Goal: Task Accomplishment & Management: Manage account settings

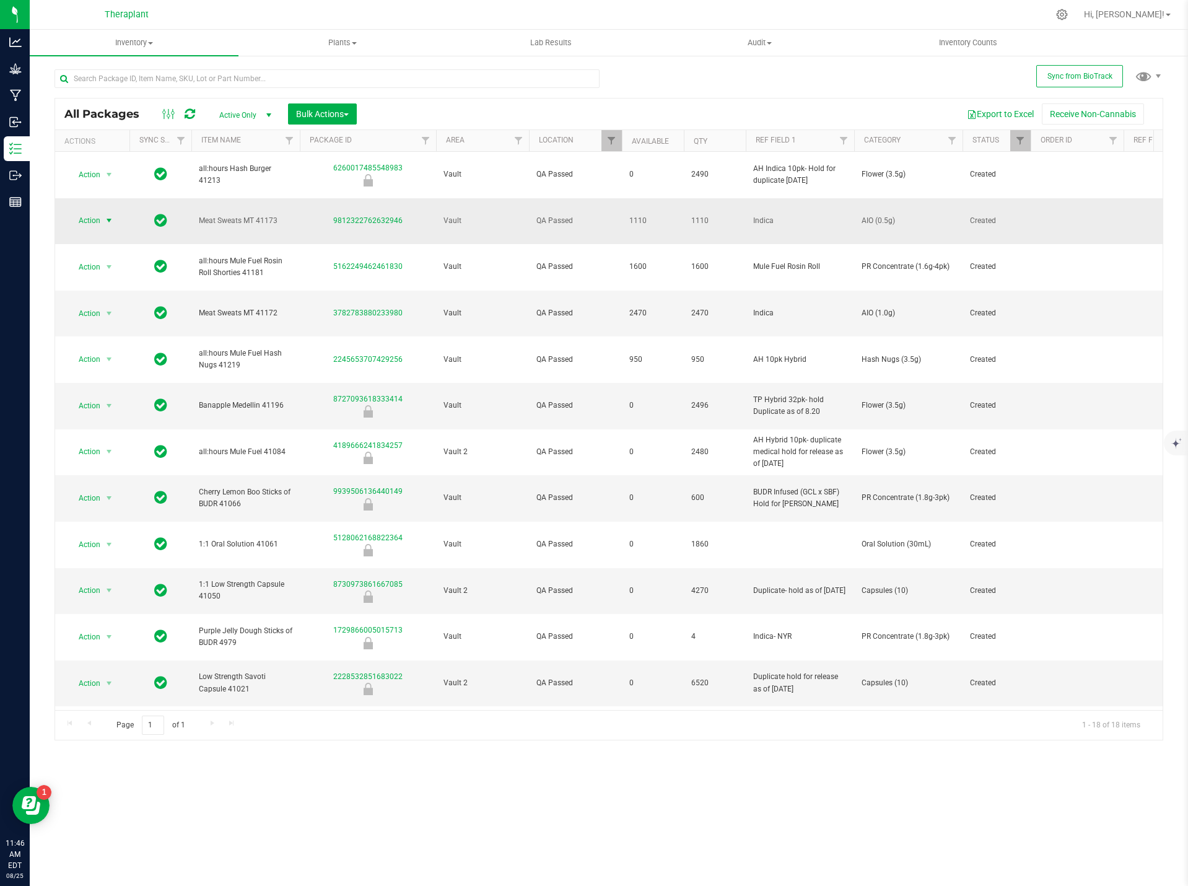
click at [100, 212] on span "Action" at bounding box center [84, 220] width 33 height 17
click at [105, 299] on li "Locate package" at bounding box center [116, 298] width 96 height 19
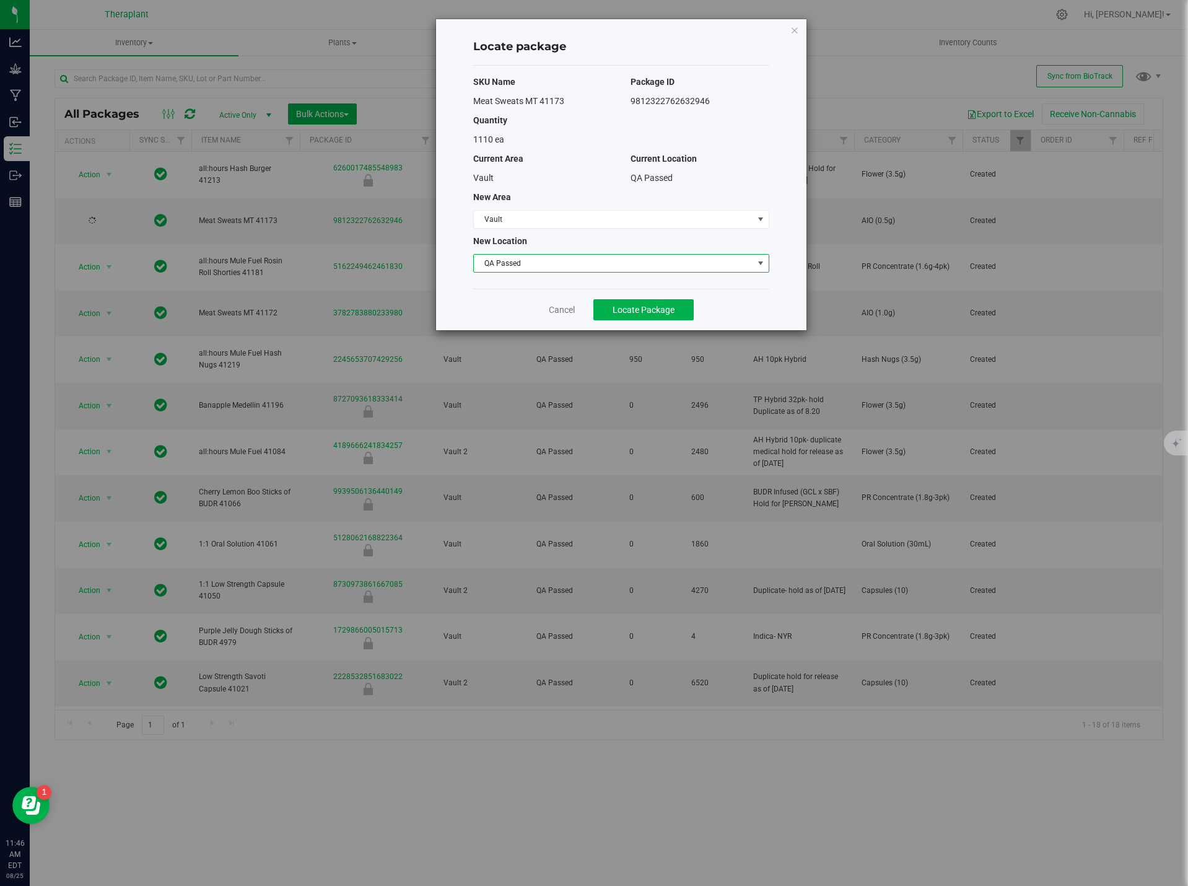
click at [510, 259] on span "QA Passed" at bounding box center [613, 263] width 279 height 17
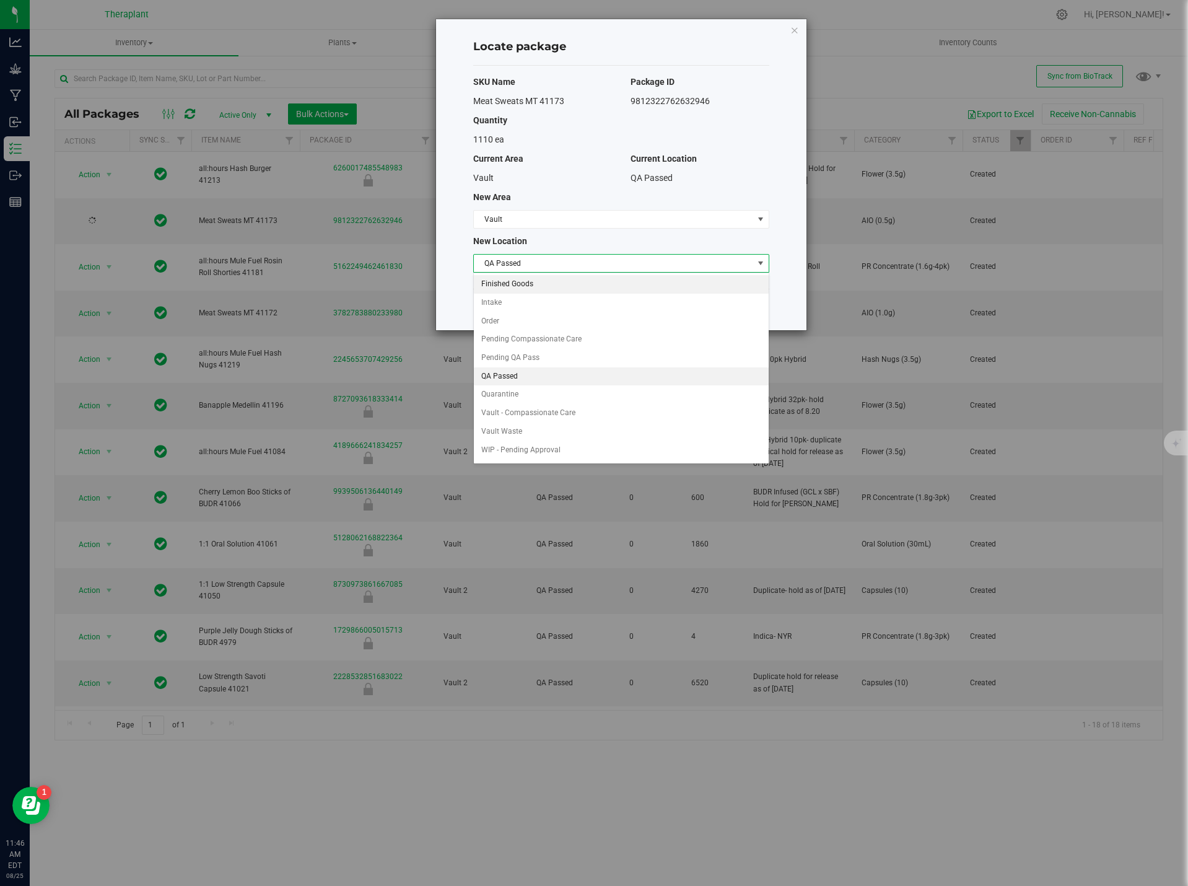
click at [507, 280] on li "Finished Goods" at bounding box center [621, 284] width 295 height 19
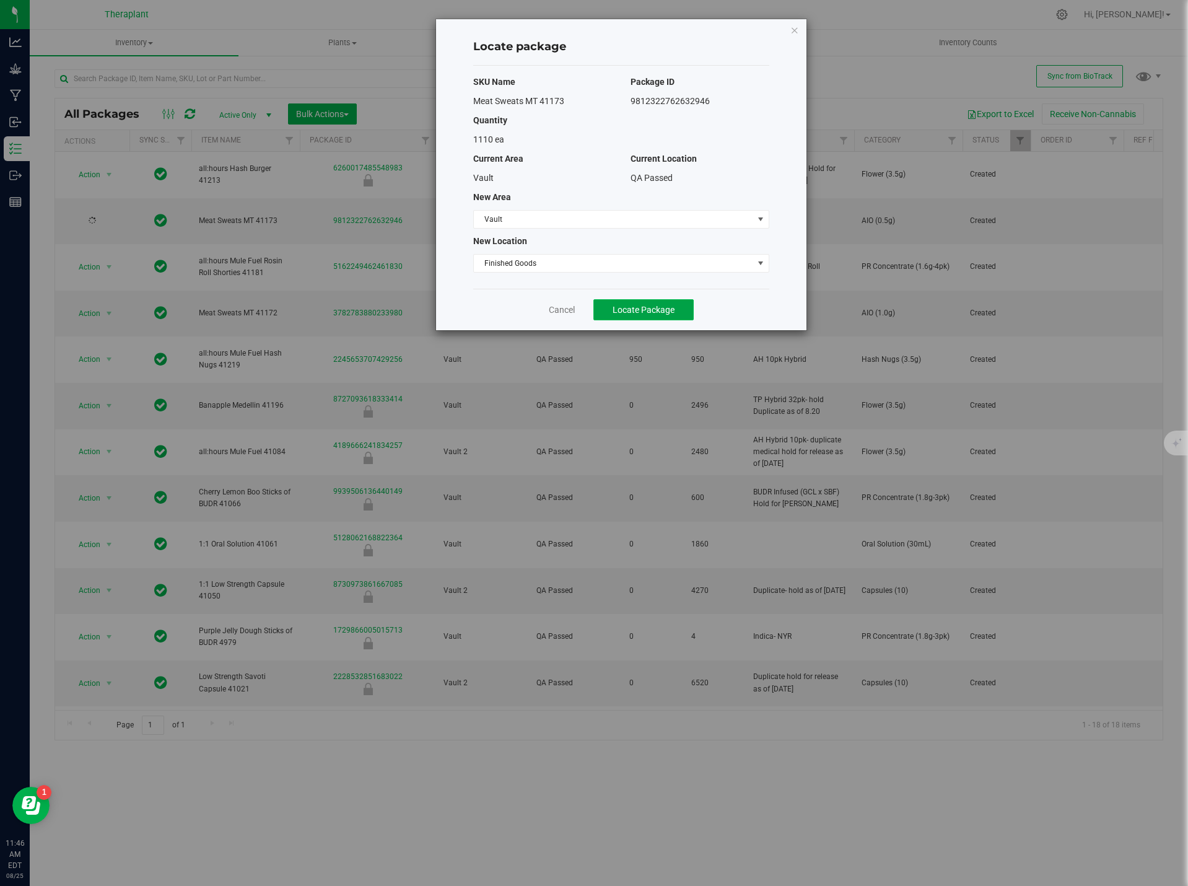
click at [626, 314] on span "Locate Package" at bounding box center [644, 310] width 62 height 10
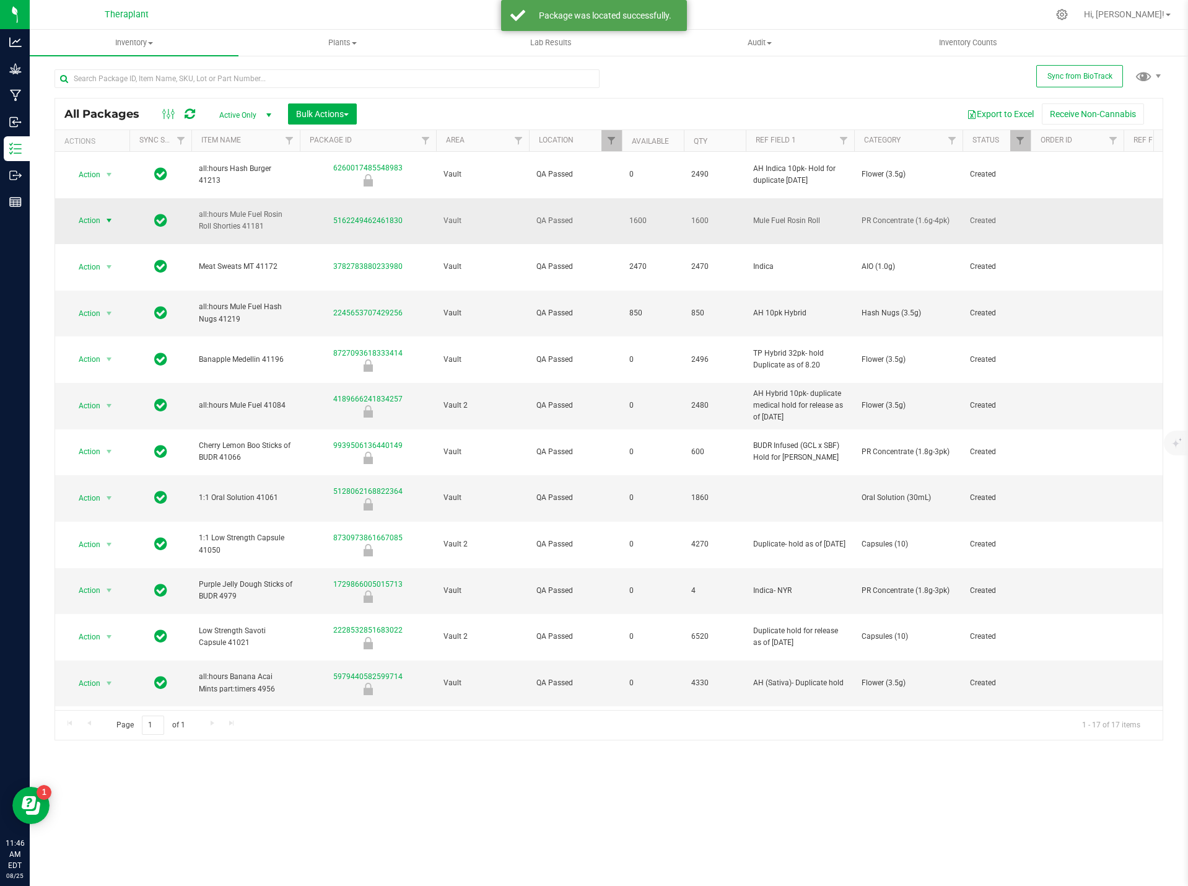
click at [97, 212] on span "Action" at bounding box center [84, 220] width 33 height 17
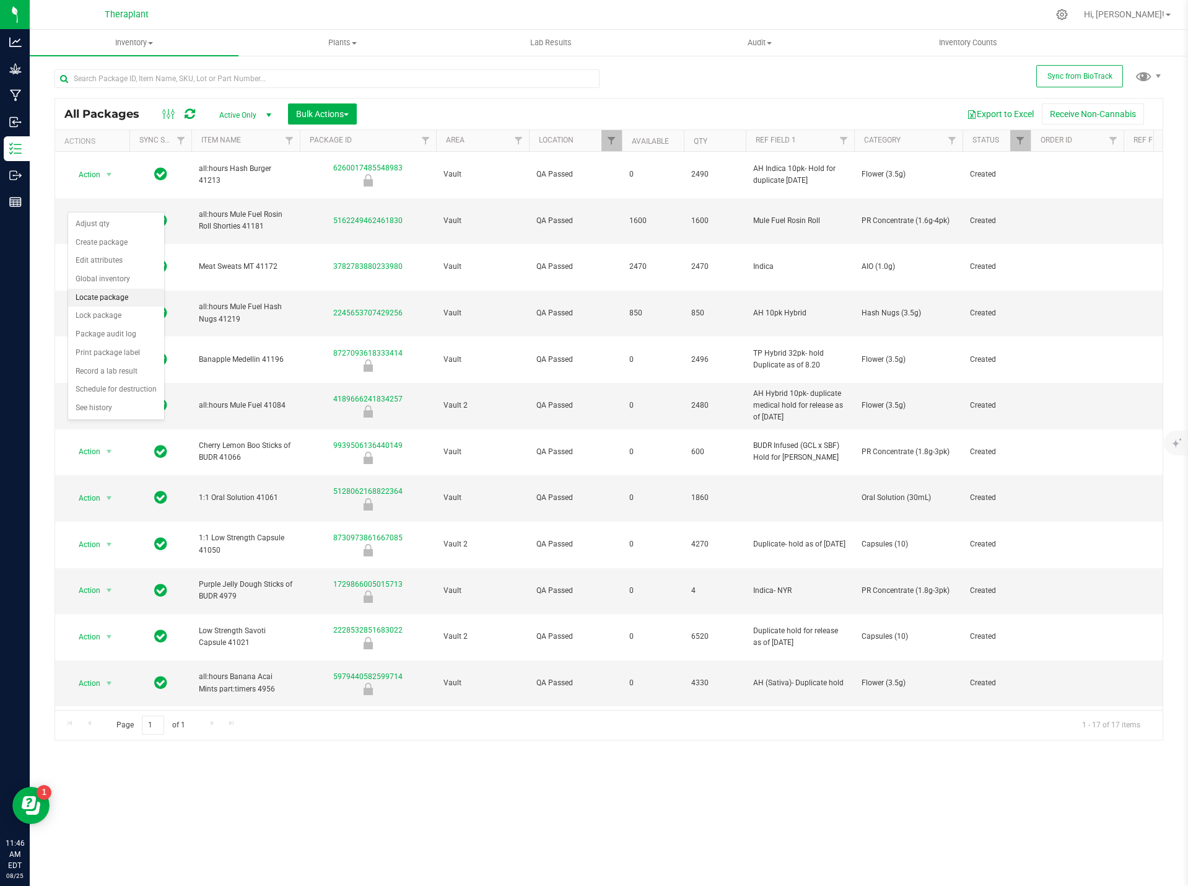
click at [126, 294] on li "Locate package" at bounding box center [116, 298] width 96 height 19
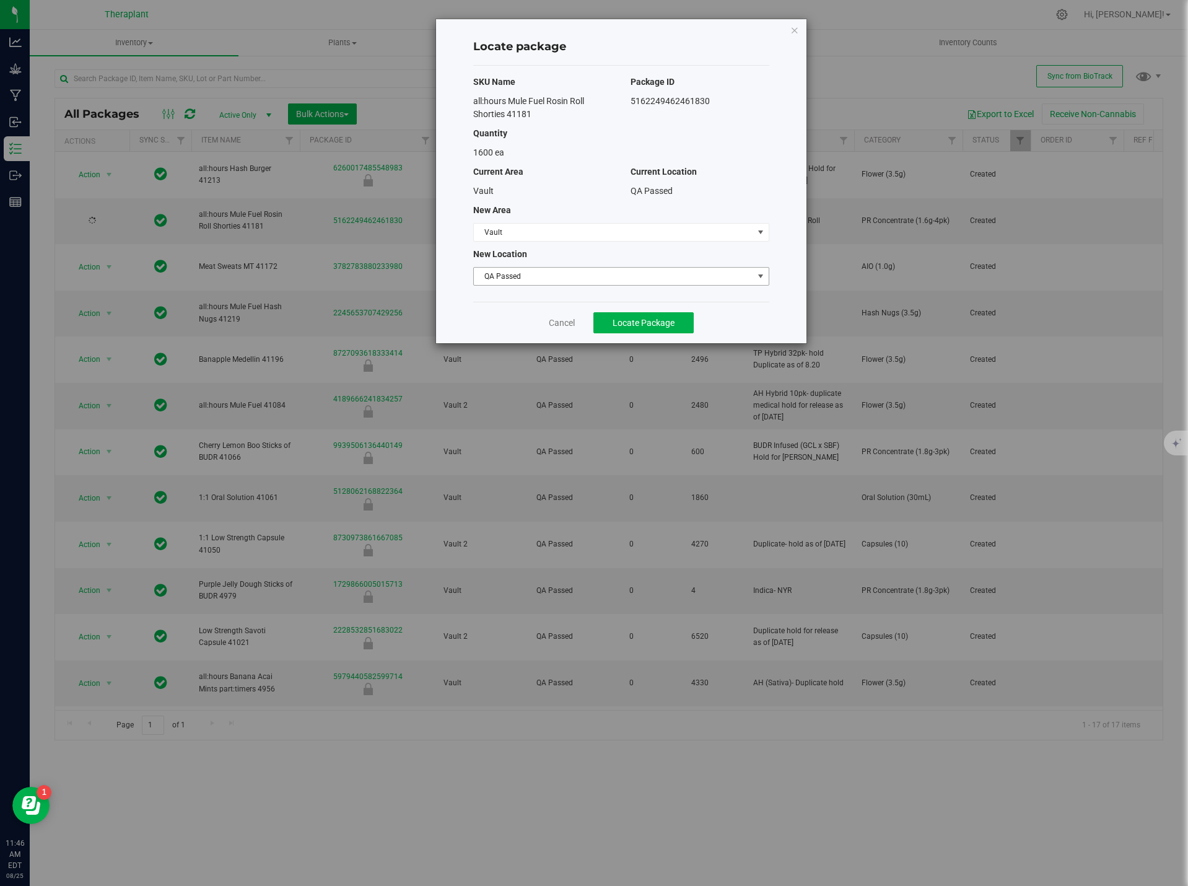
click at [530, 274] on span "QA Passed" at bounding box center [613, 276] width 279 height 17
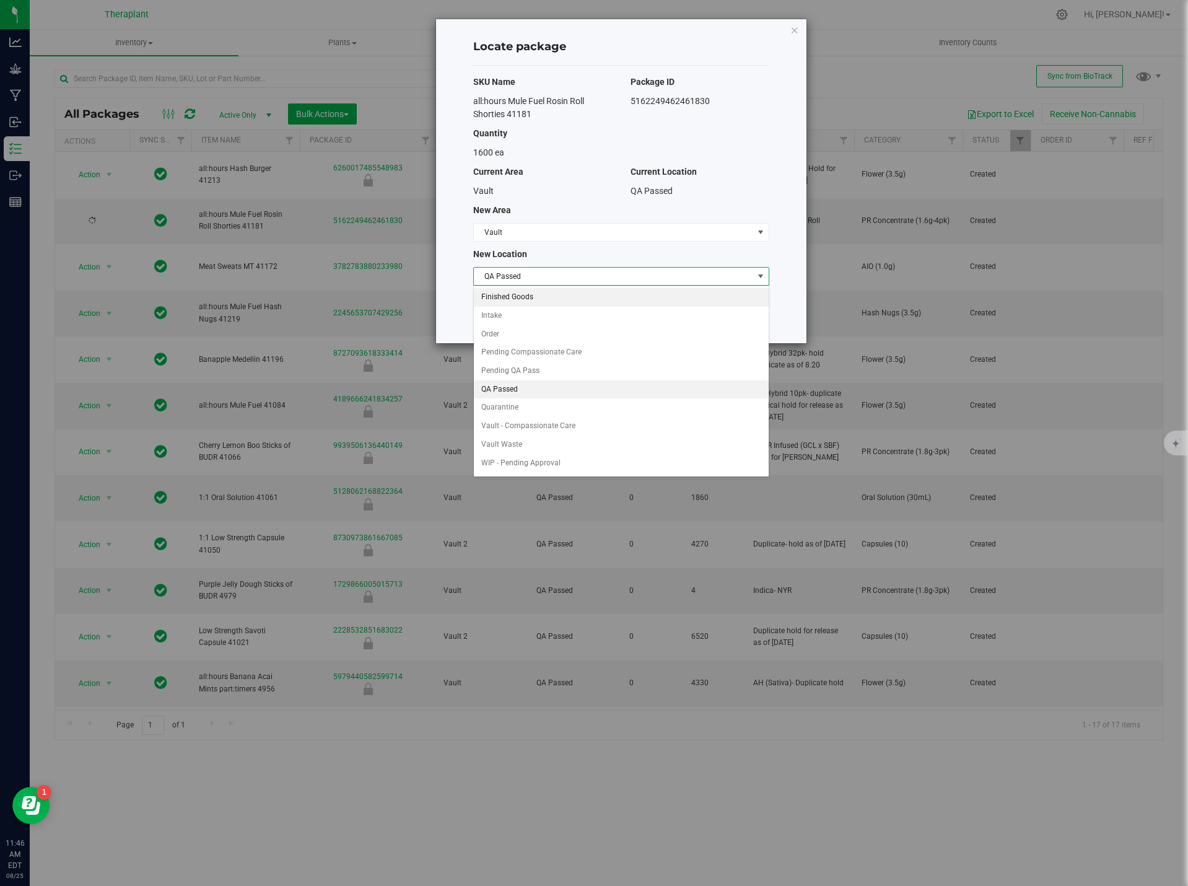
click at [523, 299] on li "Finished Goods" at bounding box center [621, 297] width 295 height 19
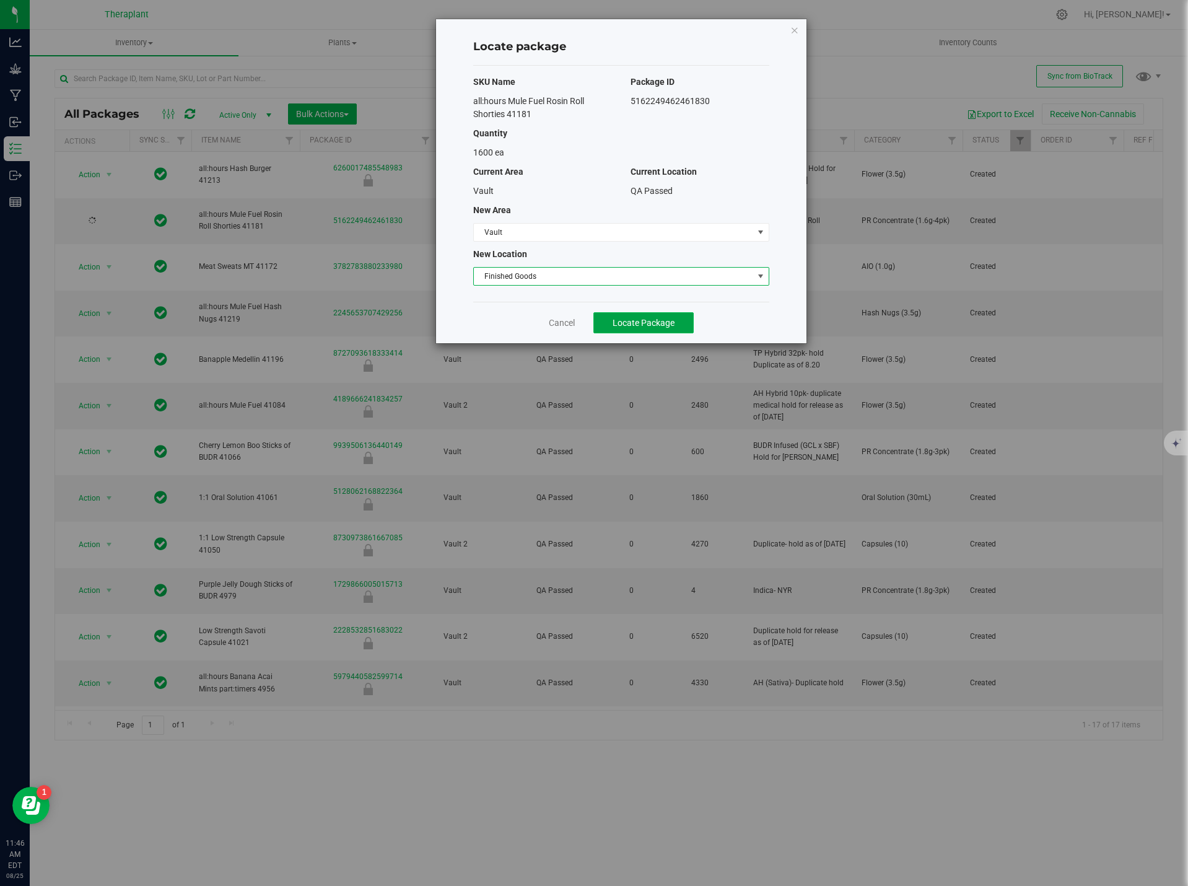
click at [665, 316] on button "Locate Package" at bounding box center [643, 322] width 100 height 21
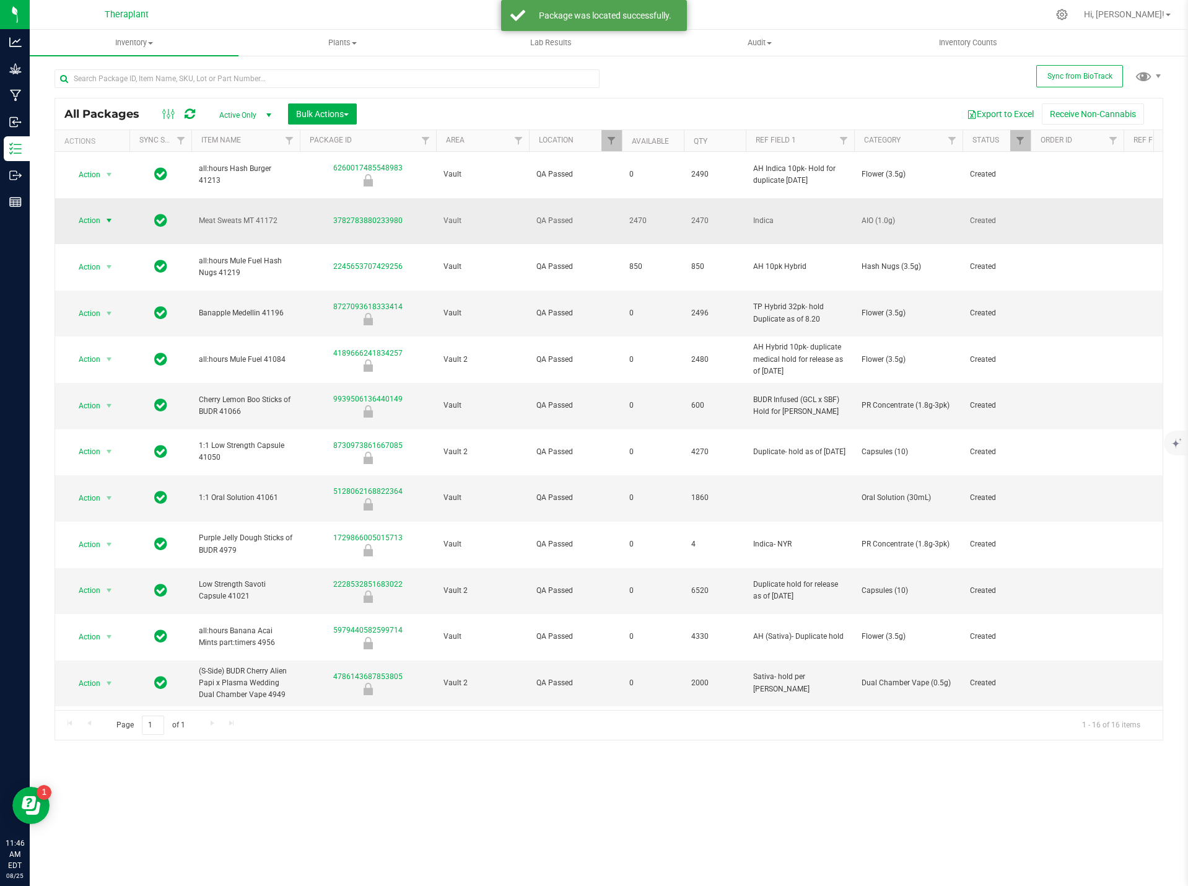
click at [94, 212] on span "Action" at bounding box center [84, 220] width 33 height 17
click at [110, 299] on li "Locate package" at bounding box center [116, 298] width 96 height 19
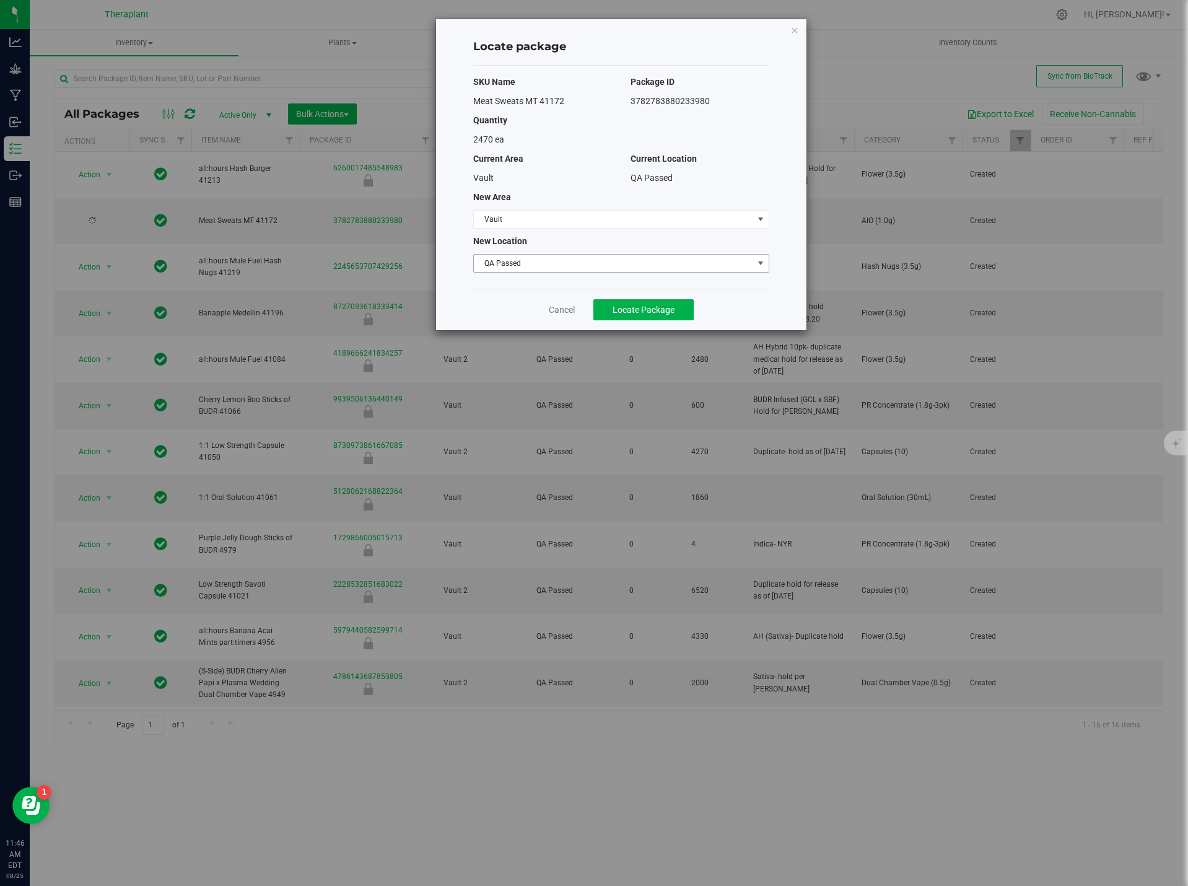
click at [569, 262] on span "QA Passed" at bounding box center [613, 263] width 279 height 17
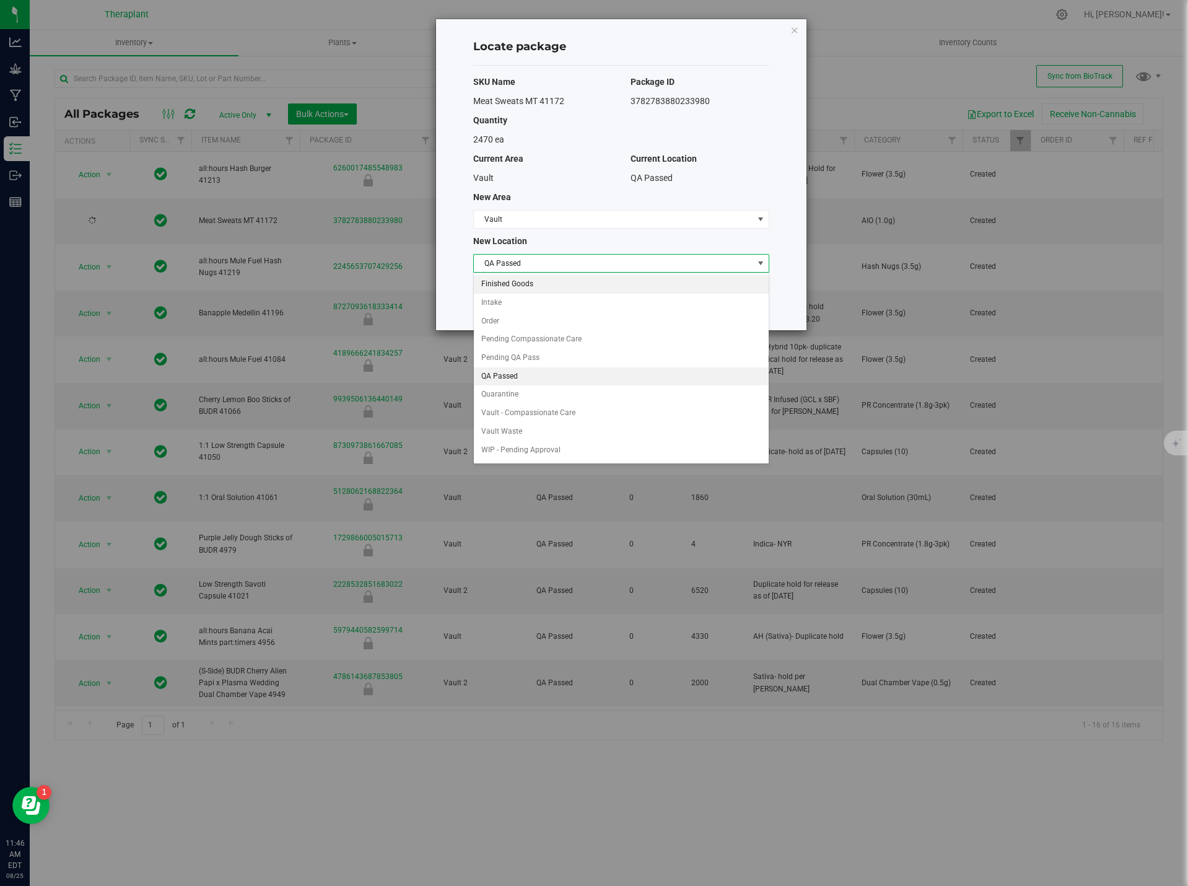
click at [539, 279] on li "Finished Goods" at bounding box center [621, 284] width 295 height 19
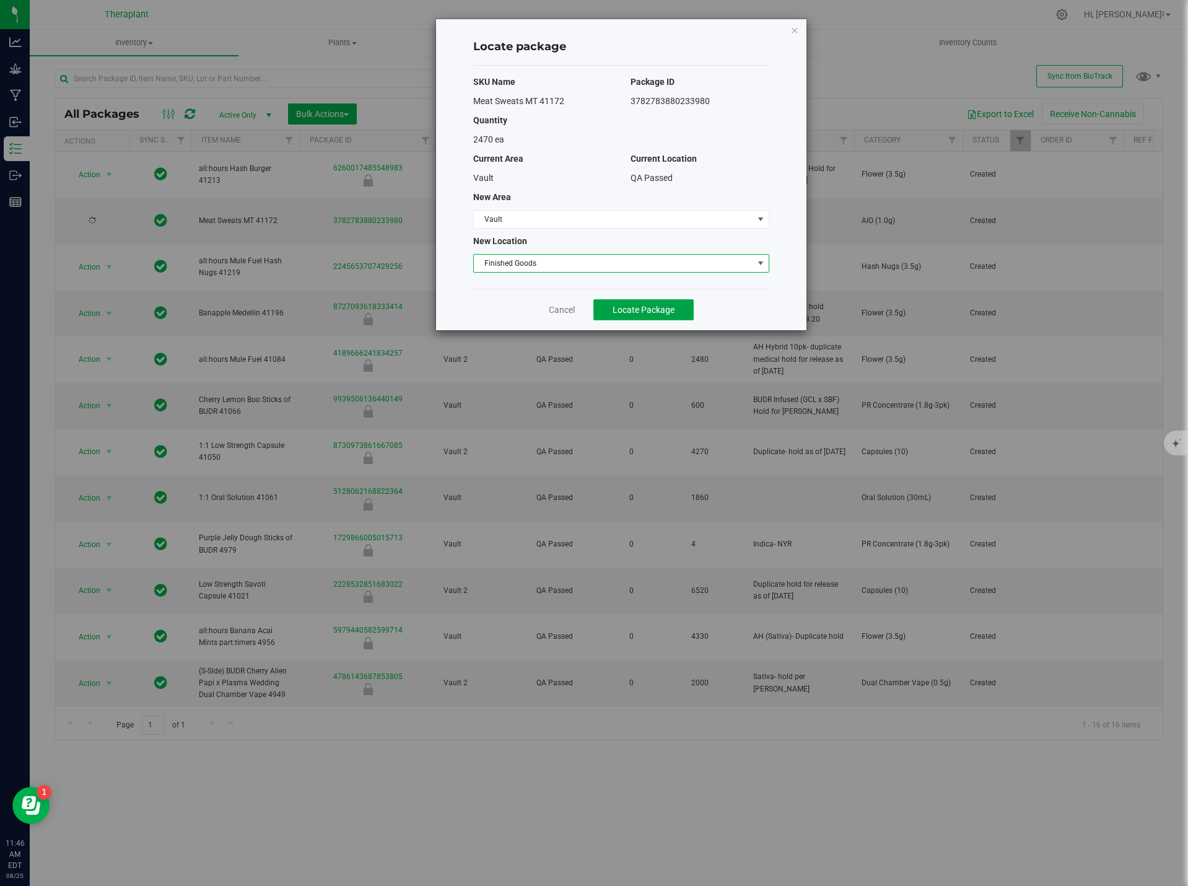
click at [623, 305] on span "Locate Package" at bounding box center [644, 310] width 62 height 10
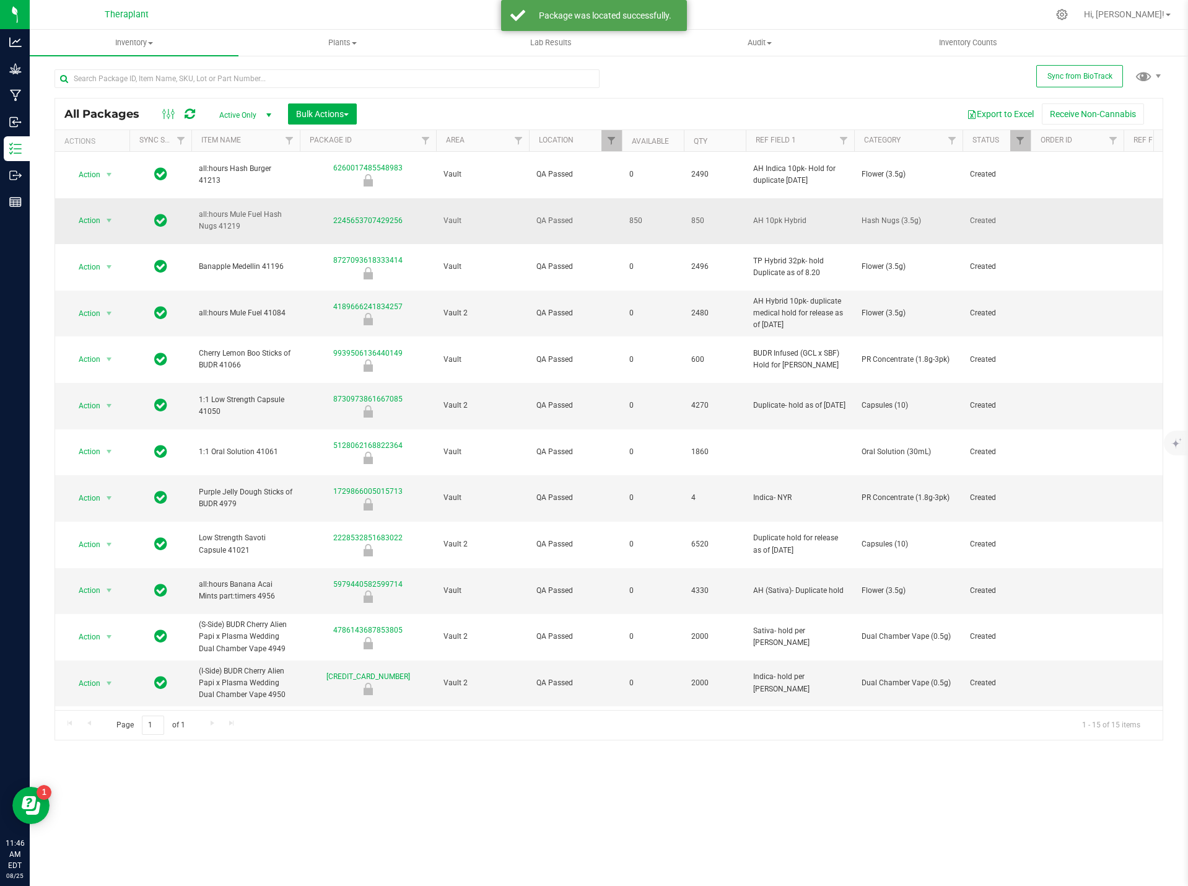
click at [117, 212] on div "Action Action Adjust qty Create package Edit attributes Global inventory Locate…" at bounding box center [92, 220] width 59 height 17
click at [103, 212] on span "select" at bounding box center [109, 220] width 15 height 17
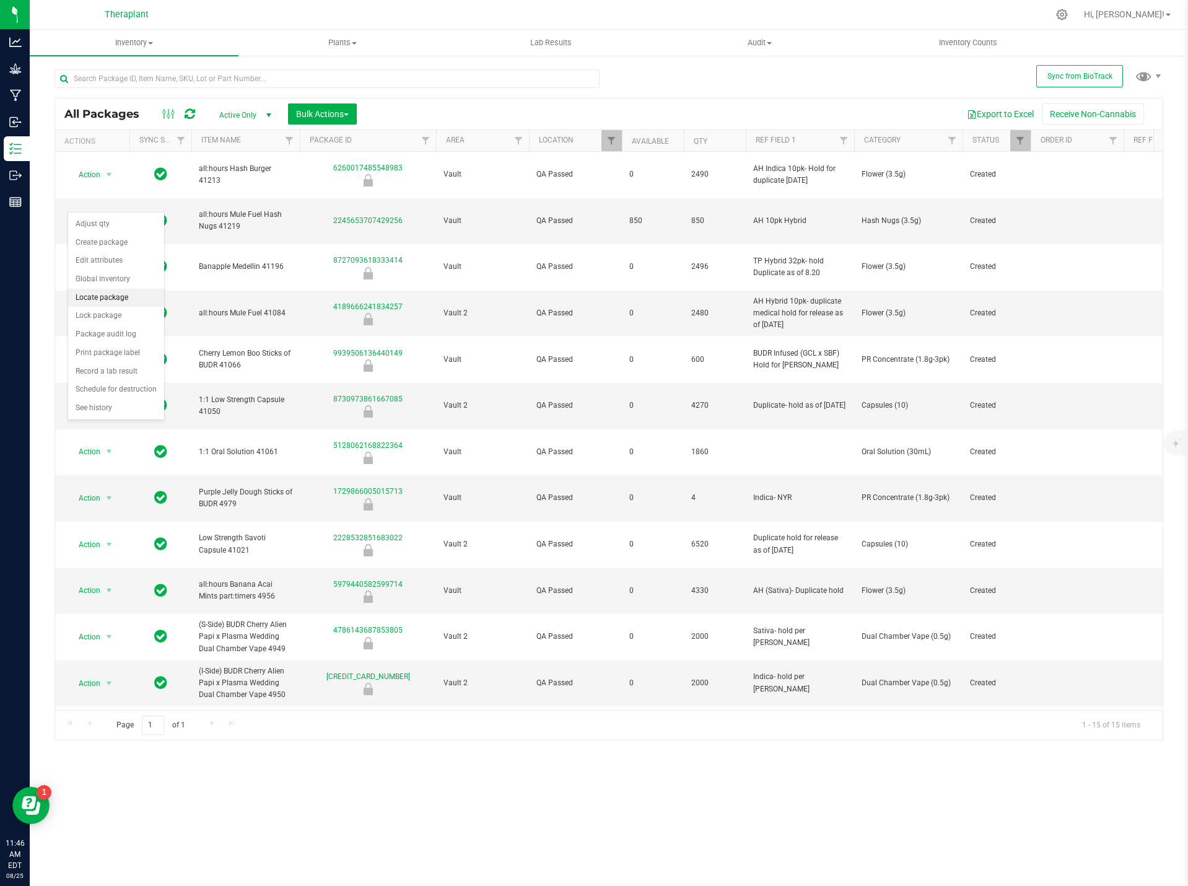
click at [116, 299] on li "Locate package" at bounding box center [116, 298] width 96 height 19
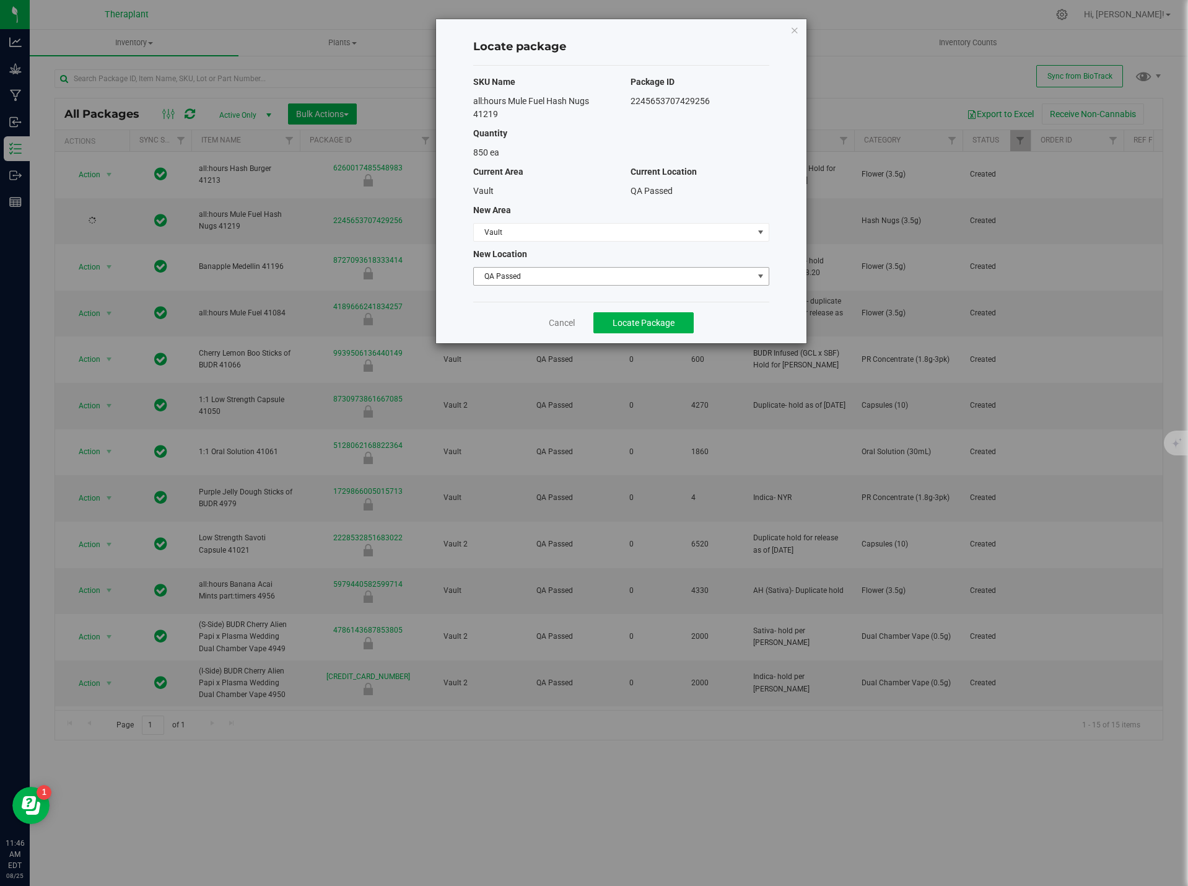
click at [528, 276] on span "QA Passed" at bounding box center [613, 276] width 279 height 17
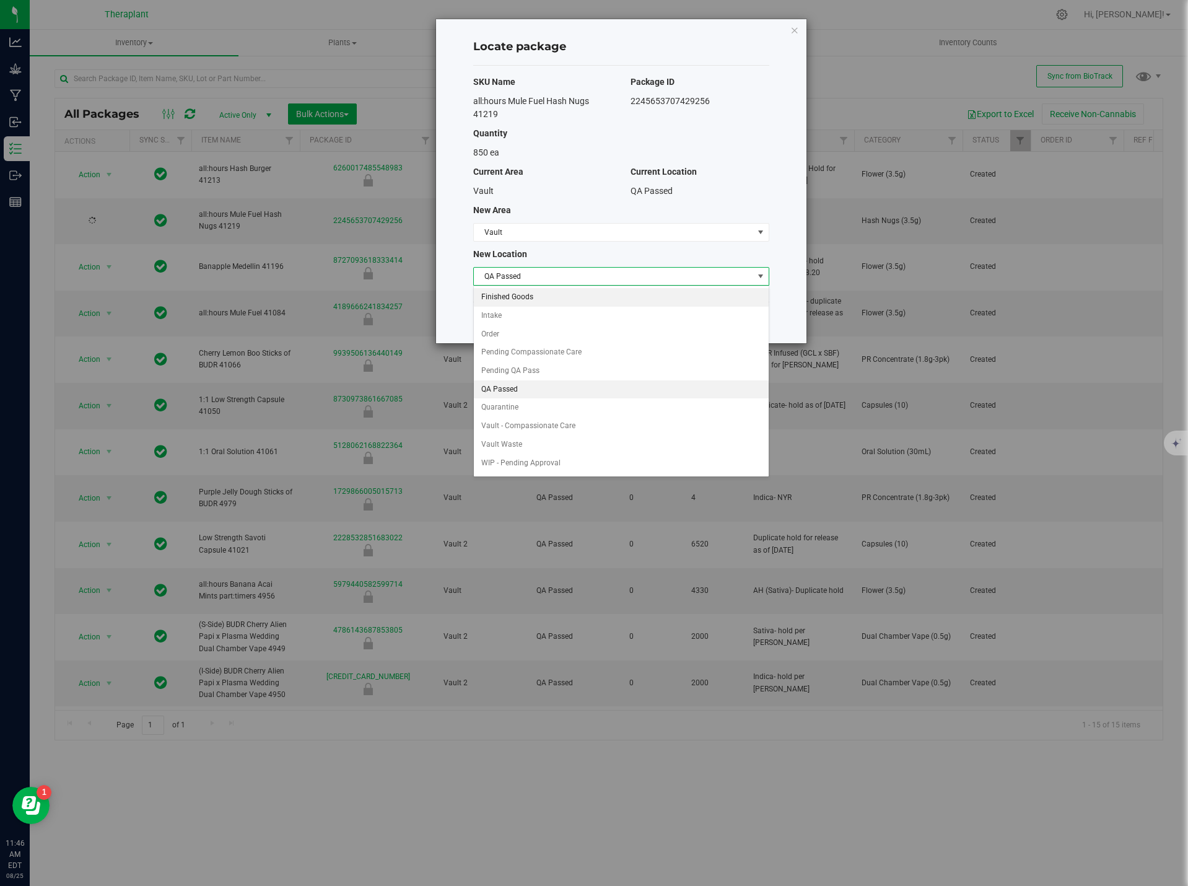
click at [538, 301] on li "Finished Goods" at bounding box center [621, 297] width 295 height 19
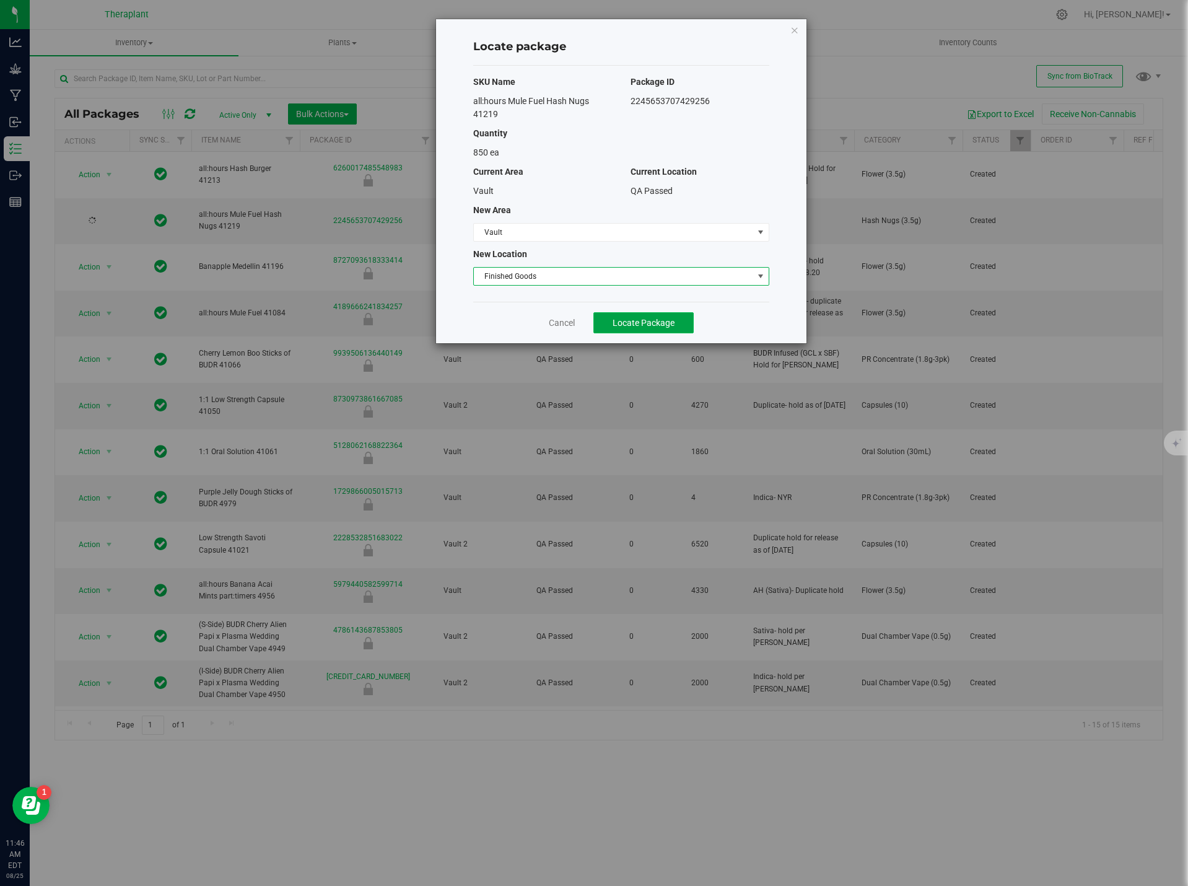
click at [617, 318] on span "Locate Package" at bounding box center [644, 323] width 62 height 10
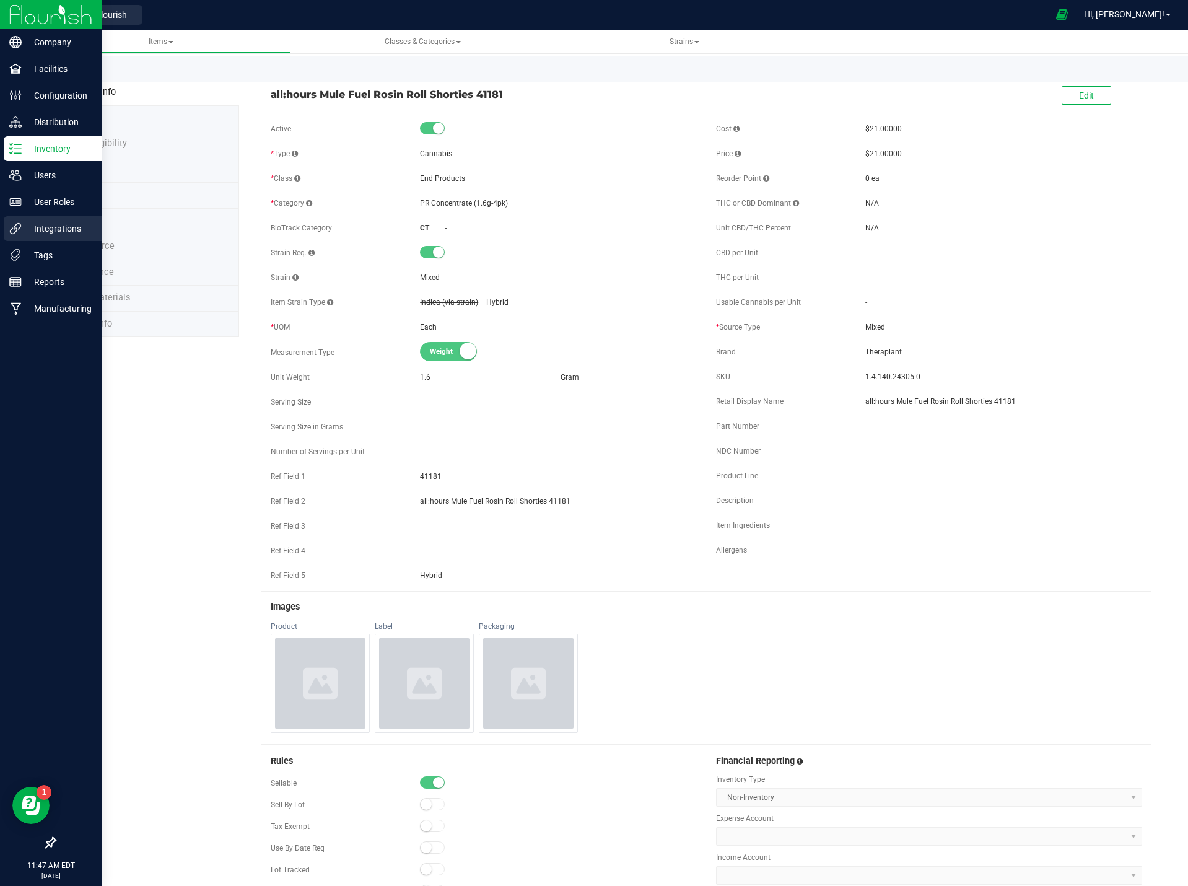
click at [64, 230] on p "Integrations" at bounding box center [59, 228] width 74 height 15
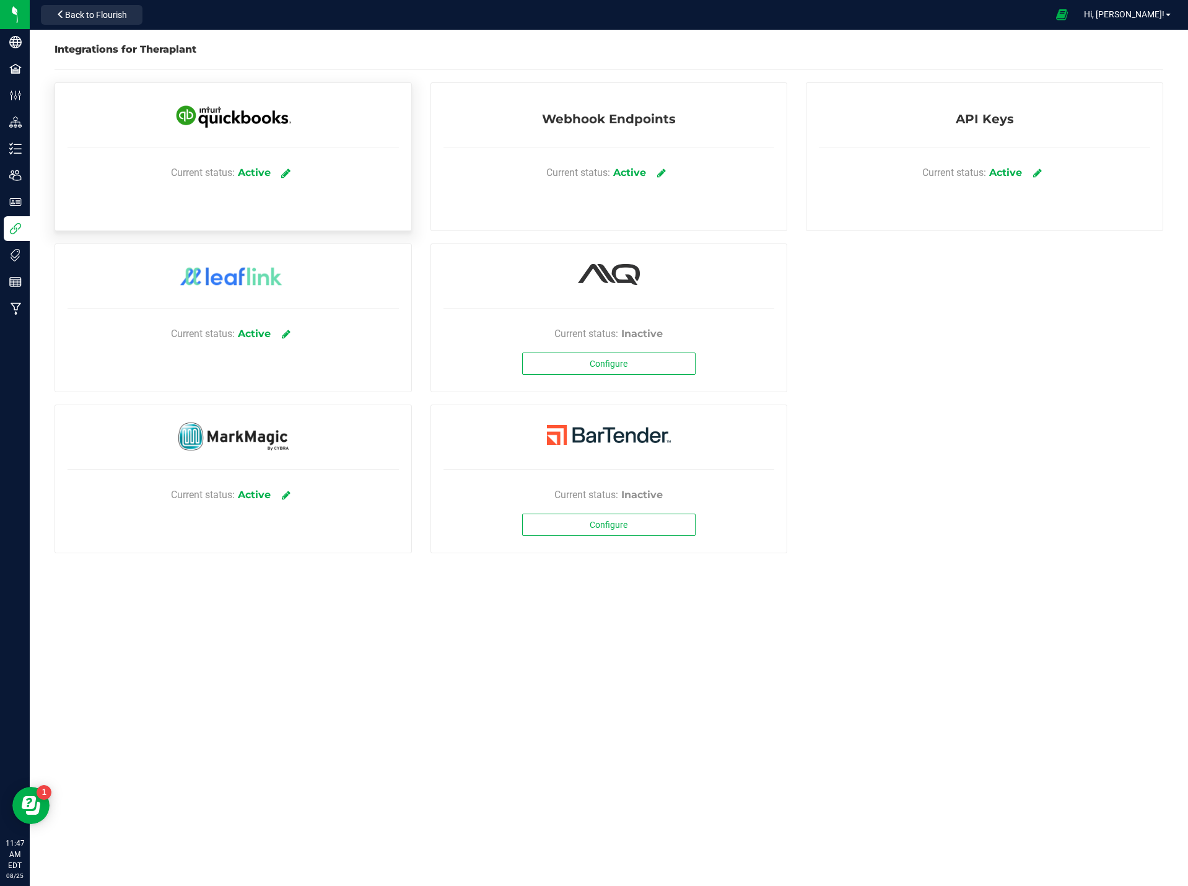
click at [289, 173] on icon at bounding box center [285, 172] width 9 height 11
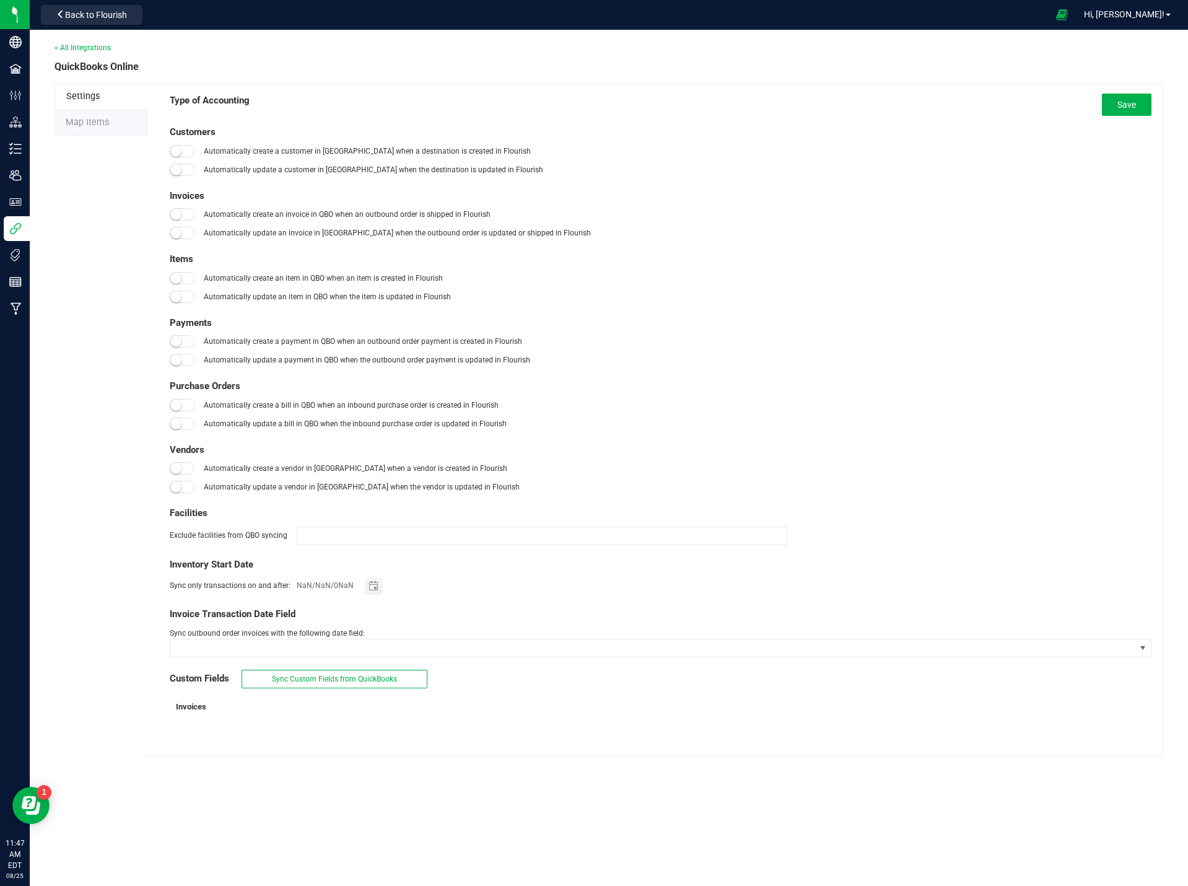
type input "01/01/2019"
click at [98, 130] on li "Map Items" at bounding box center [101, 123] width 93 height 26
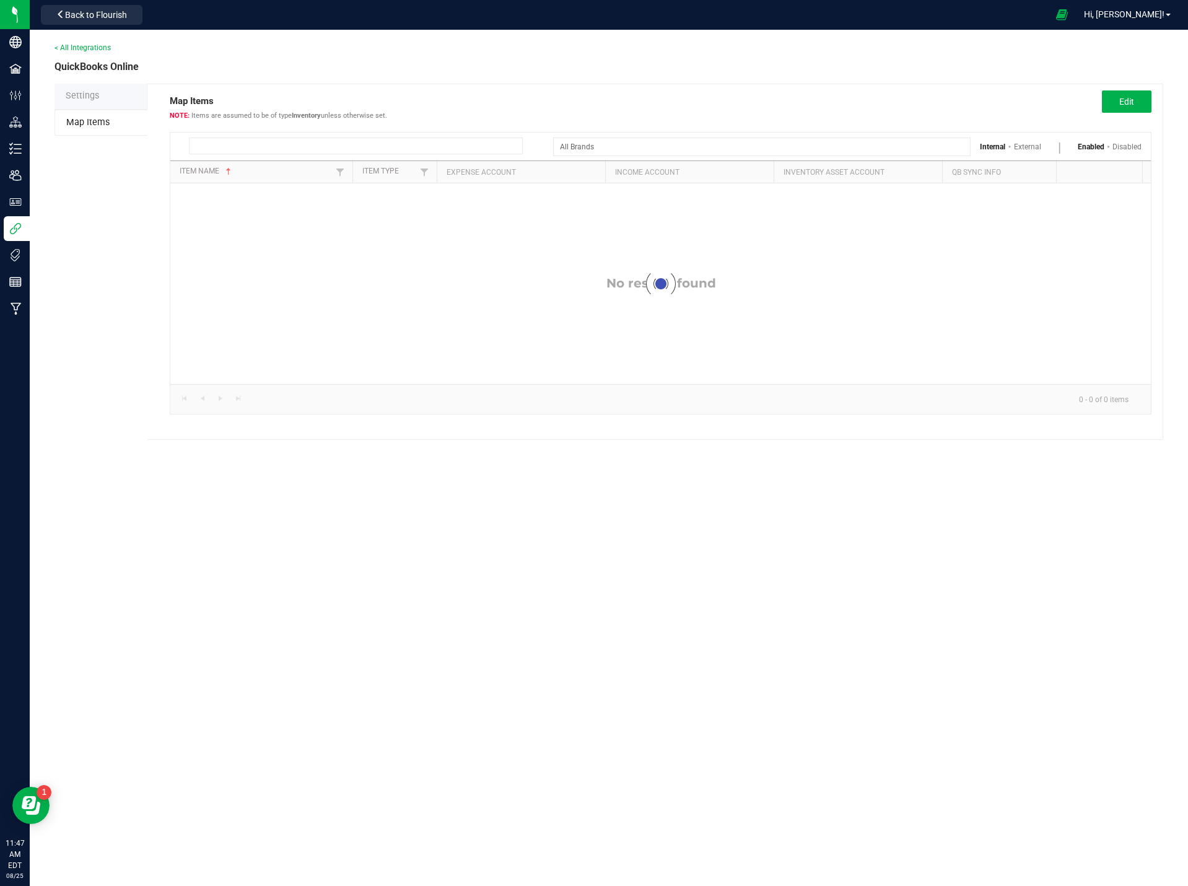
click at [341, 141] on input at bounding box center [356, 146] width 334 height 17
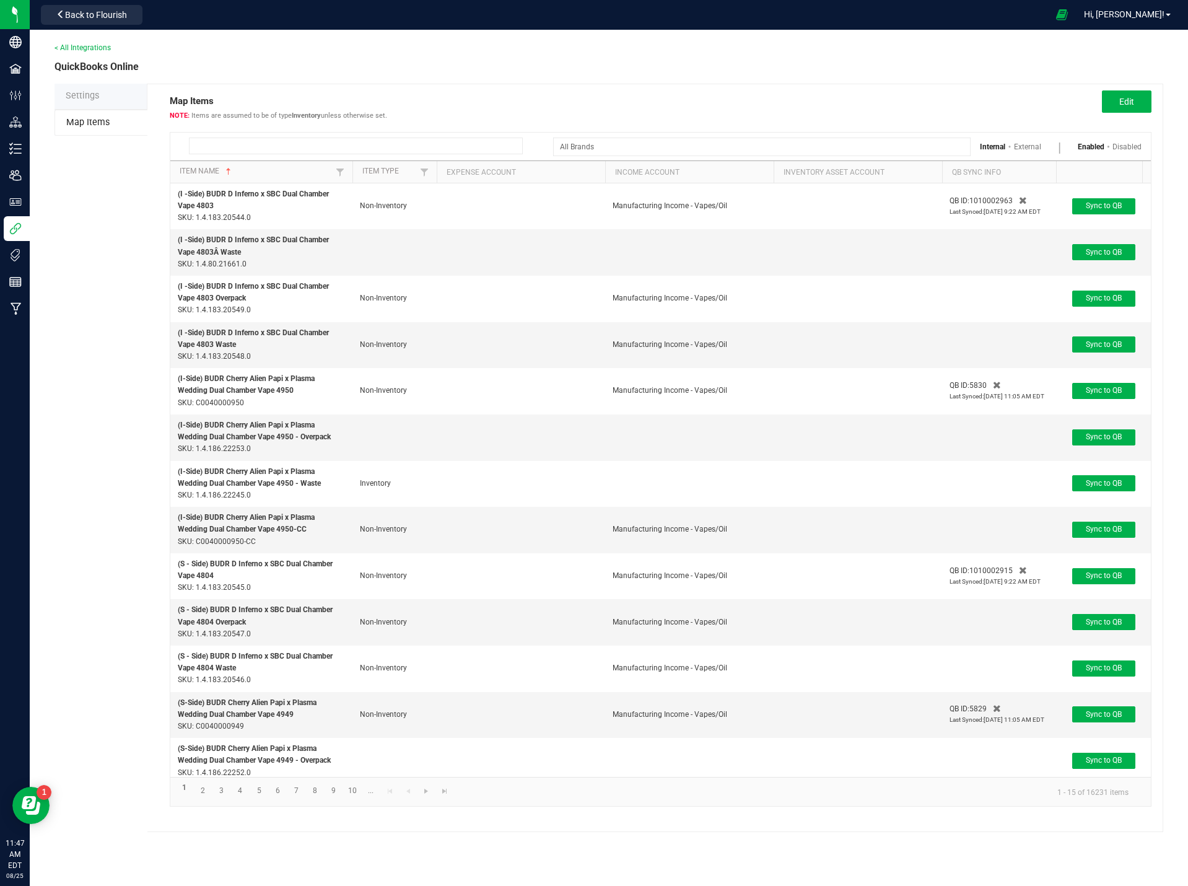
click at [245, 139] on input at bounding box center [356, 146] width 334 height 17
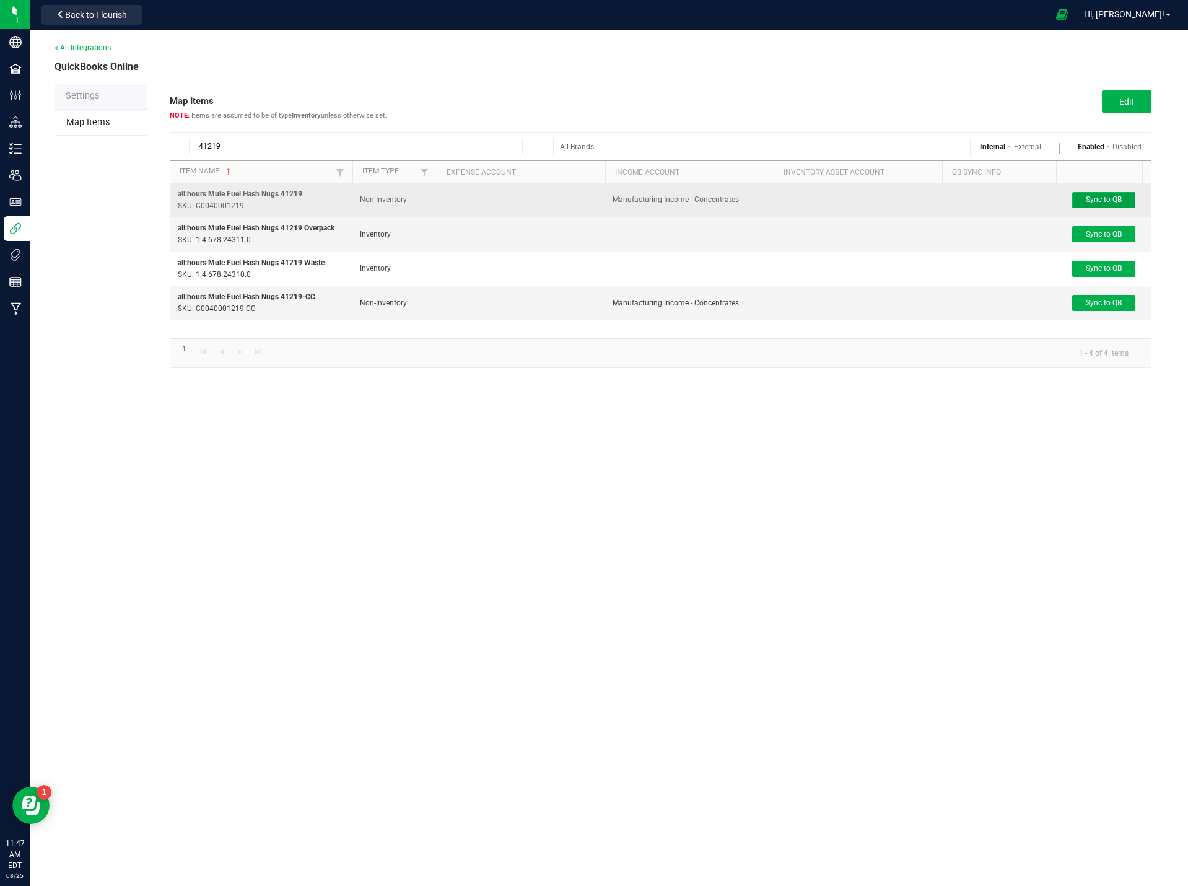
click at [1083, 203] on button "Sync to QB" at bounding box center [1103, 200] width 63 height 16
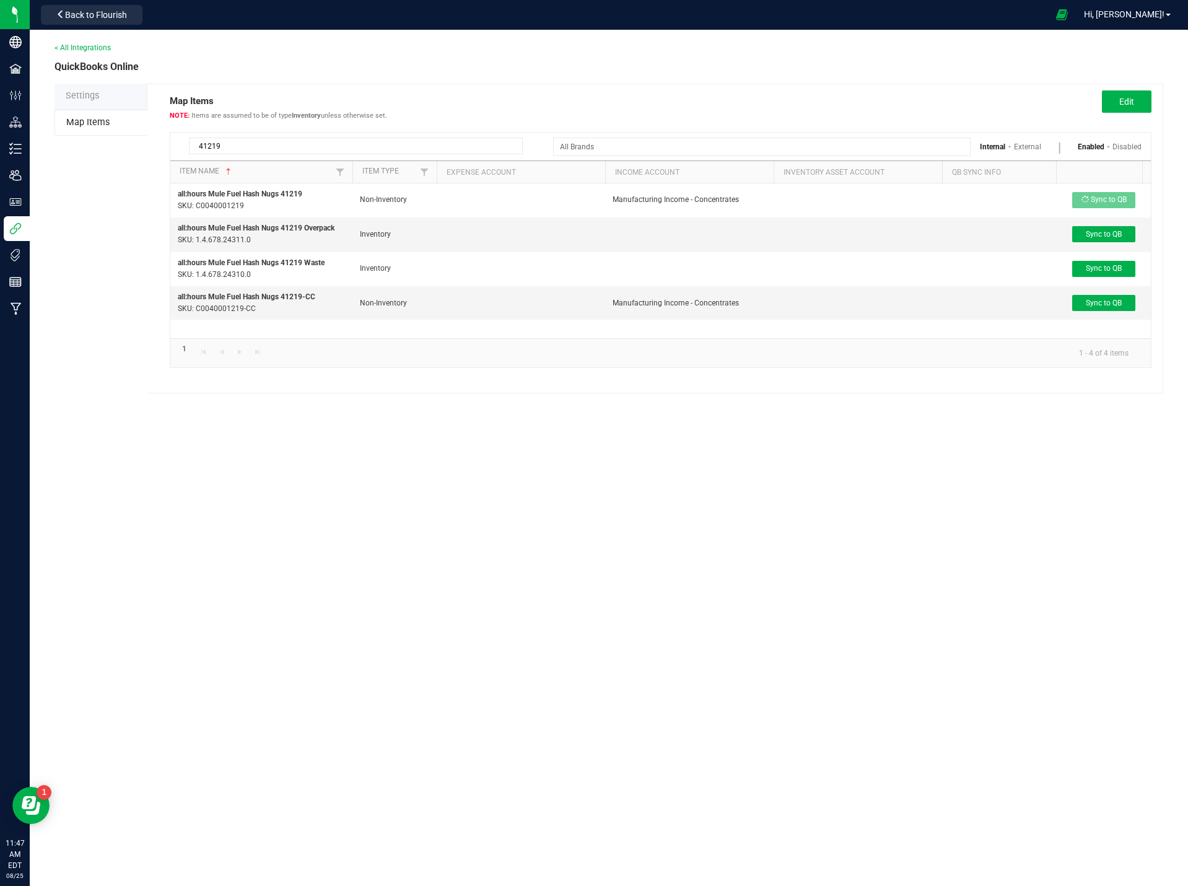
click at [229, 146] on input "41219" at bounding box center [356, 146] width 334 height 17
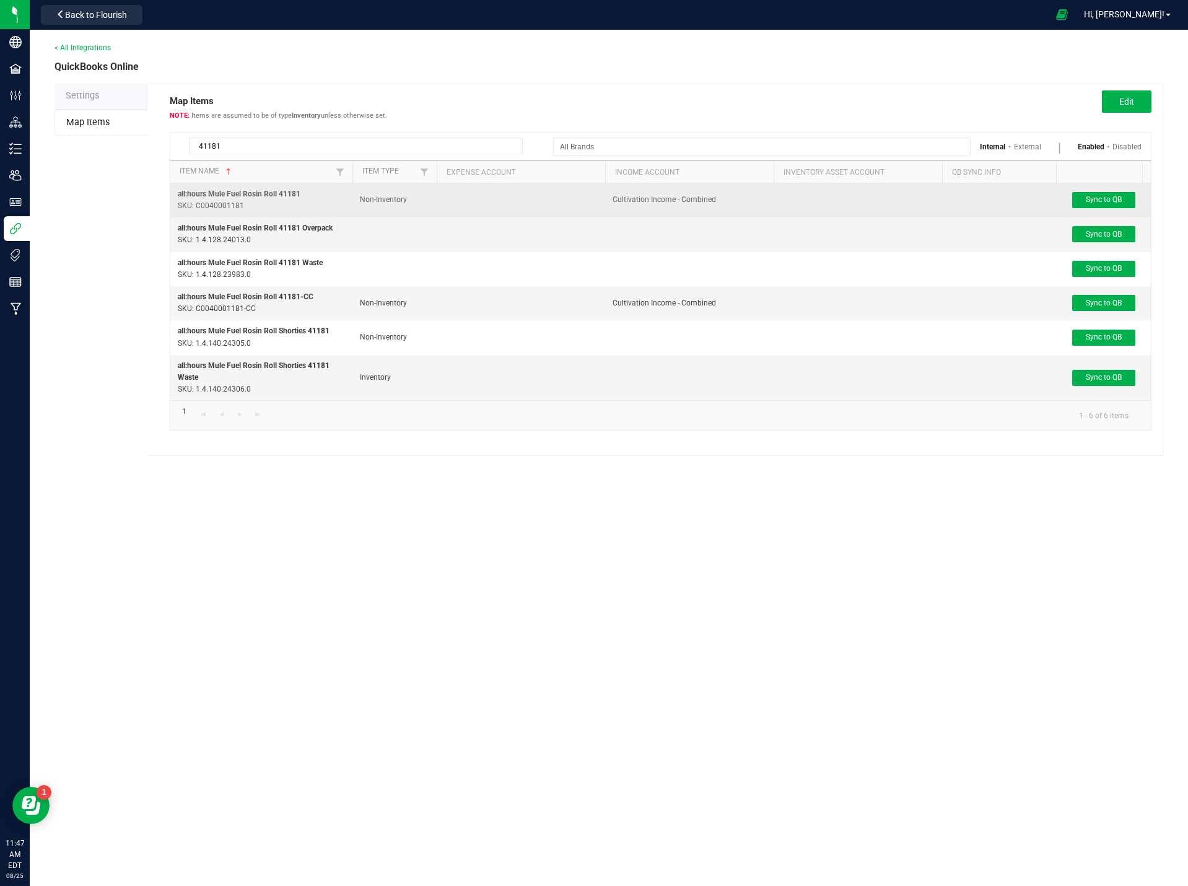
type input "41181"
click at [666, 203] on span "Cultivation Income - Combined" at bounding box center [664, 199] width 103 height 9
copy span "Cultivation Income - Combined"
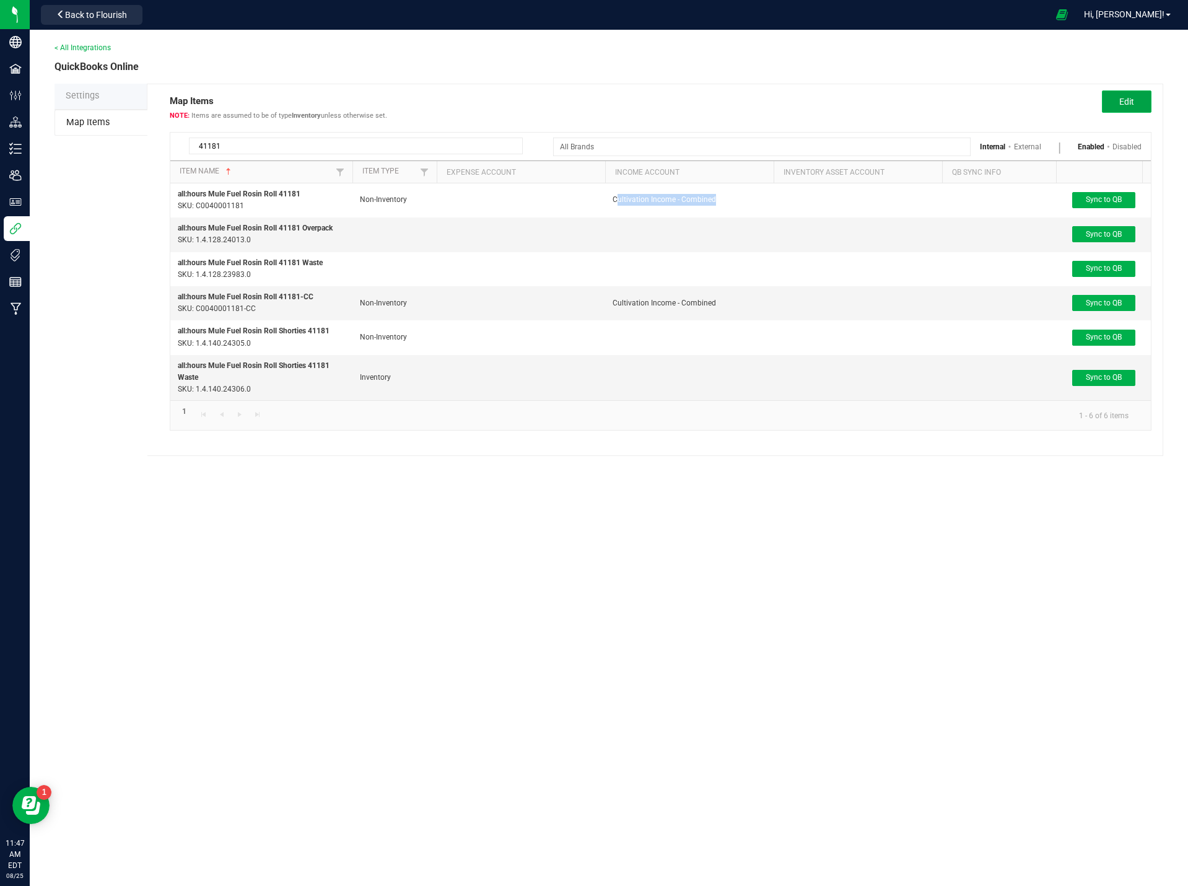
click at [1130, 101] on span "Edit" at bounding box center [1126, 102] width 15 height 10
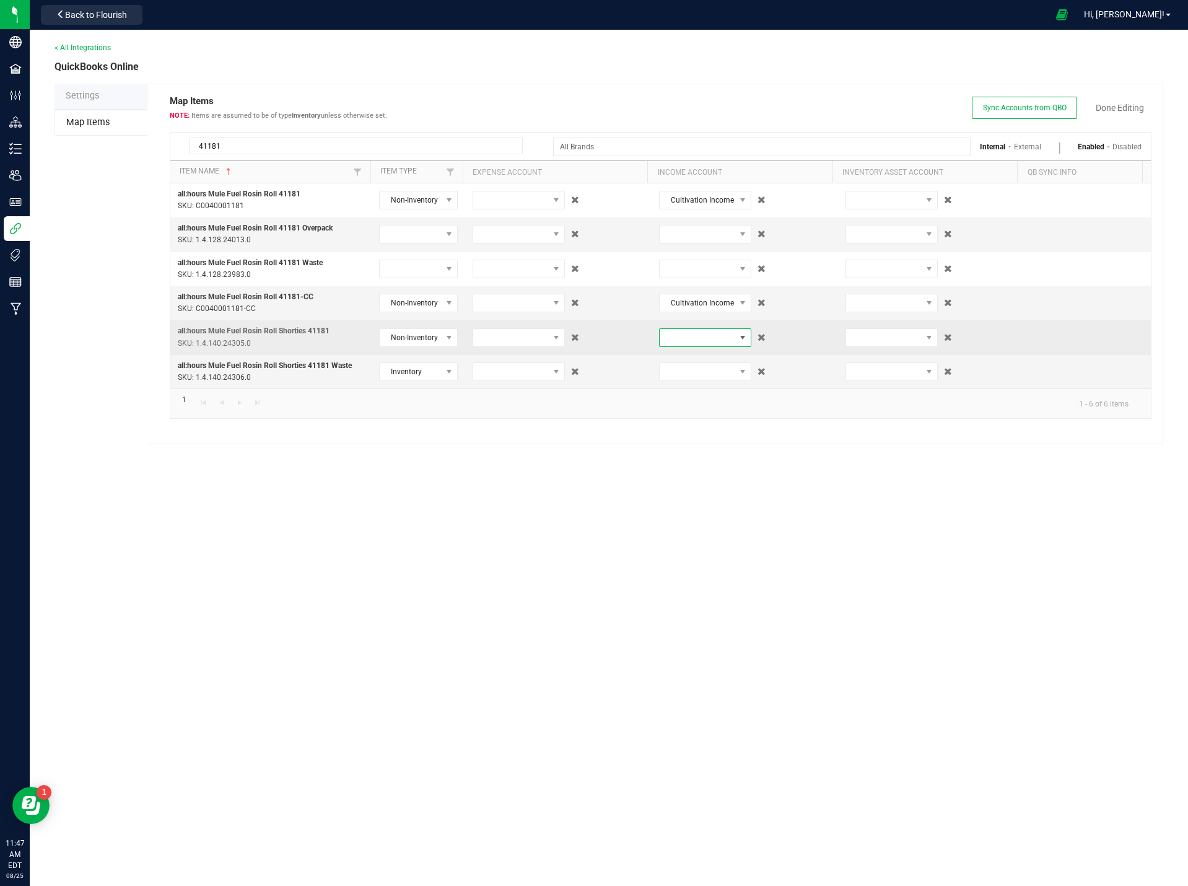
drag, startPoint x: 681, startPoint y: 333, endPoint x: 668, endPoint y: 336, distance: 13.2
click at [683, 336] on span at bounding box center [698, 337] width 76 height 17
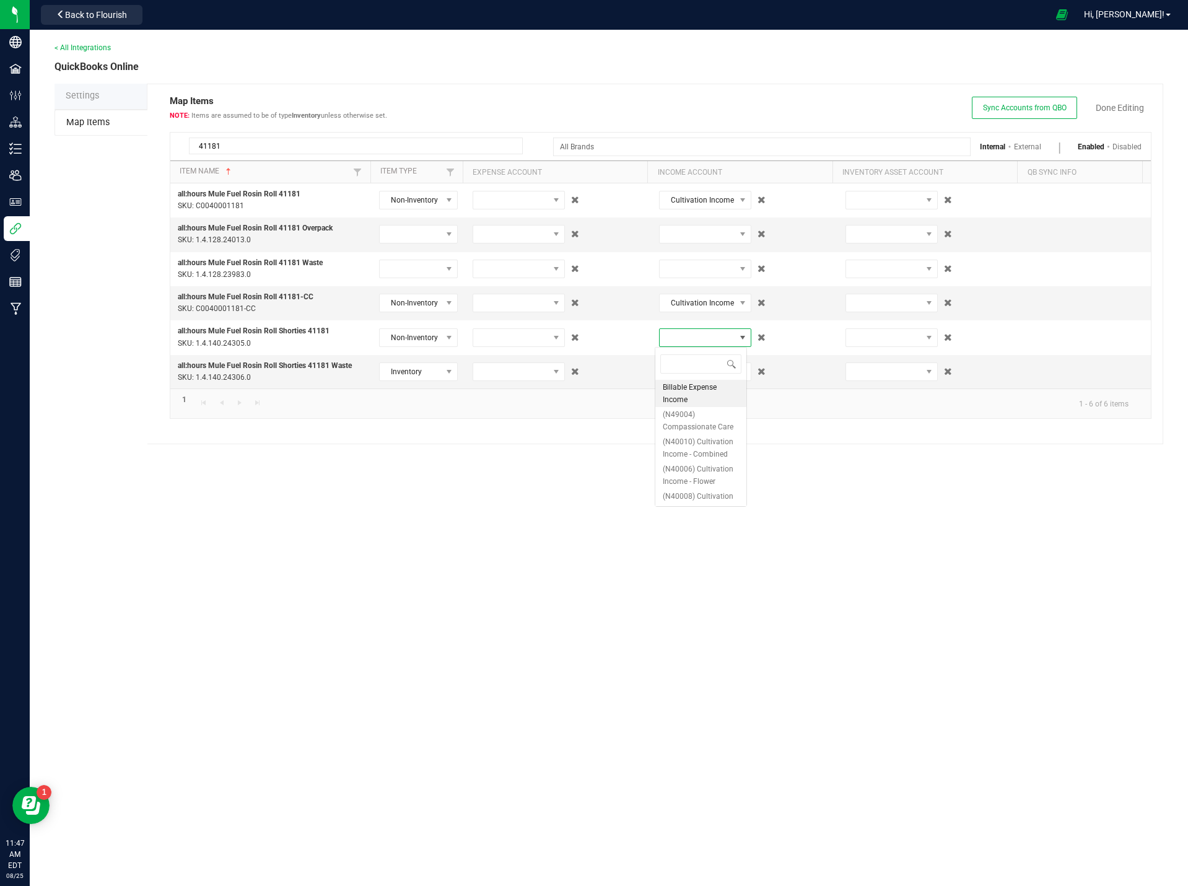
scroll to position [19, 92]
type input "Cultivation Income - Combined"
click at [704, 390] on span "(N40010) Cultivation Income - Combined" at bounding box center [701, 393] width 76 height 25
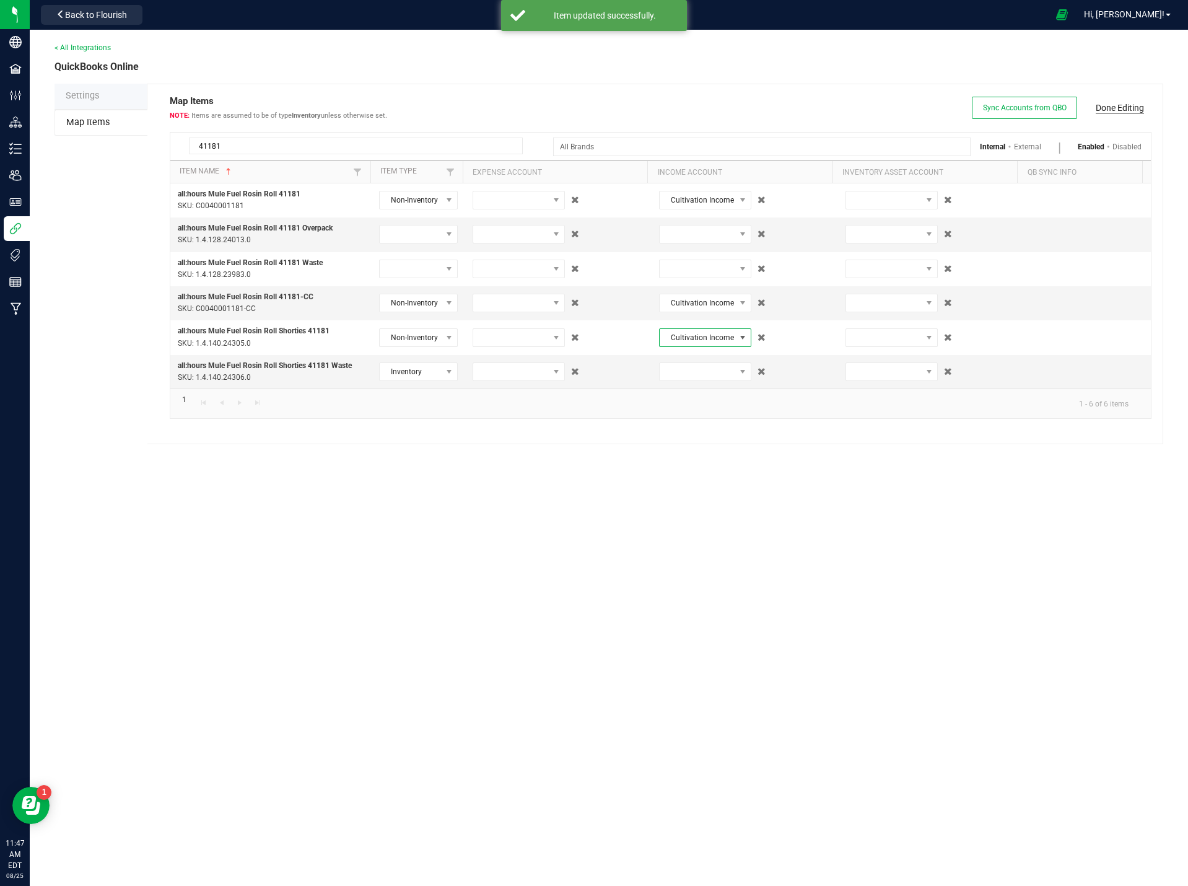
click at [1139, 105] on link "Done Editing" at bounding box center [1120, 108] width 48 height 12
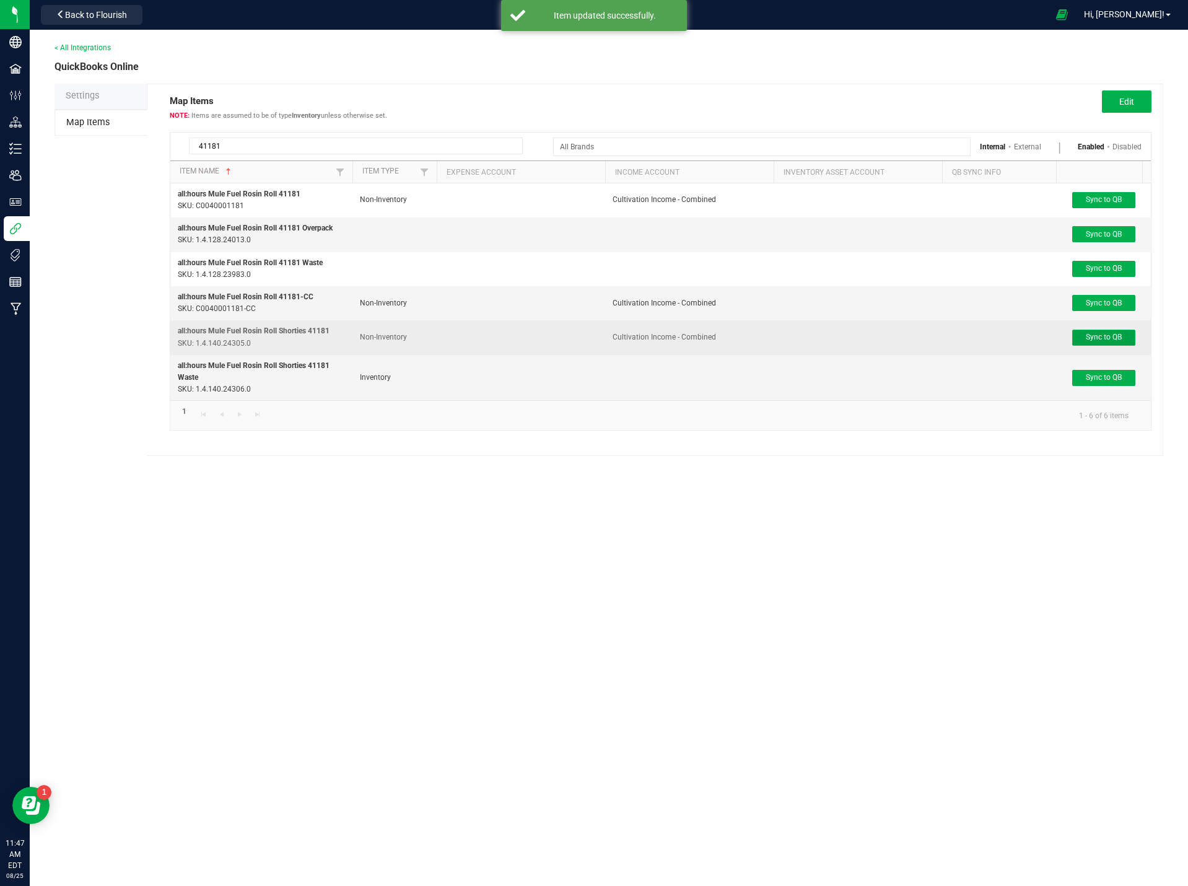
click at [1090, 337] on span "Sync to QB" at bounding box center [1104, 337] width 36 height 9
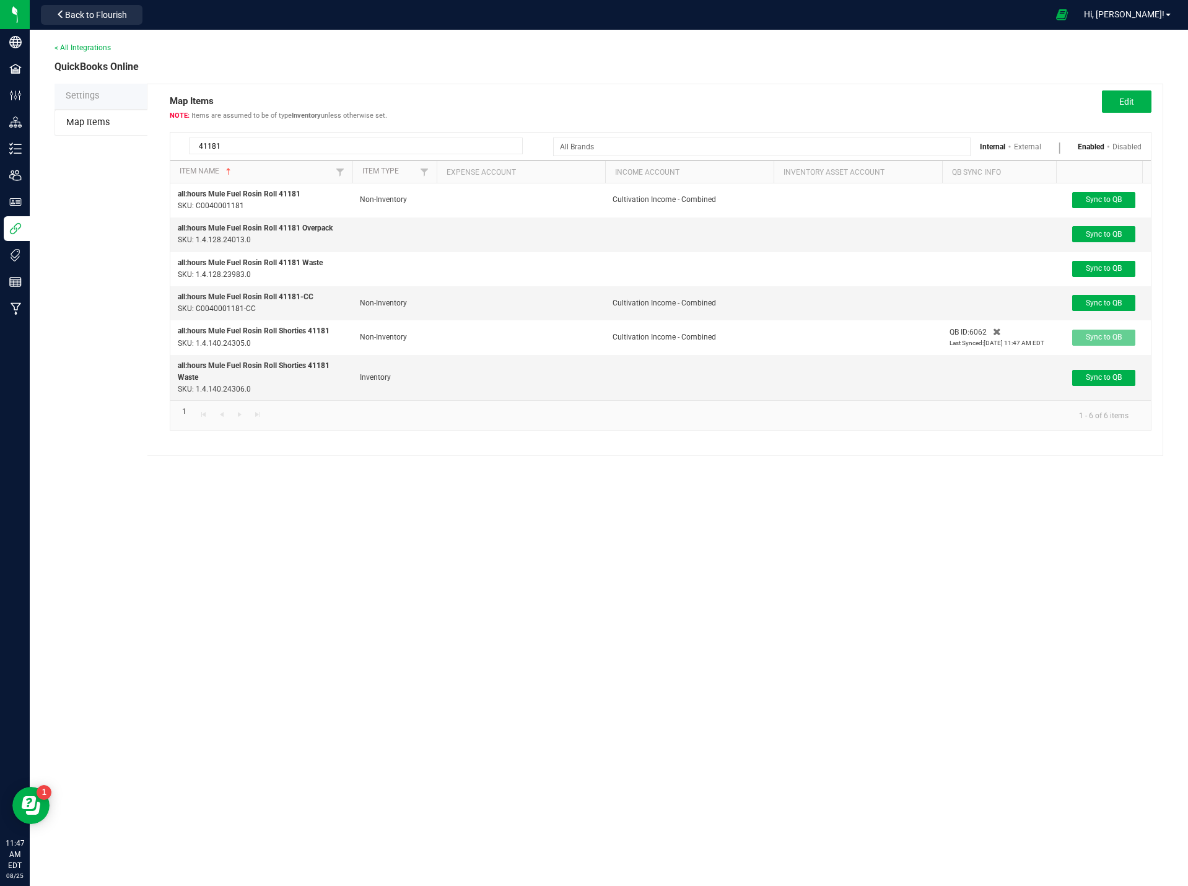
click at [228, 152] on input "41181" at bounding box center [356, 146] width 334 height 17
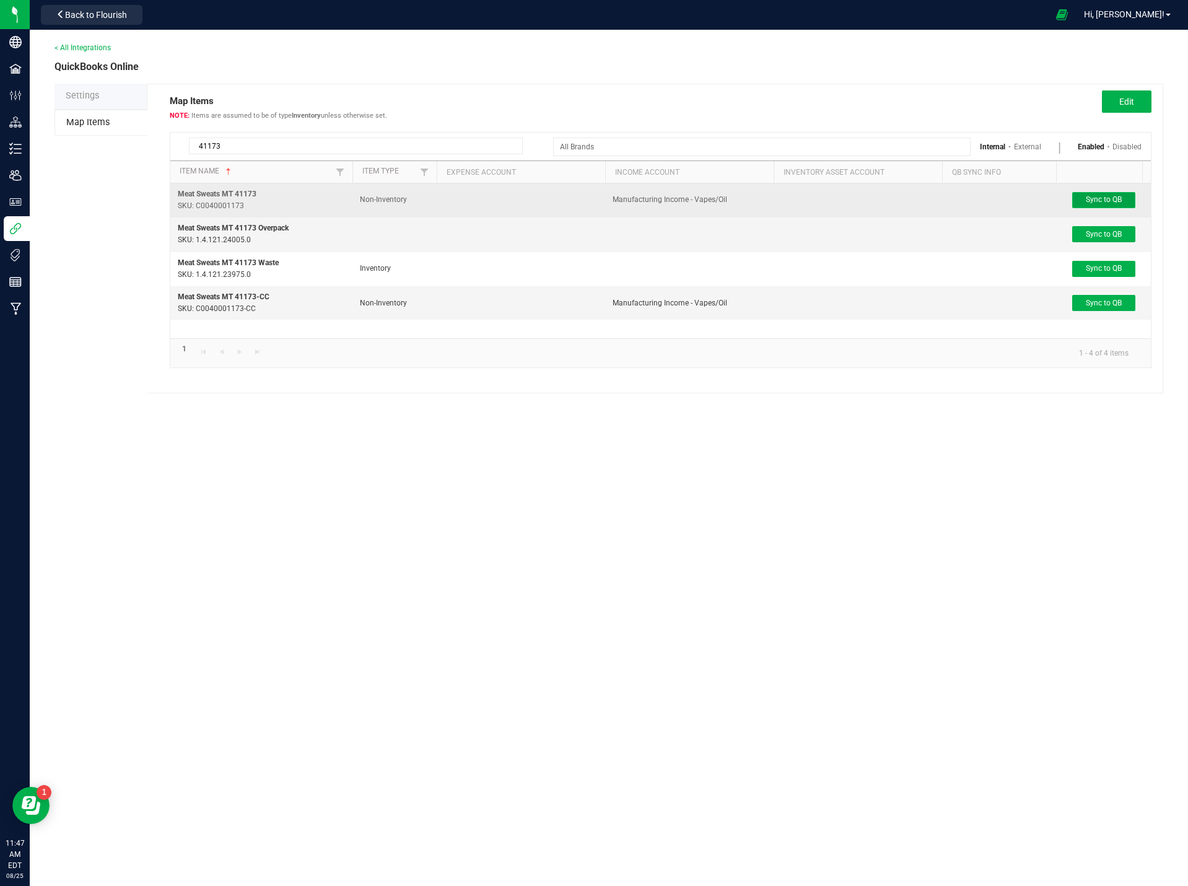
click at [1103, 197] on span "Sync to QB" at bounding box center [1104, 199] width 36 height 9
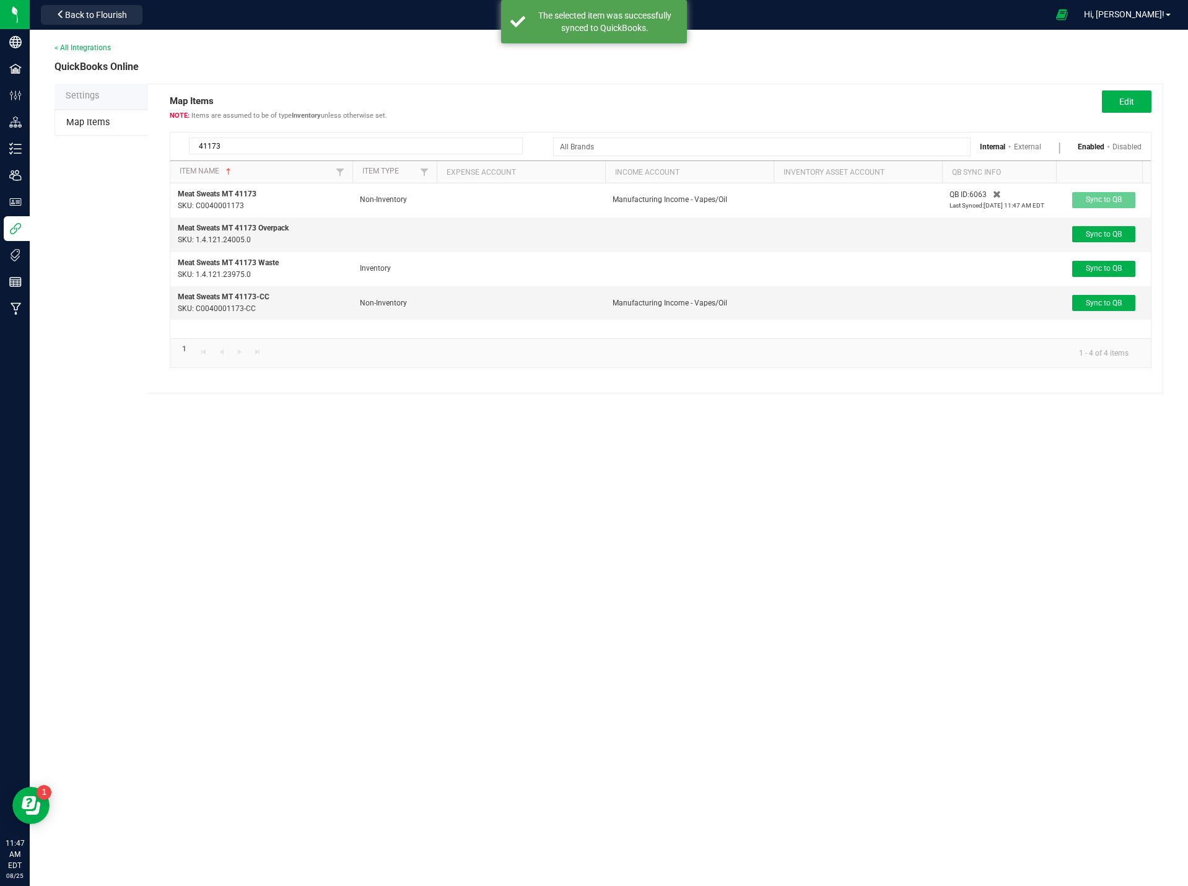
click at [244, 143] on input "41173" at bounding box center [356, 146] width 334 height 17
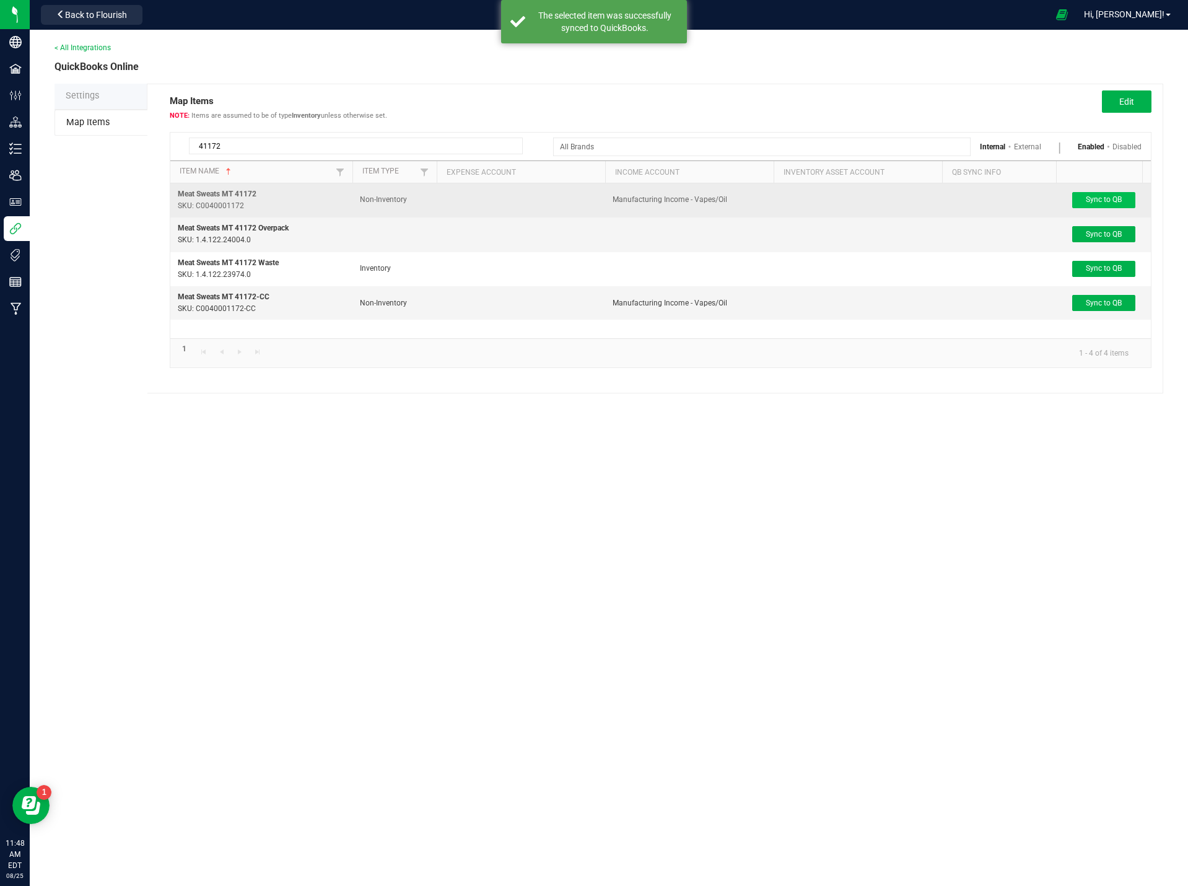
type input "41172"
click at [1095, 198] on span "Sync to QB" at bounding box center [1104, 199] width 36 height 9
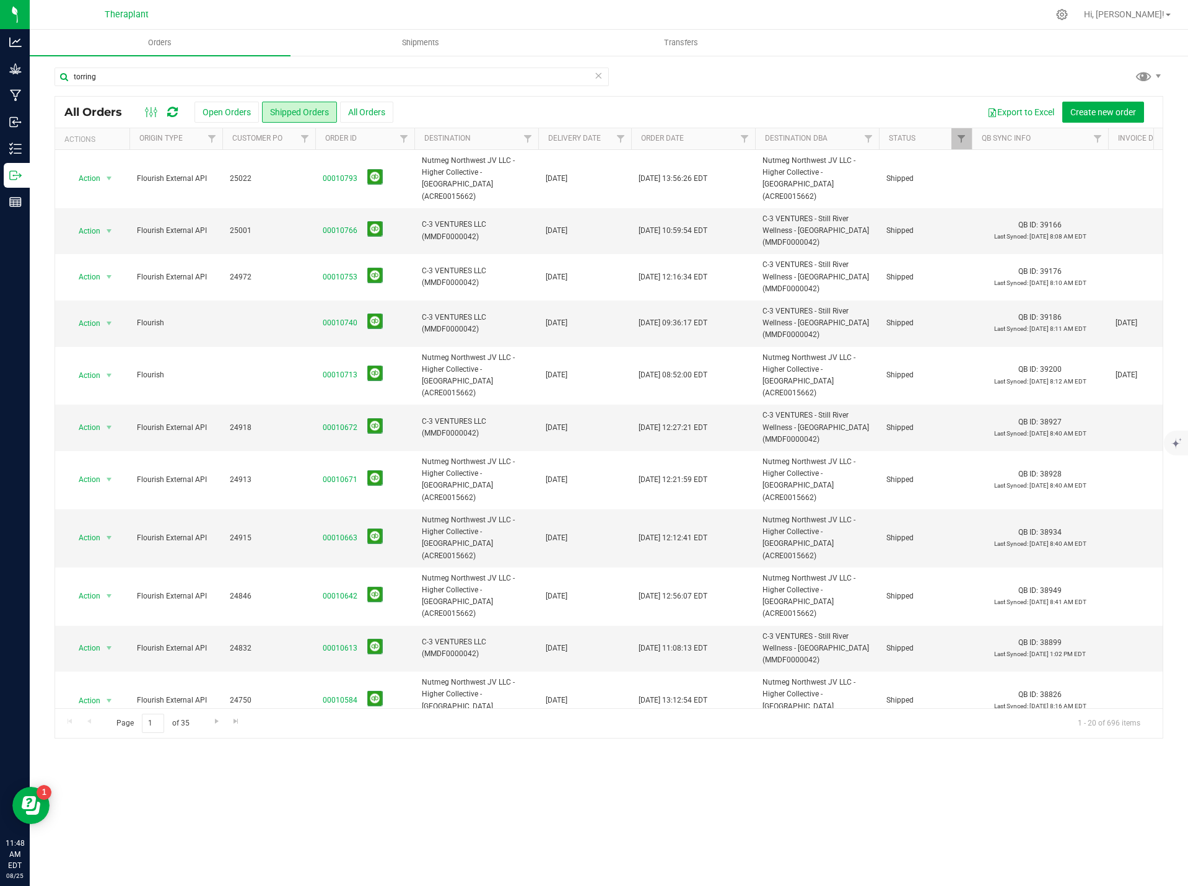
click at [599, 79] on icon at bounding box center [598, 75] width 9 height 15
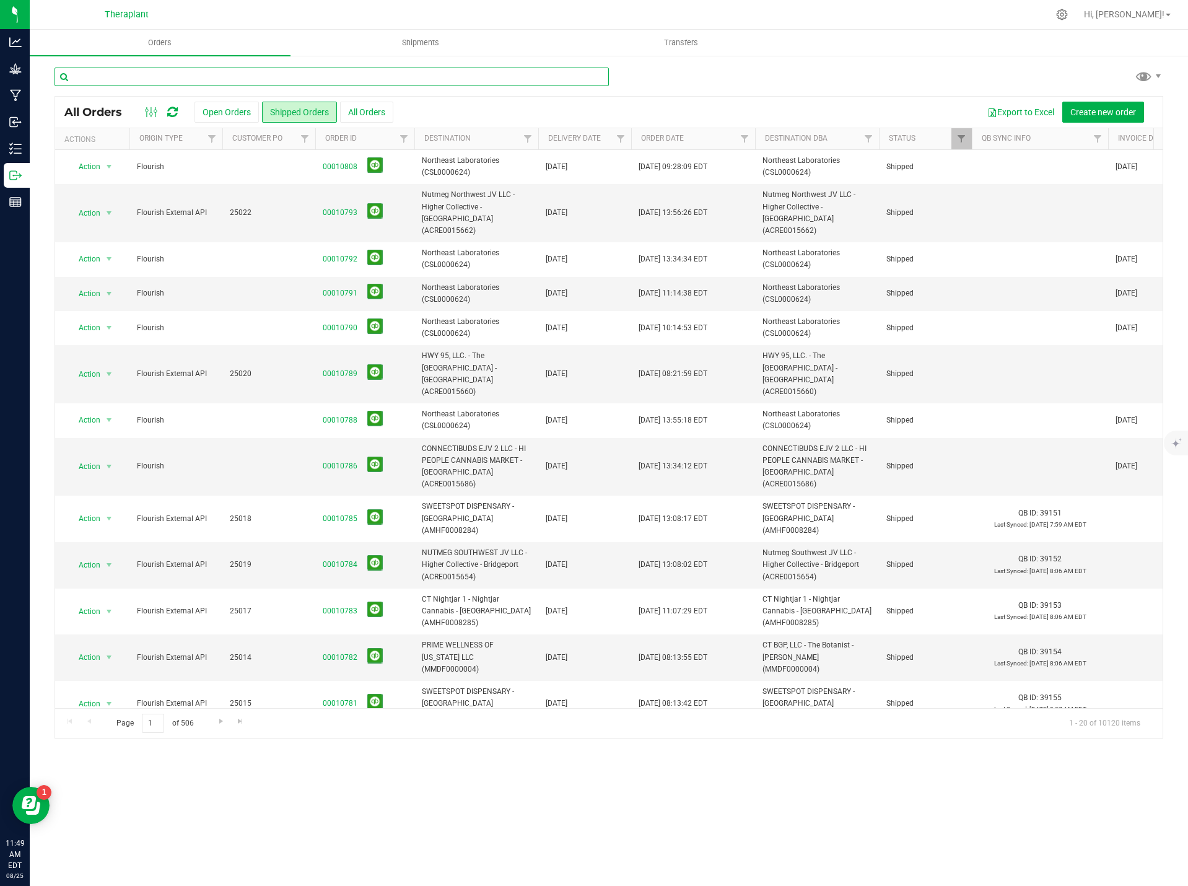
click at [211, 77] on input "text" at bounding box center [332, 77] width 554 height 19
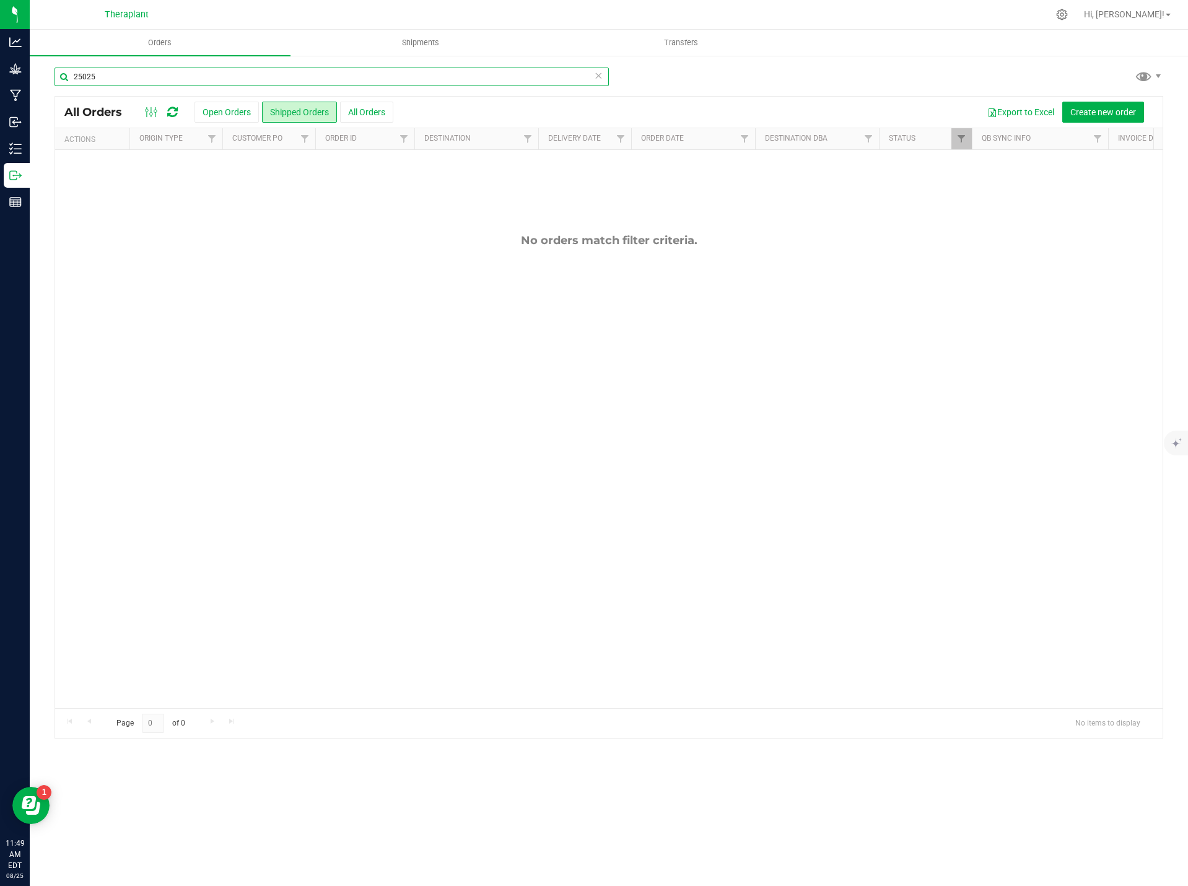
type input "25025"
click at [187, 105] on div "All Orders" at bounding box center [127, 112] width 127 height 15
click at [212, 105] on button "Open Orders" at bounding box center [227, 112] width 64 height 21
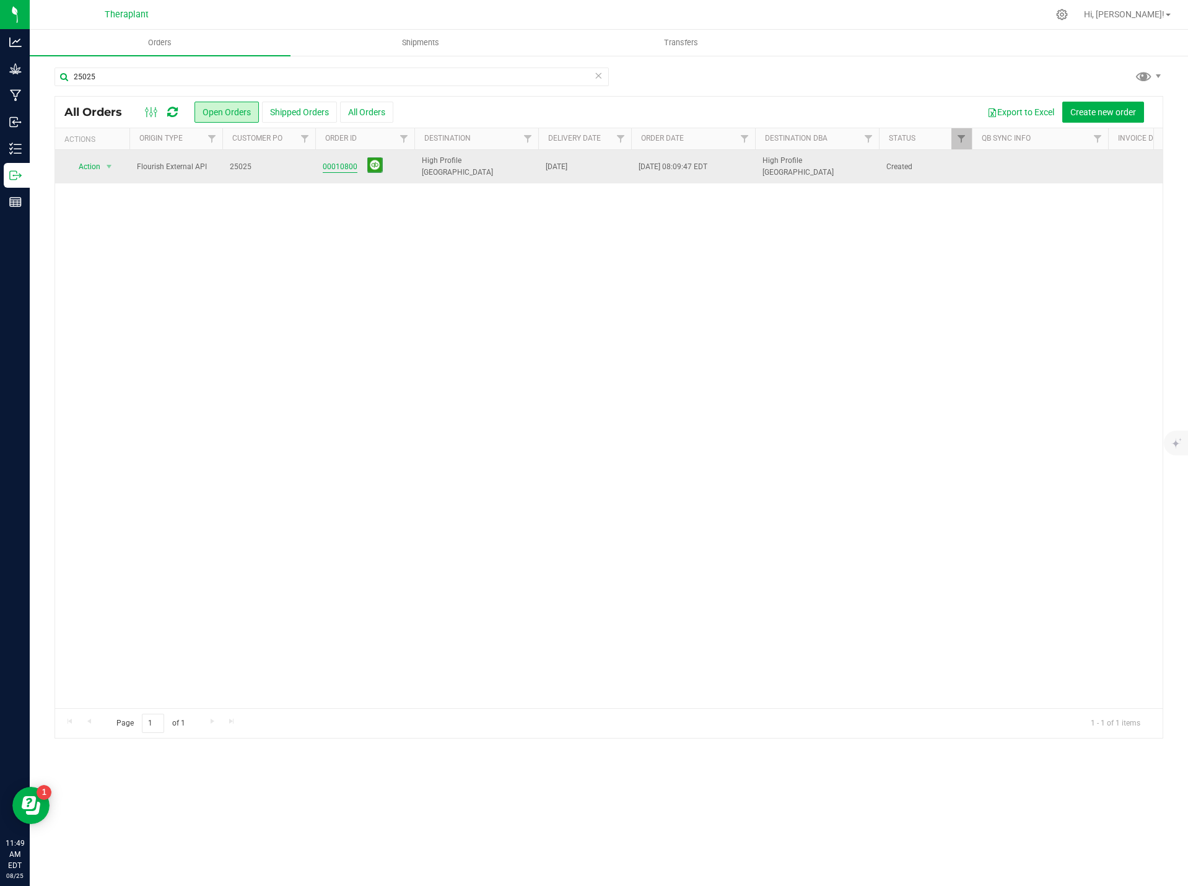
click at [338, 162] on link "00010800" at bounding box center [340, 167] width 35 height 12
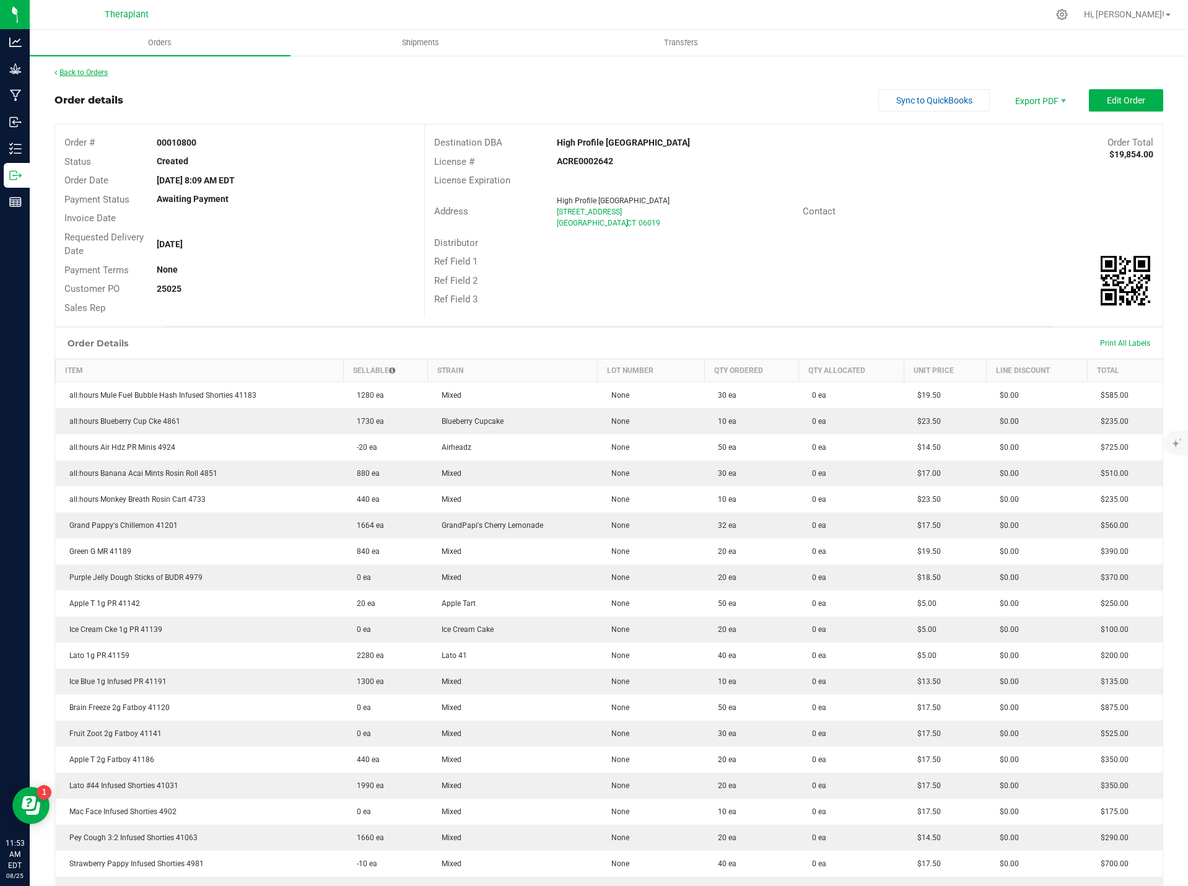
click at [80, 71] on link "Back to Orders" at bounding box center [81, 72] width 53 height 9
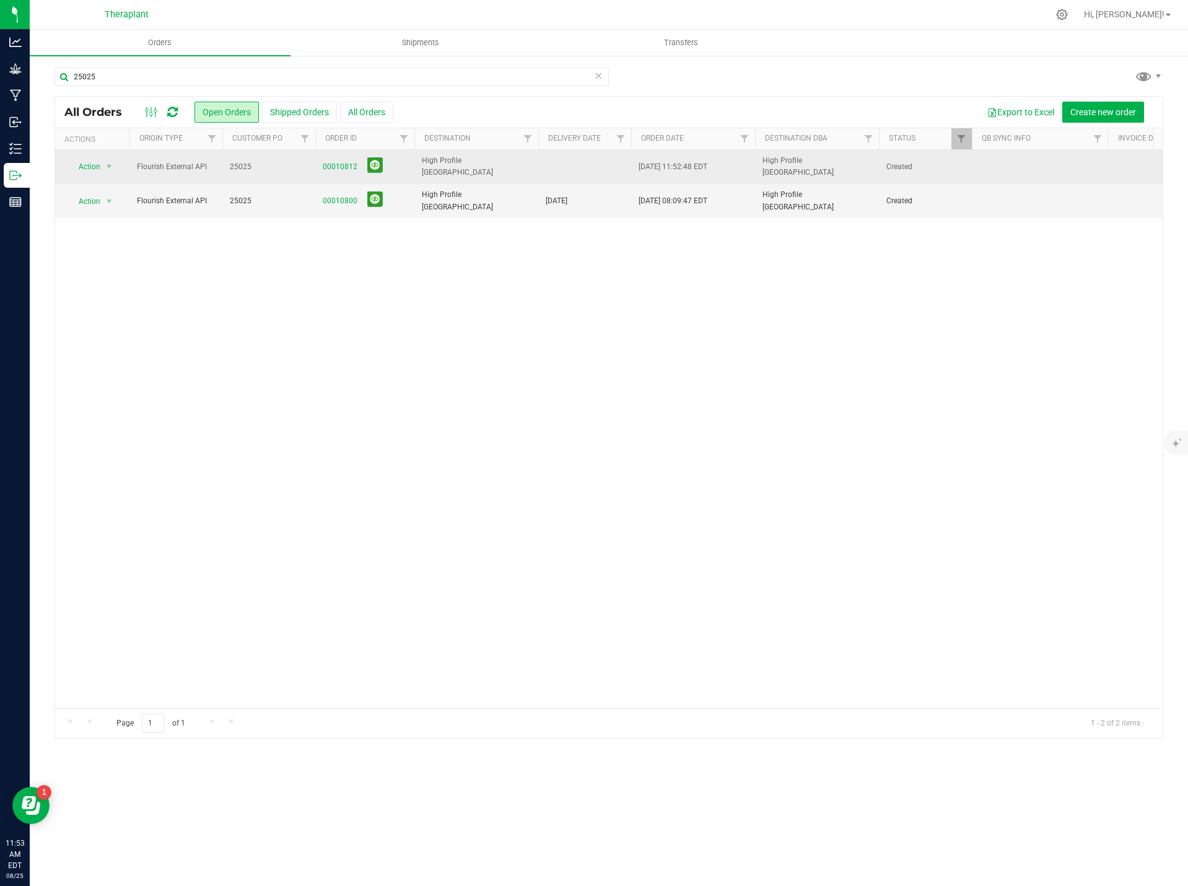
click at [109, 155] on td "Action Action Cancel order Change facility Clone order Edit order Mark as fully…" at bounding box center [92, 167] width 74 height 34
click at [107, 161] on span "select" at bounding box center [109, 166] width 15 height 17
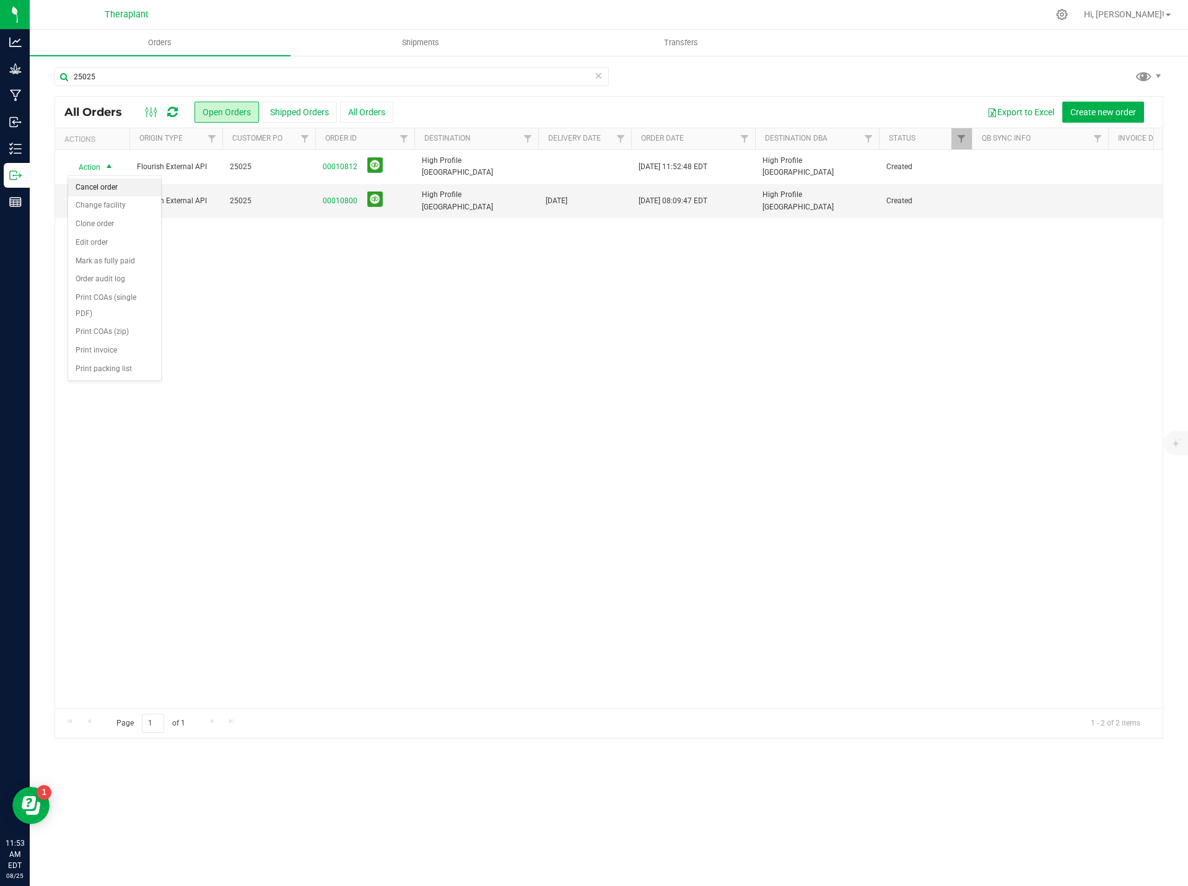
click at [115, 181] on li "Cancel order" at bounding box center [114, 187] width 93 height 19
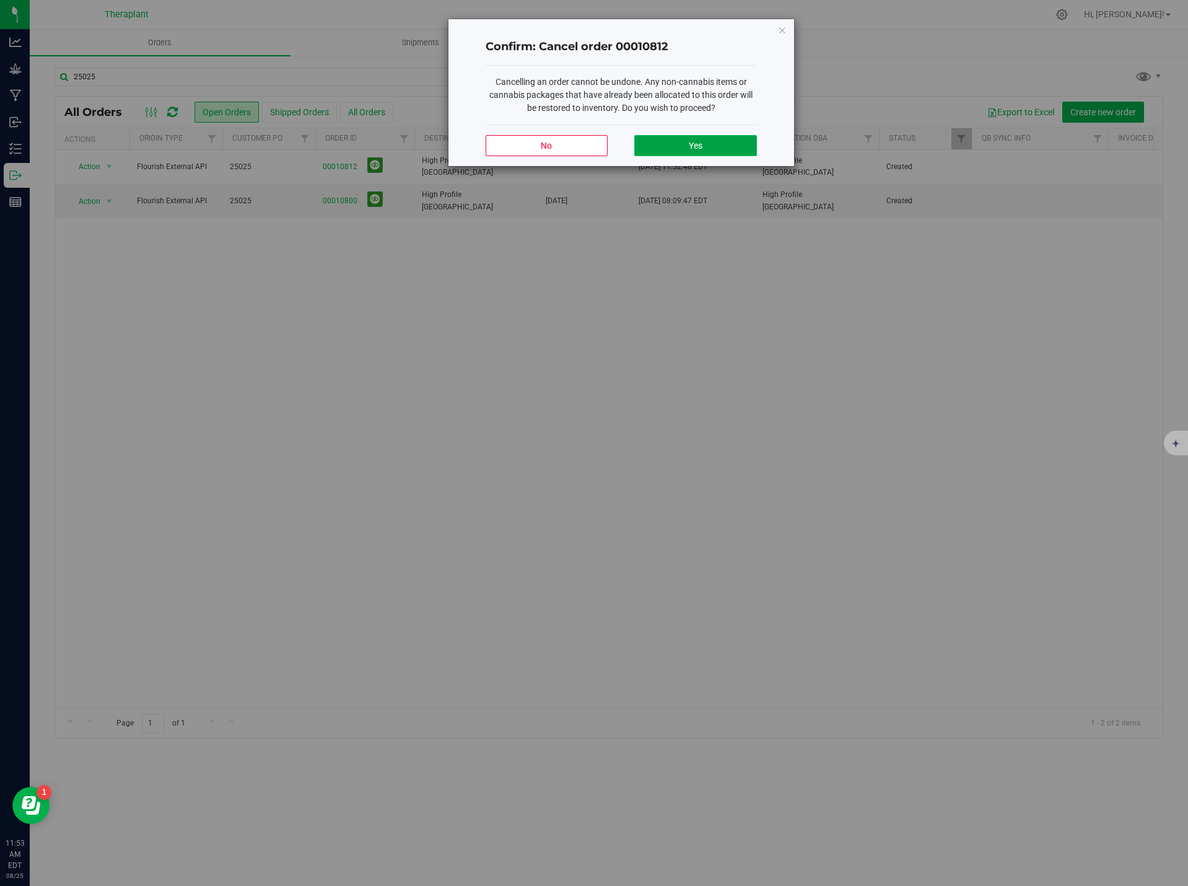
click at [678, 144] on button "Yes" at bounding box center [695, 145] width 122 height 21
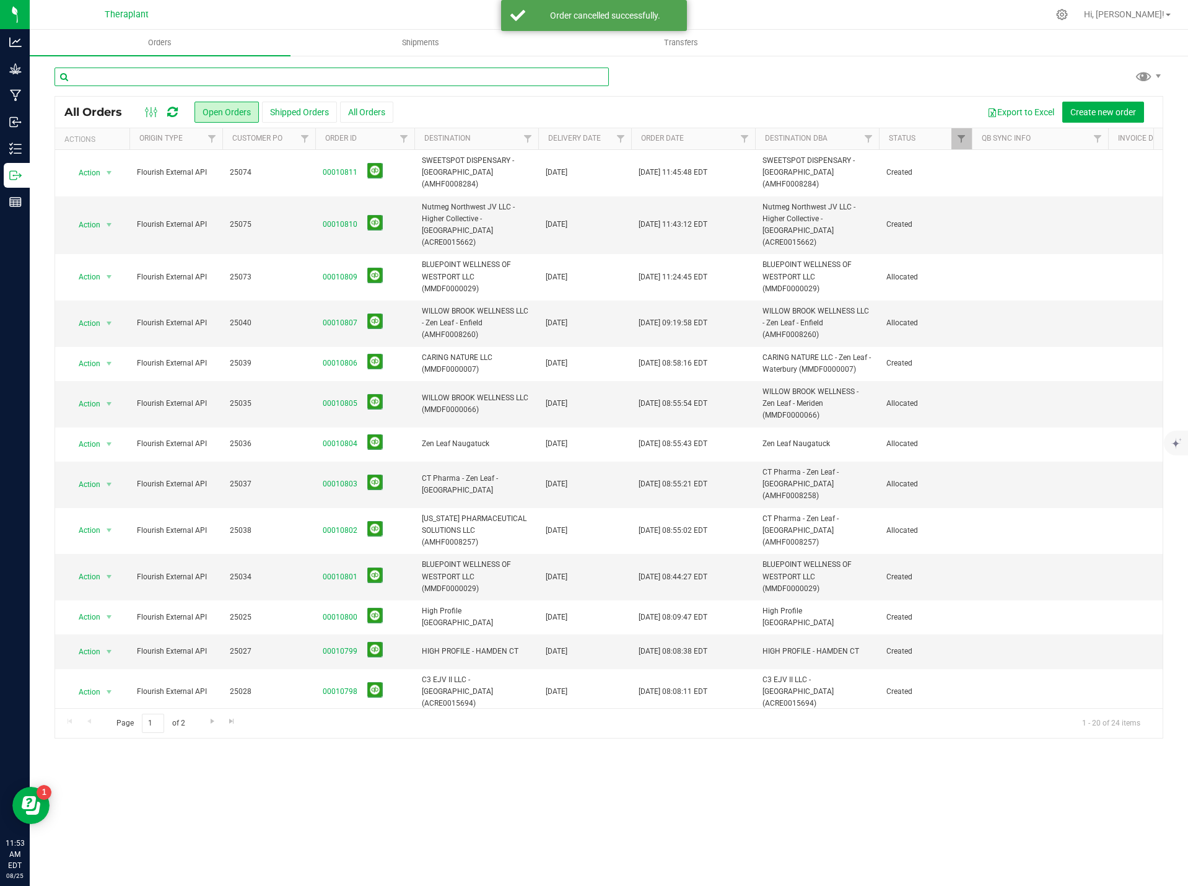
click at [295, 79] on input "text" at bounding box center [332, 77] width 554 height 19
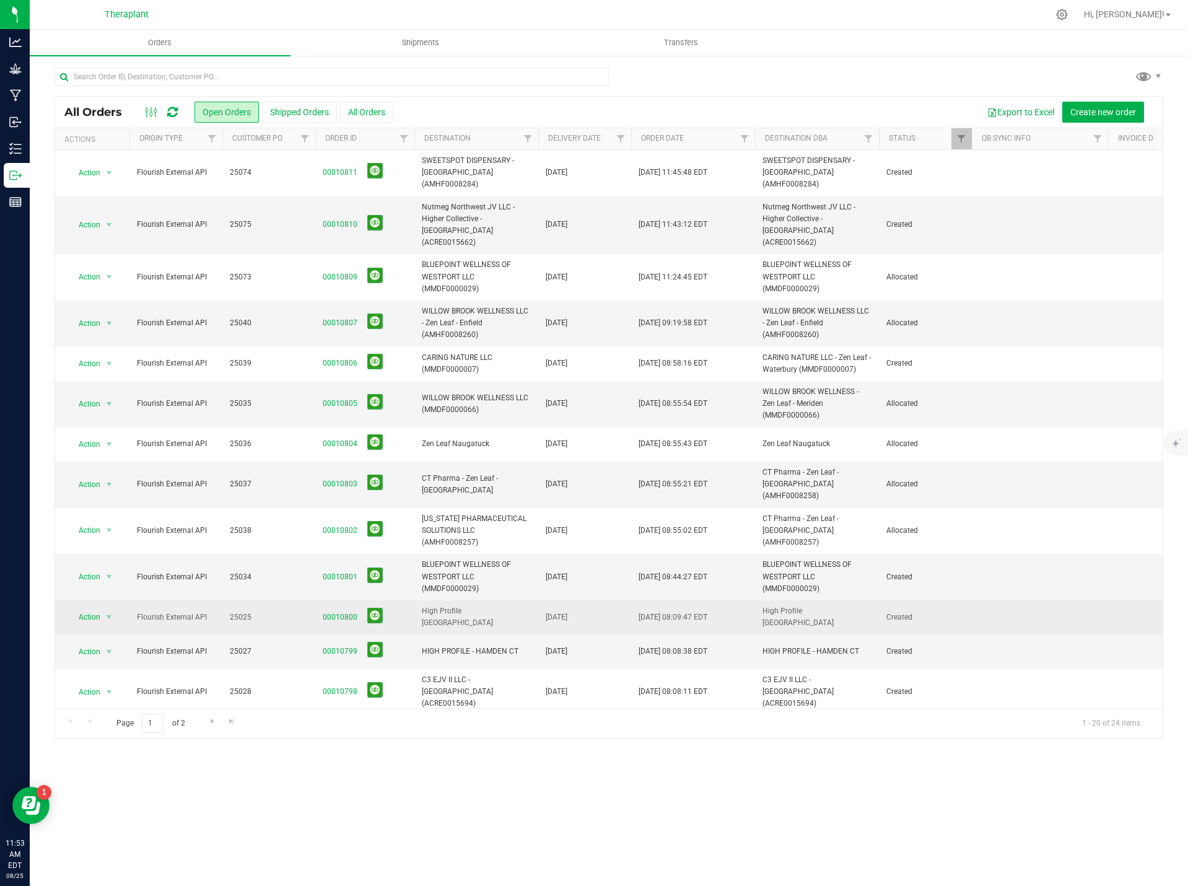
click at [338, 608] on span "00010800" at bounding box center [365, 617] width 84 height 19
click at [336, 608] on span "00010800" at bounding box center [365, 617] width 84 height 19
click at [333, 611] on link "00010800" at bounding box center [340, 617] width 35 height 12
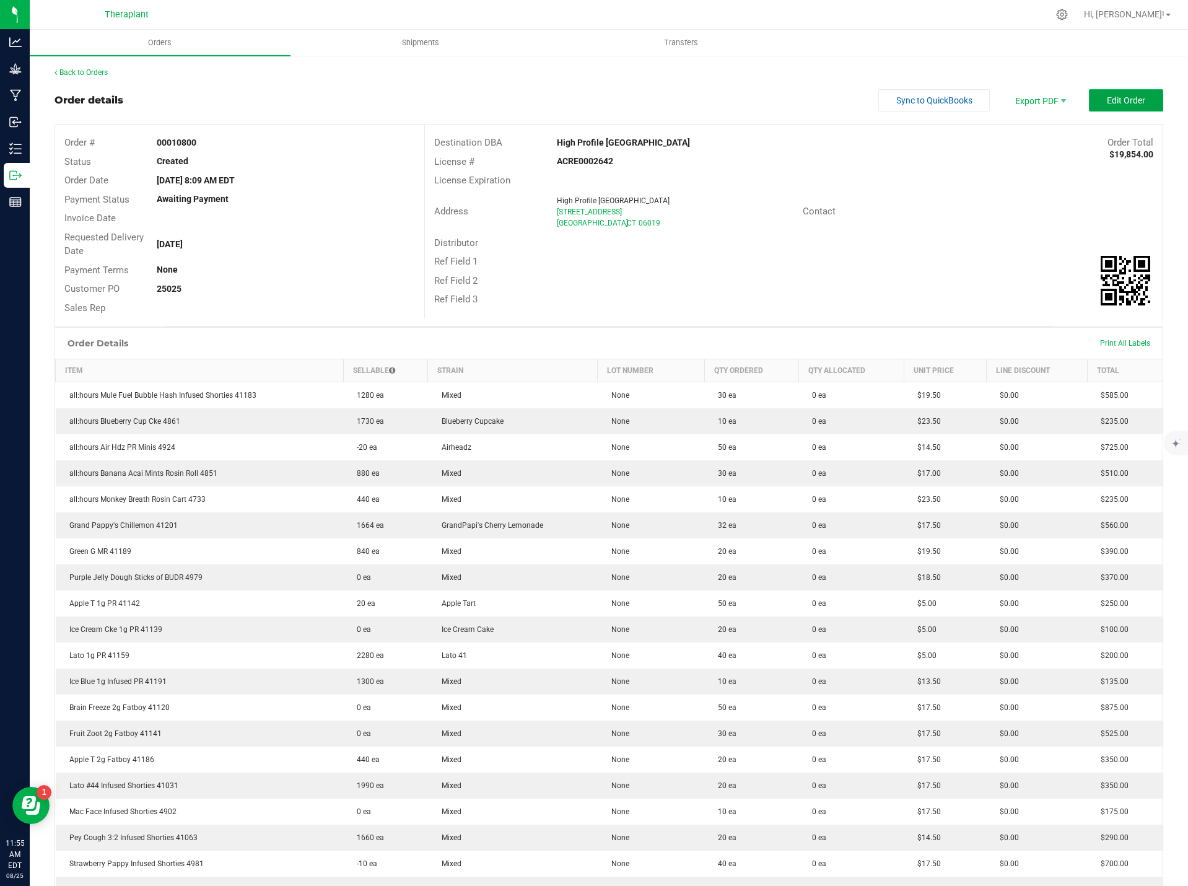
click at [1110, 96] on span "Edit Order" at bounding box center [1126, 100] width 38 height 10
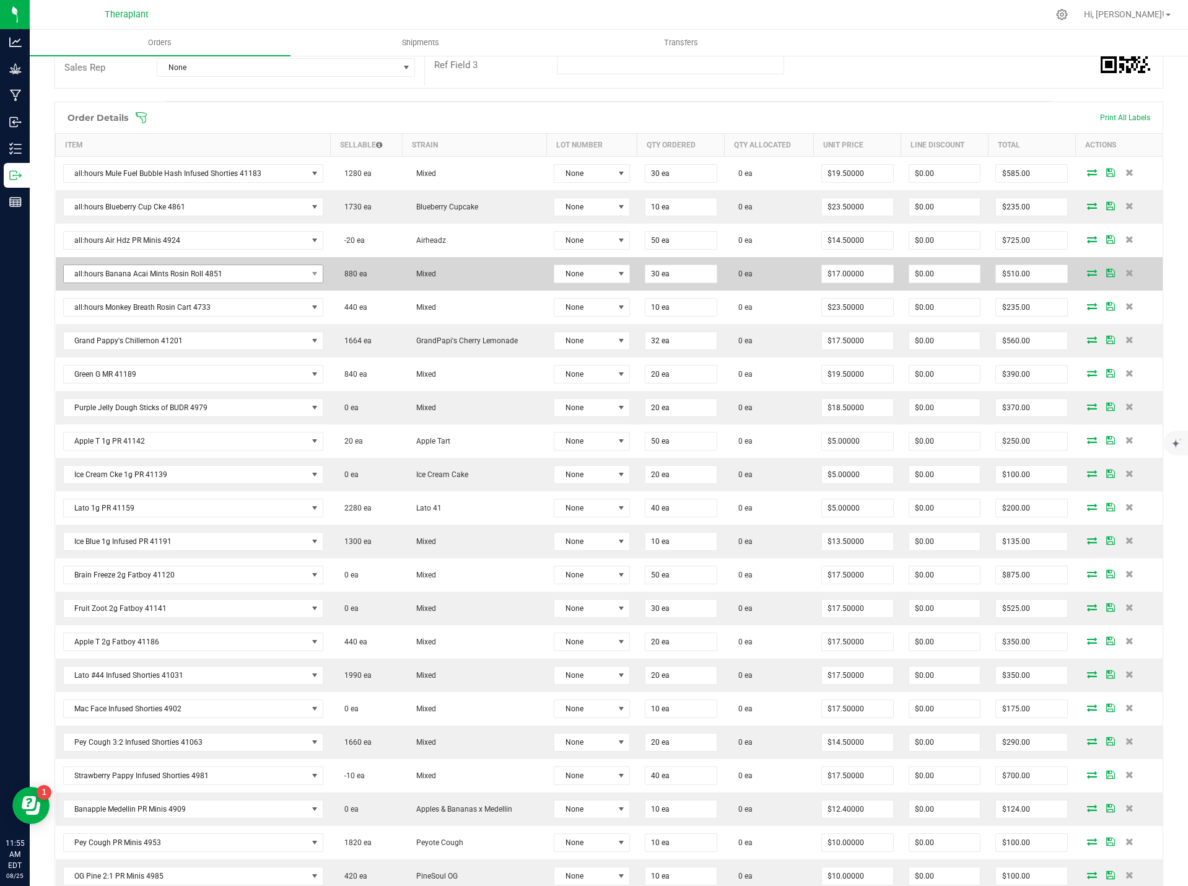
scroll to position [248, 0]
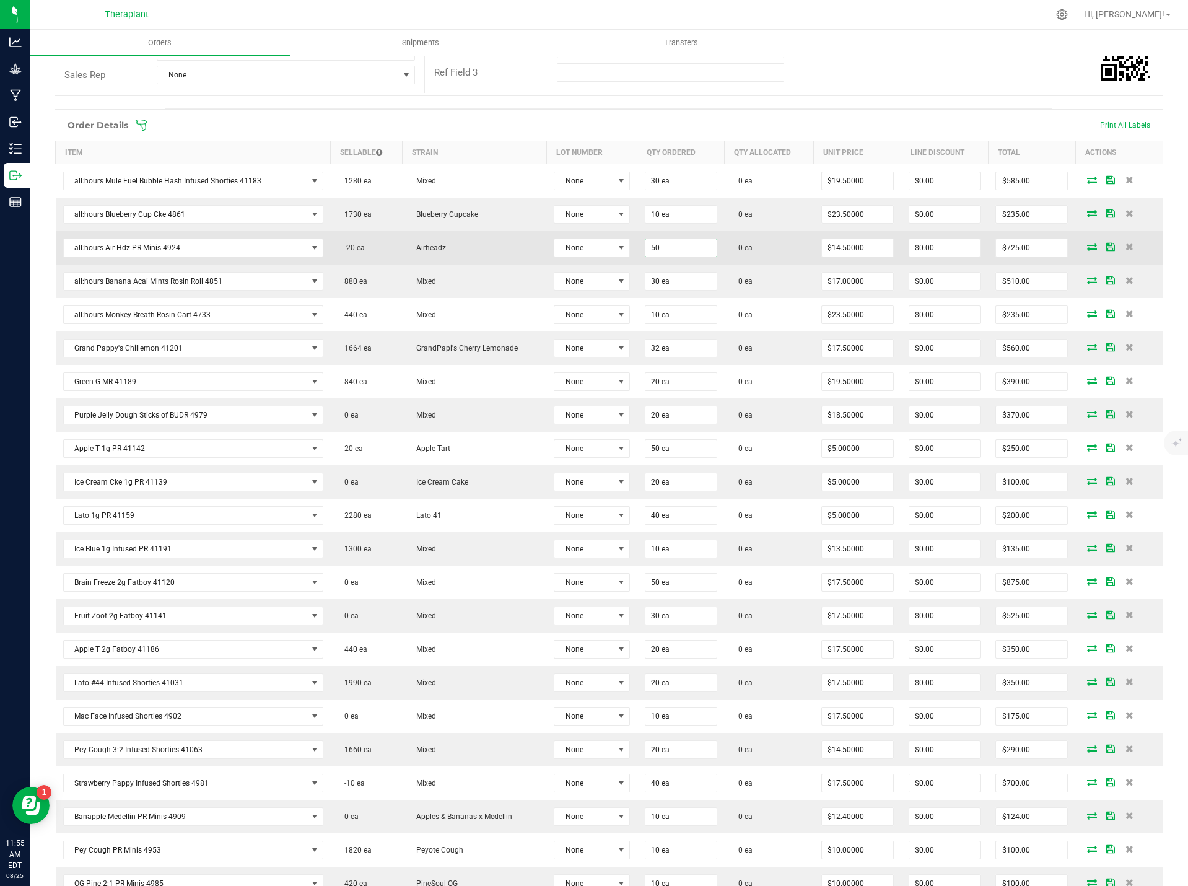
click at [650, 247] on input "50" at bounding box center [680, 247] width 71 height 17
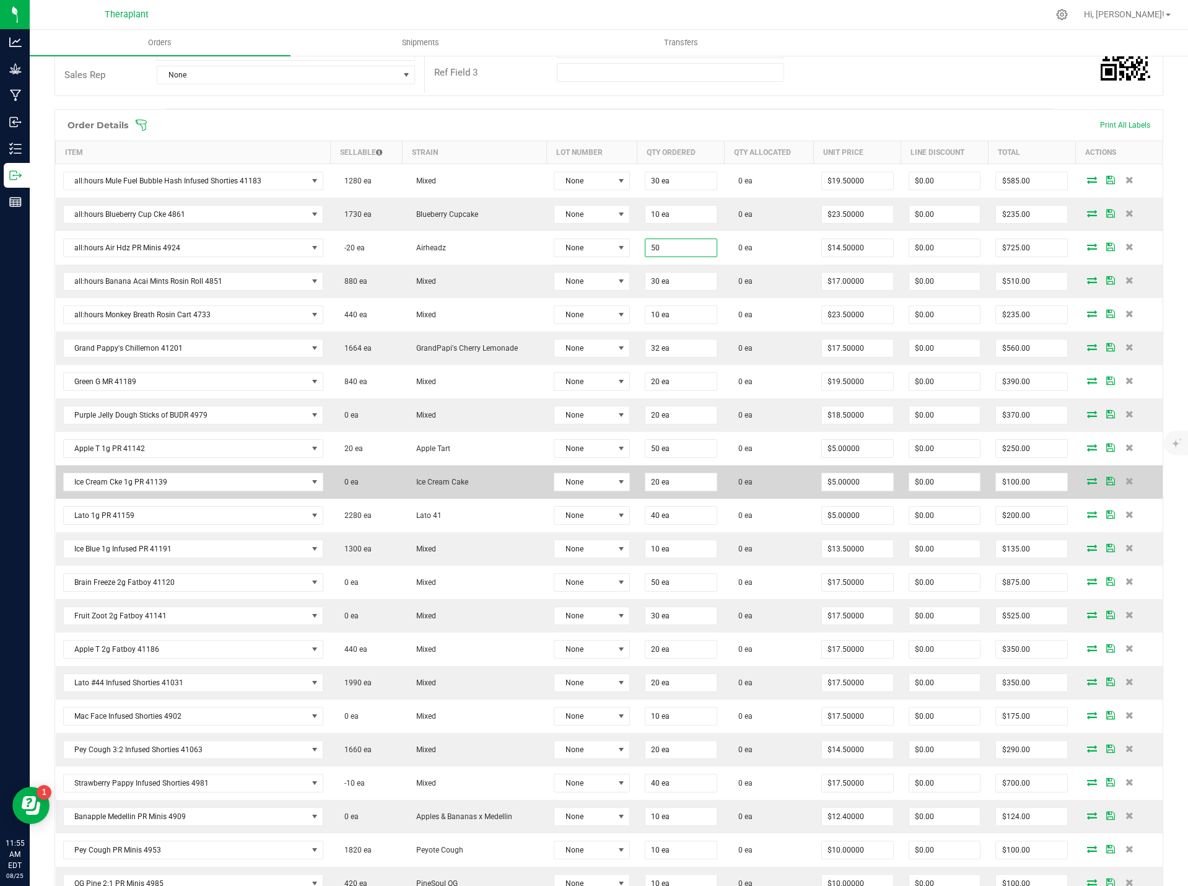
type input "50 ea"
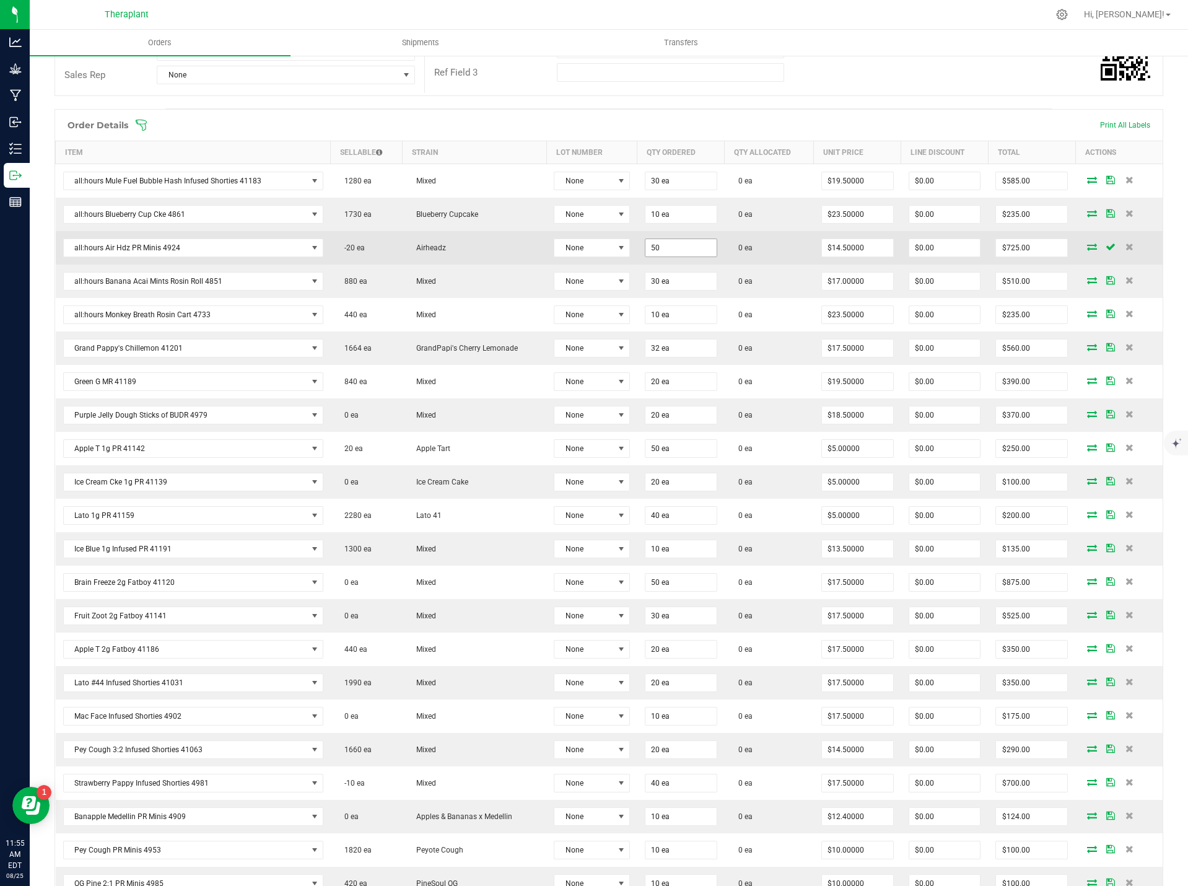
click at [649, 243] on input "50" at bounding box center [680, 247] width 71 height 17
type input "30 ea"
type input "$435.00"
click at [785, 258] on td "0 ea" at bounding box center [769, 247] width 89 height 33
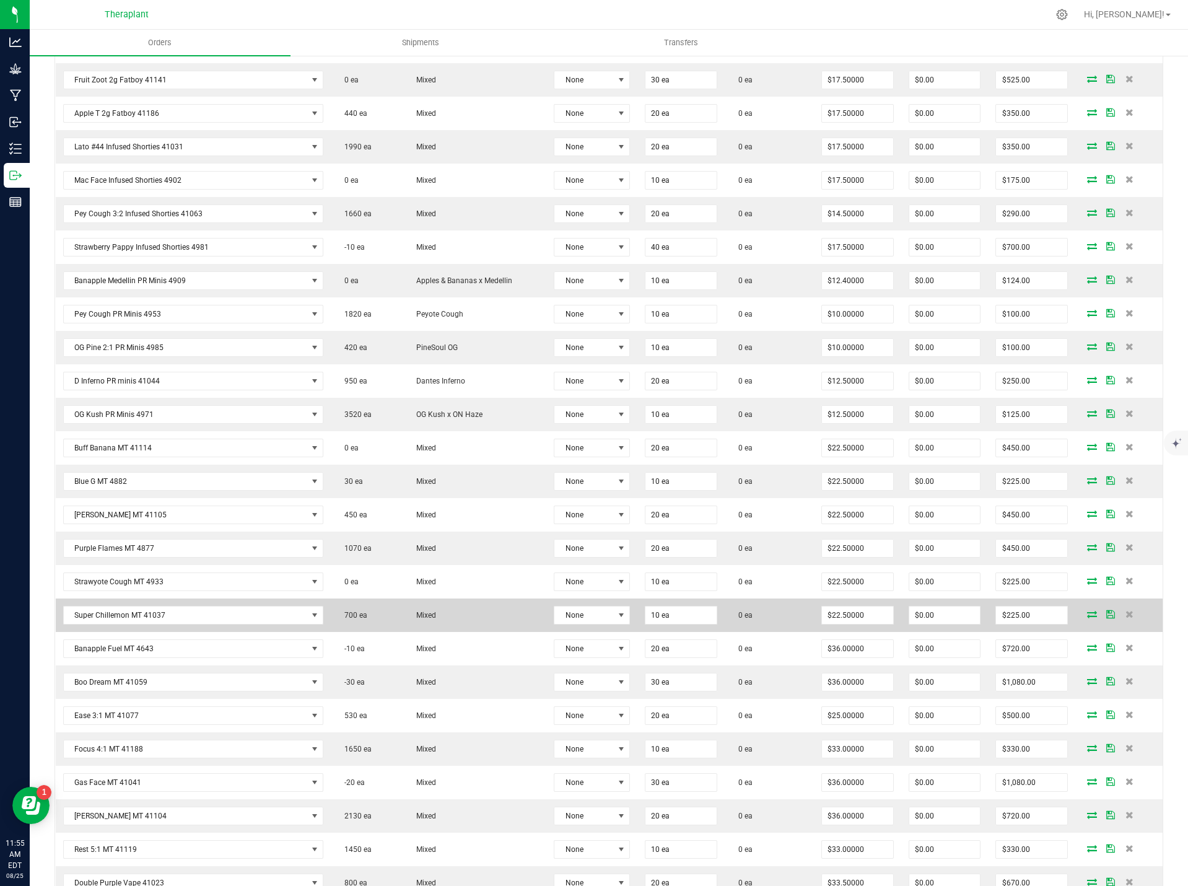
scroll to position [805, 0]
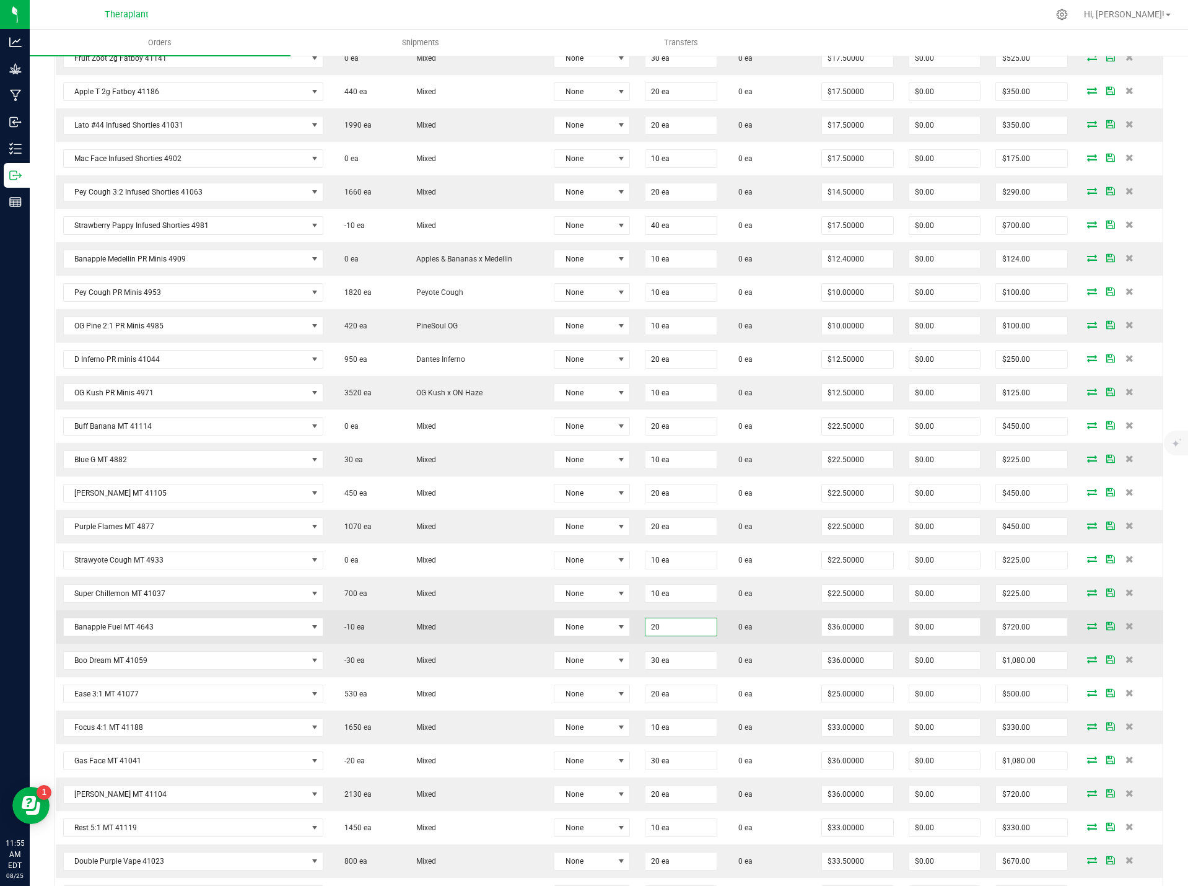
click at [645, 629] on input "20" at bounding box center [680, 626] width 71 height 17
type input "10 ea"
type input "$360.00"
click at [473, 623] on td "Mixed" at bounding box center [475, 626] width 144 height 33
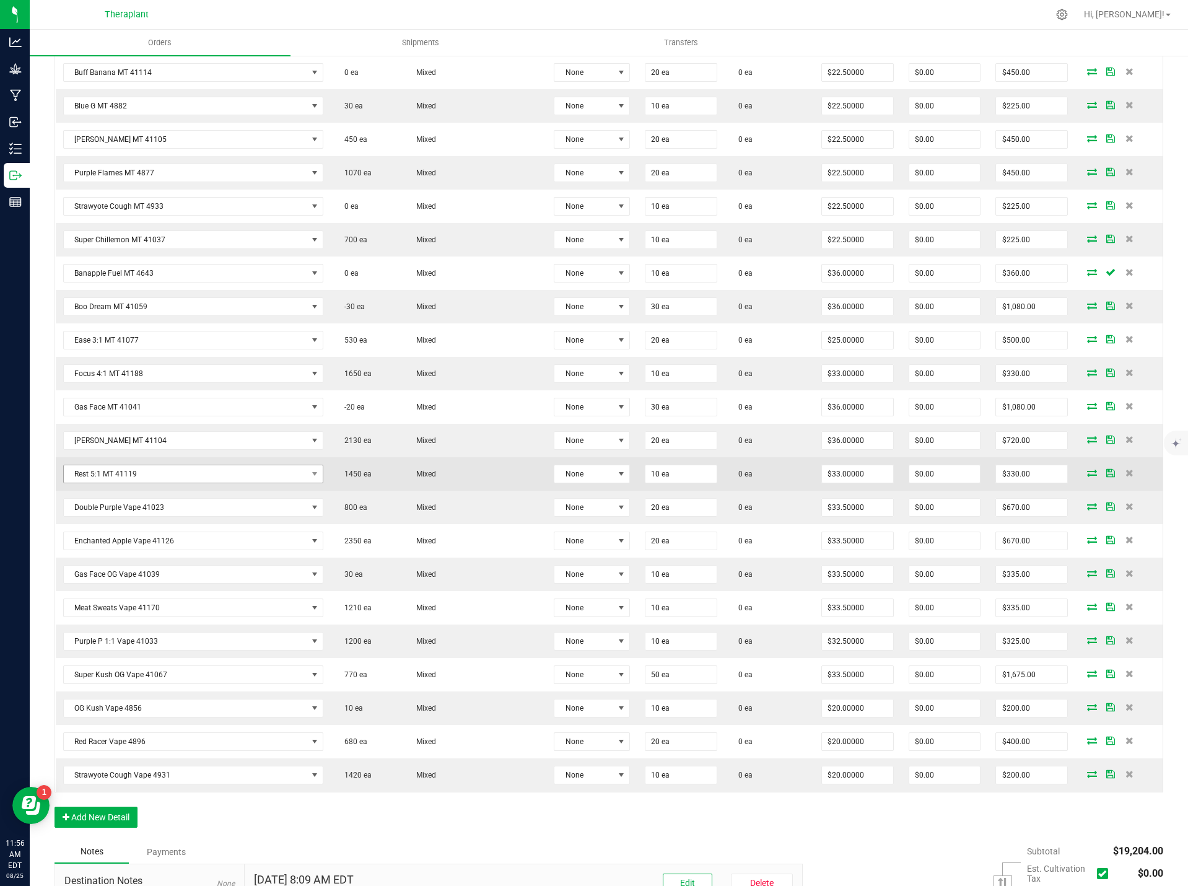
scroll to position [1177, 0]
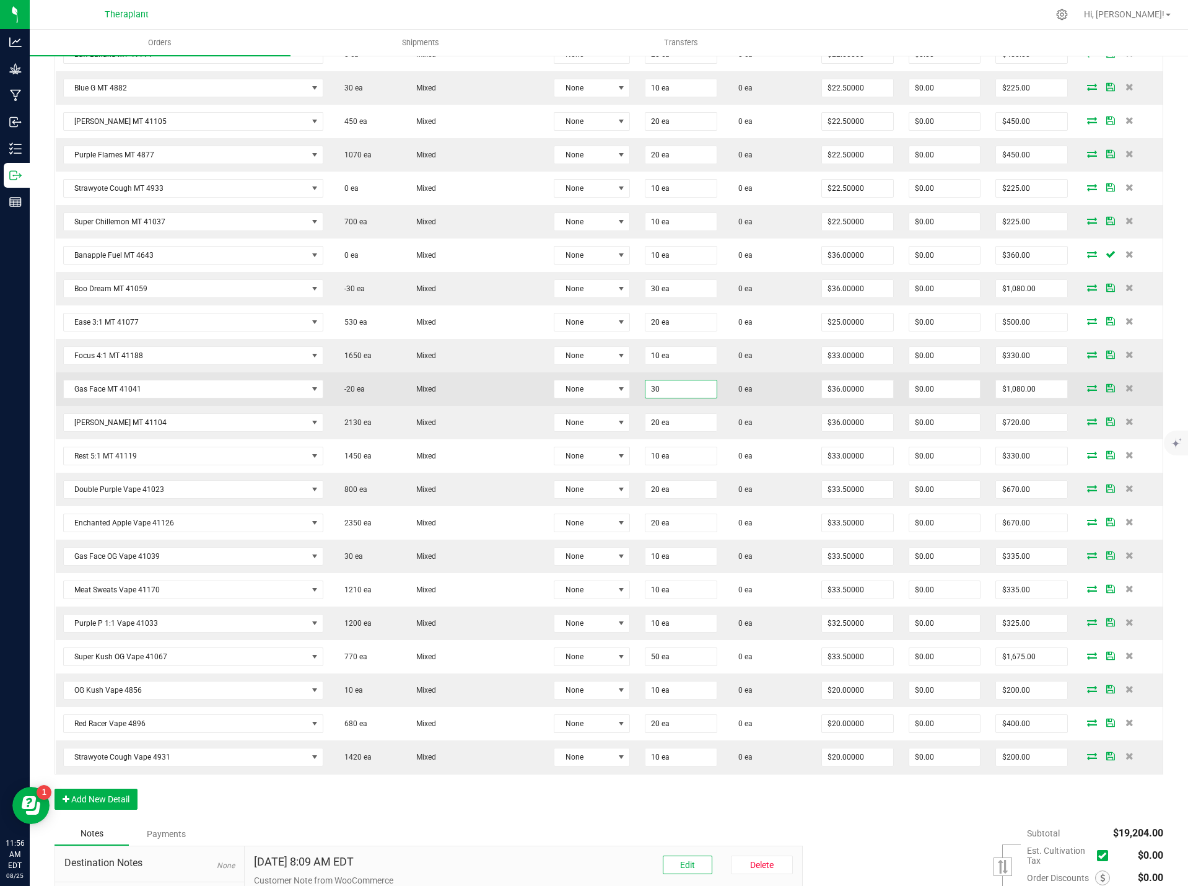
click at [652, 388] on input "30" at bounding box center [680, 388] width 71 height 17
type input "10 ea"
type input "$360.00"
click at [787, 392] on td "0 ea" at bounding box center [769, 388] width 89 height 33
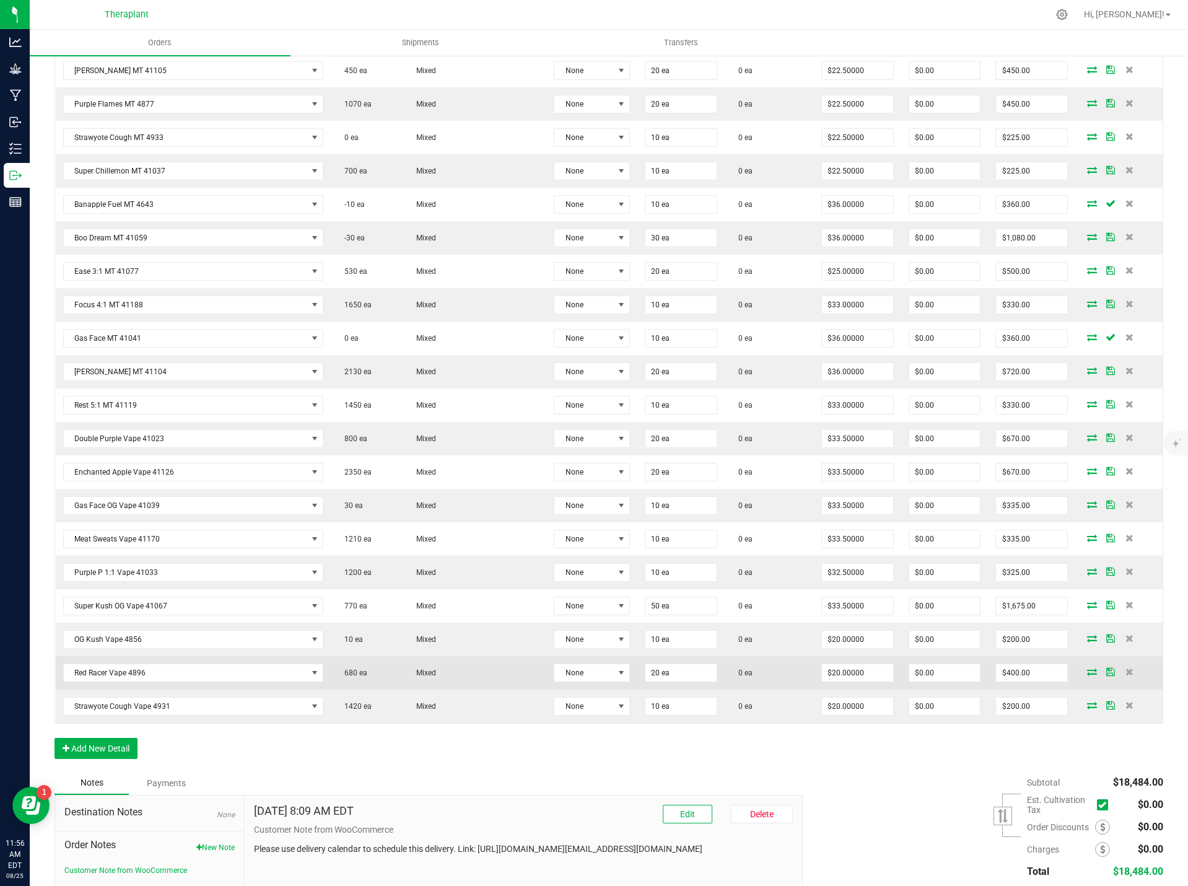
scroll to position [1316, 0]
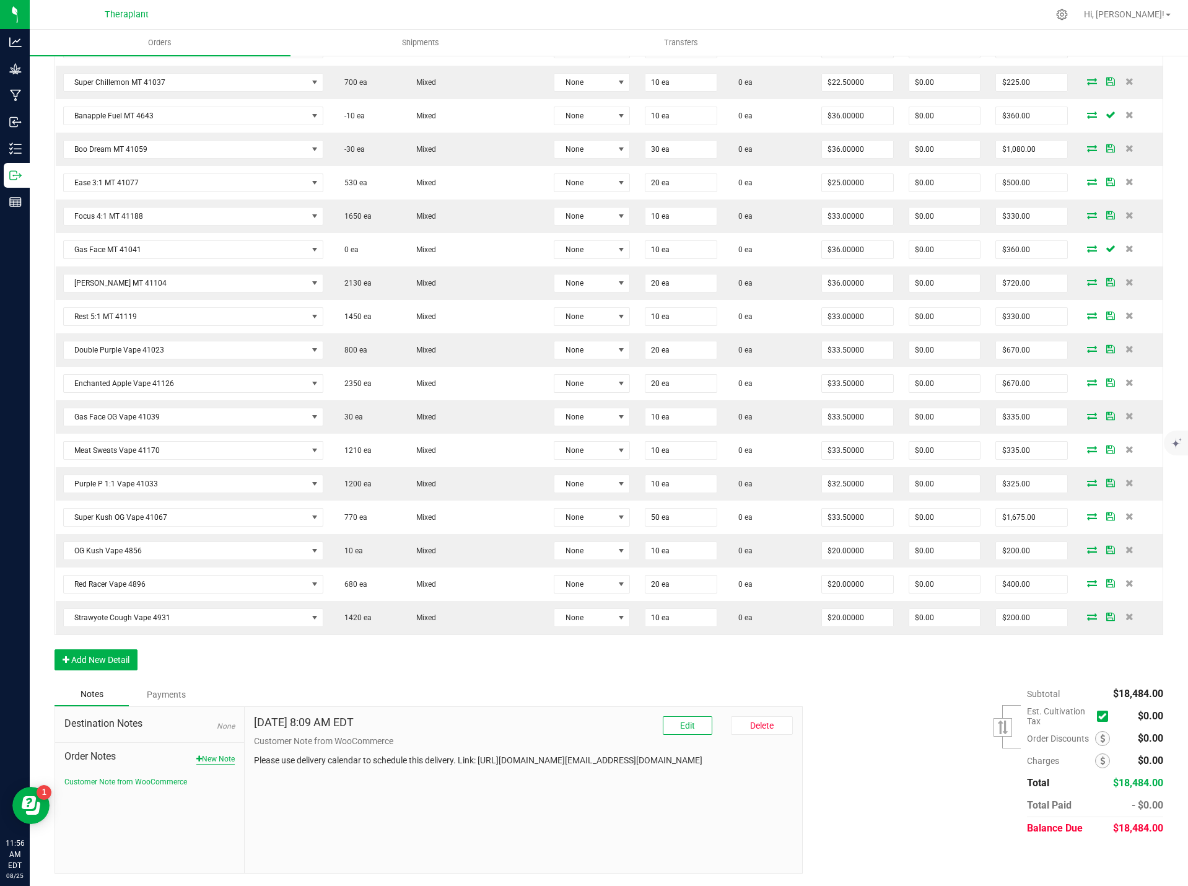
click at [225, 759] on button "New Note" at bounding box center [215, 758] width 38 height 11
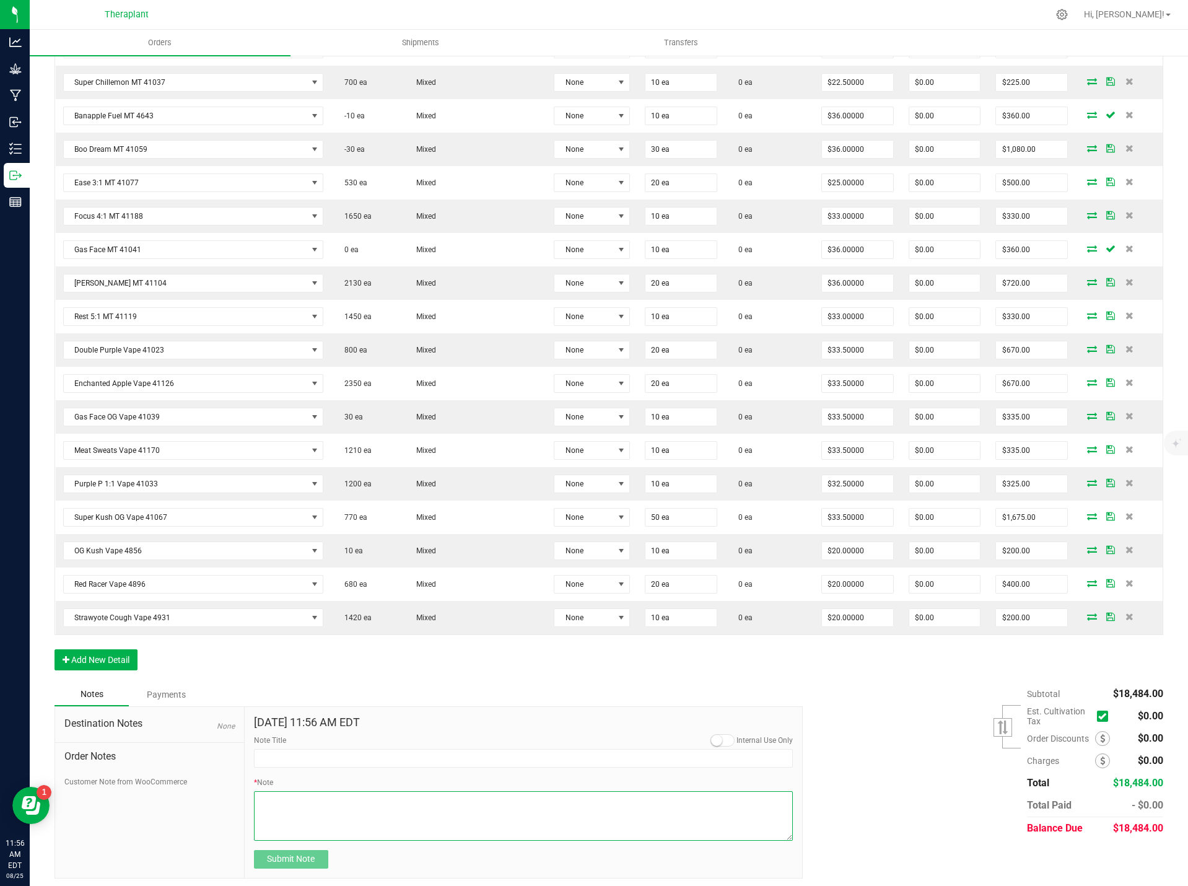
paste textarea "Banapple Fuel MT 4643- 80.52% THC – 10-pack- removed 10 units due to stock."
click at [266, 807] on textarea "* Note" at bounding box center [524, 816] width 540 height 50
paste textarea "Gas Face MT 41041- 90.29% THC – 10-pack- Removed 20 units dues to stock"
click at [512, 802] on textarea "* Note" at bounding box center [524, 816] width 540 height 50
click at [522, 808] on textarea "* Note" at bounding box center [524, 816] width 540 height 50
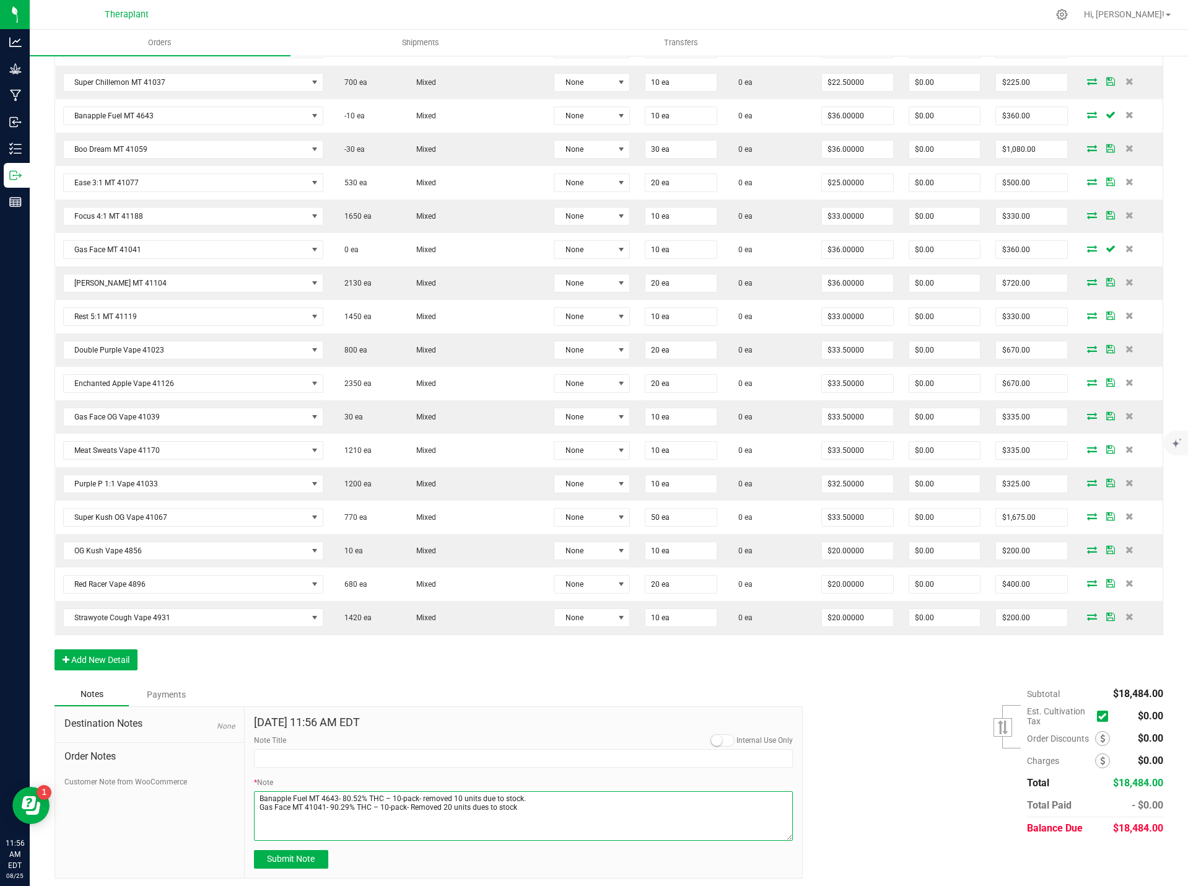
click at [271, 822] on textarea "* Note" at bounding box center [524, 816] width 540 height 50
paste textarea "all:hours Air Hdz PR Minis 4924- 29.20% THC – 10-pack- Removed 20 units due to …"
type textarea "Banapple Fuel MT 4643- 80.52% THC – 10-pack- removed 10 units due to stock. Gas…"
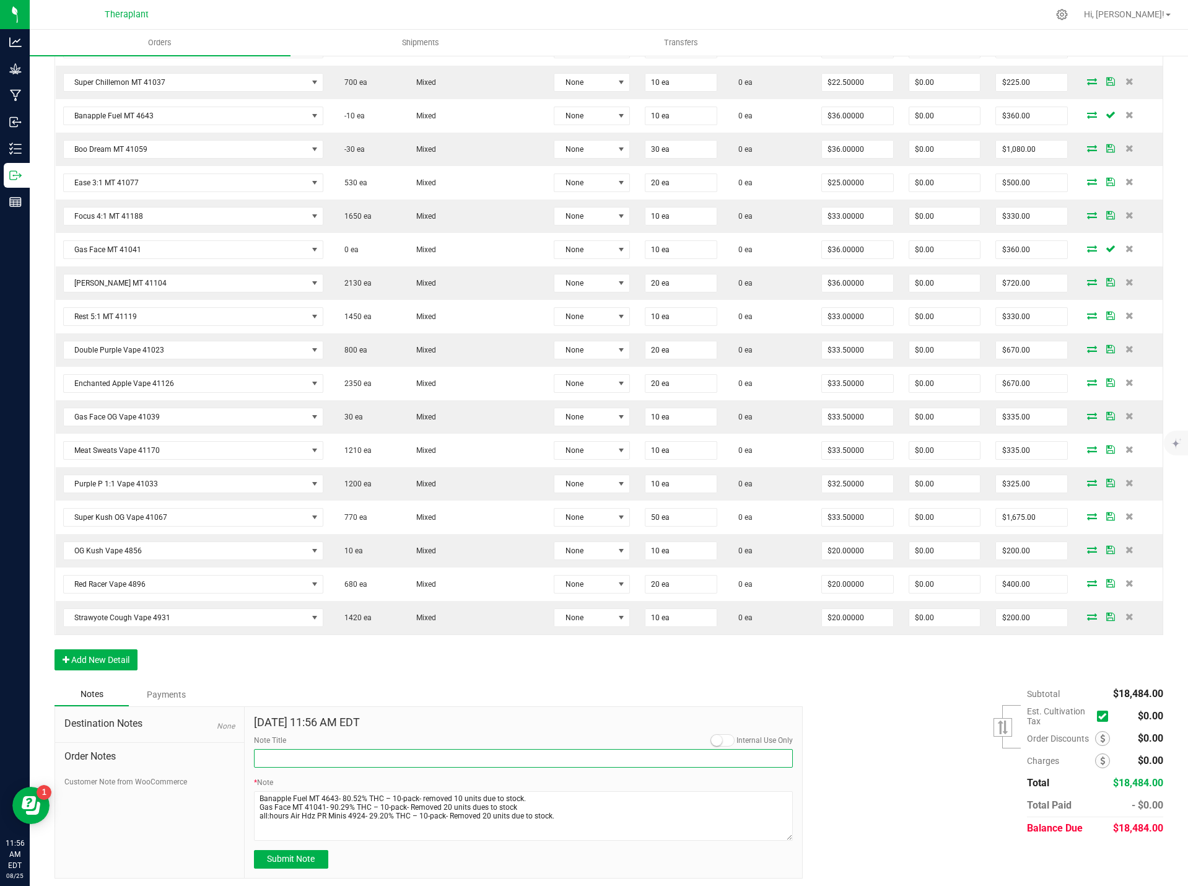
click at [287, 762] on input "Note Title" at bounding box center [524, 758] width 540 height 19
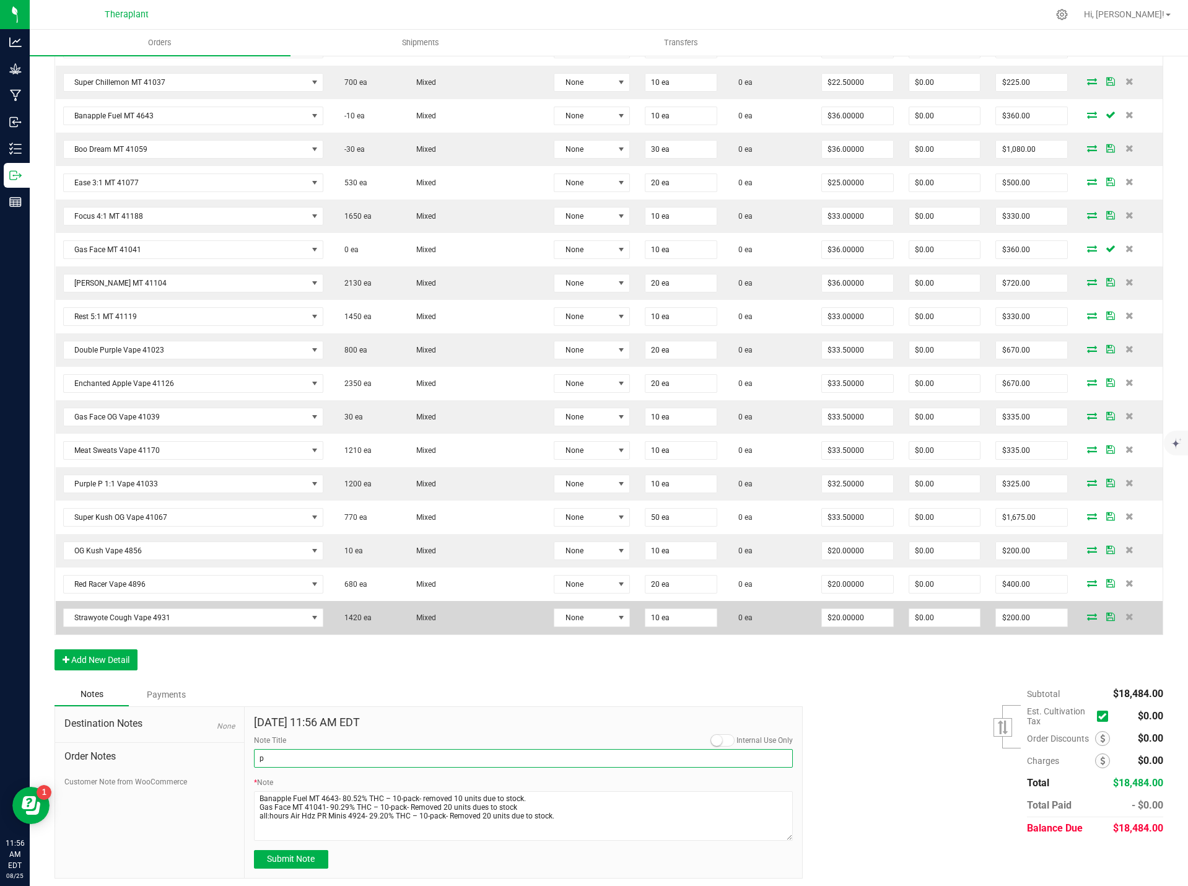
type input "Product Removed due to stock"
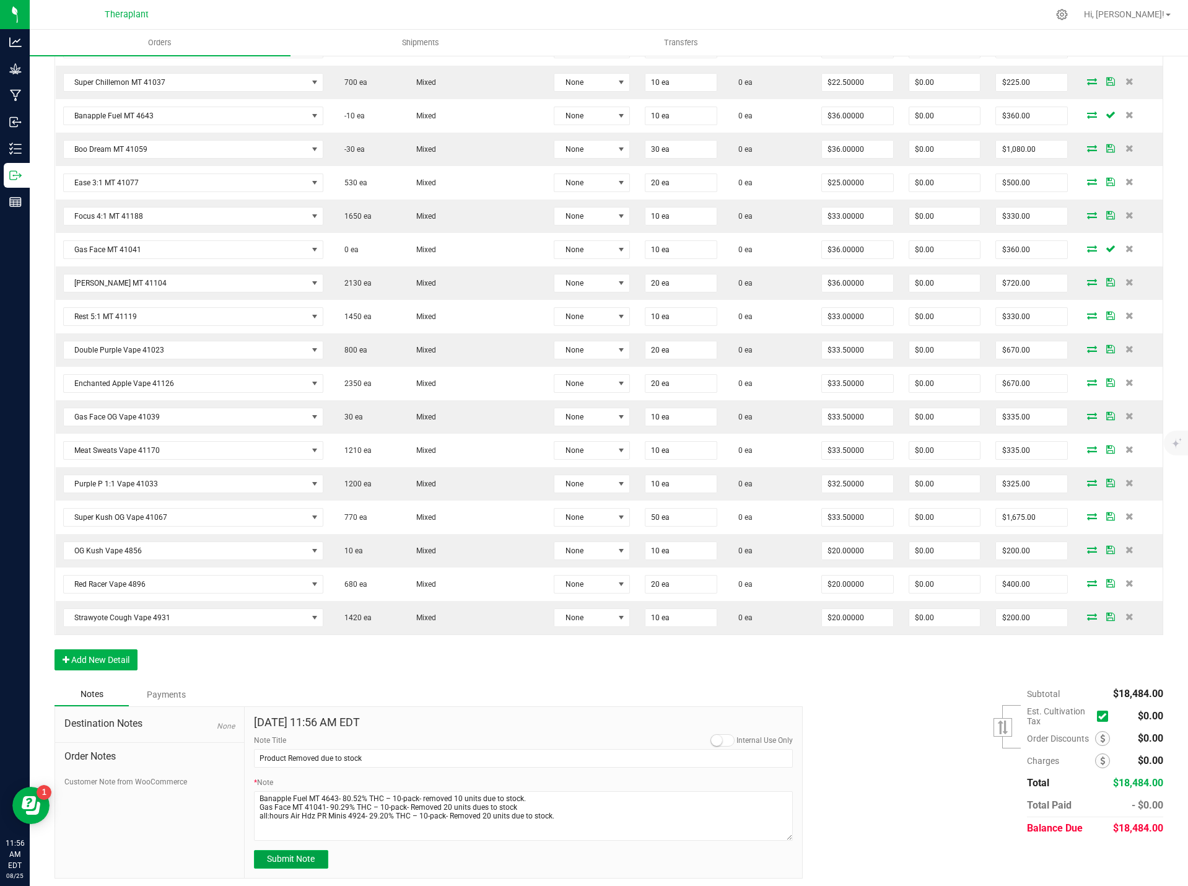
click at [294, 860] on span "Submit Note" at bounding box center [291, 859] width 48 height 10
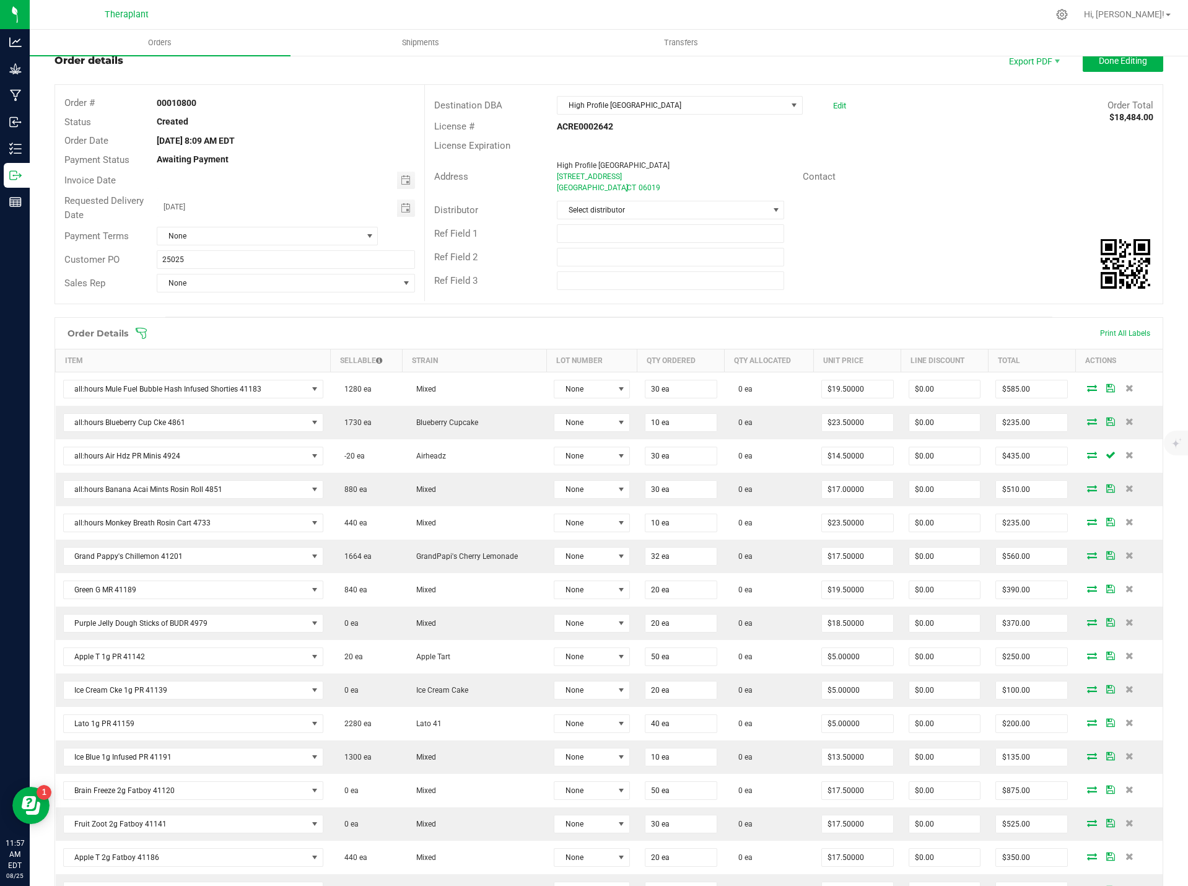
scroll to position [0, 0]
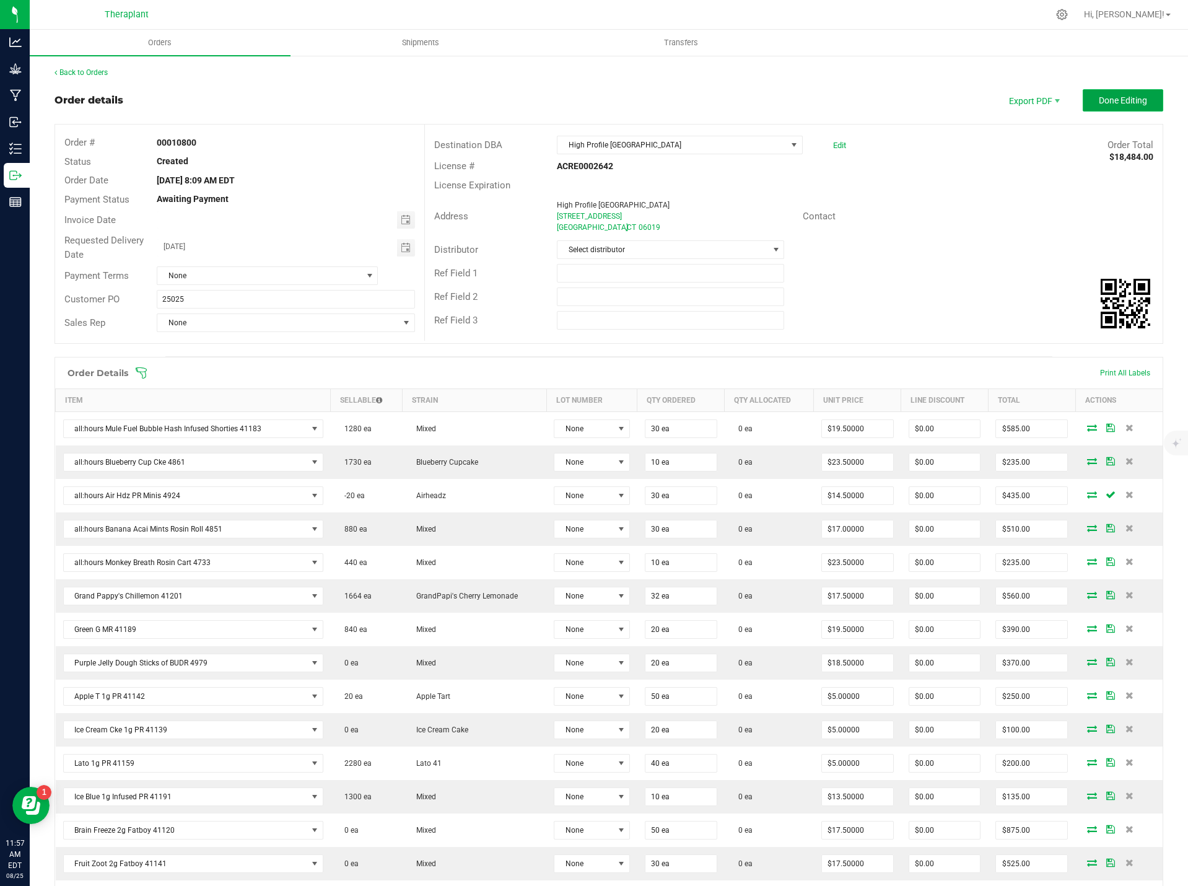
click at [1122, 96] on span "Done Editing" at bounding box center [1123, 100] width 48 height 10
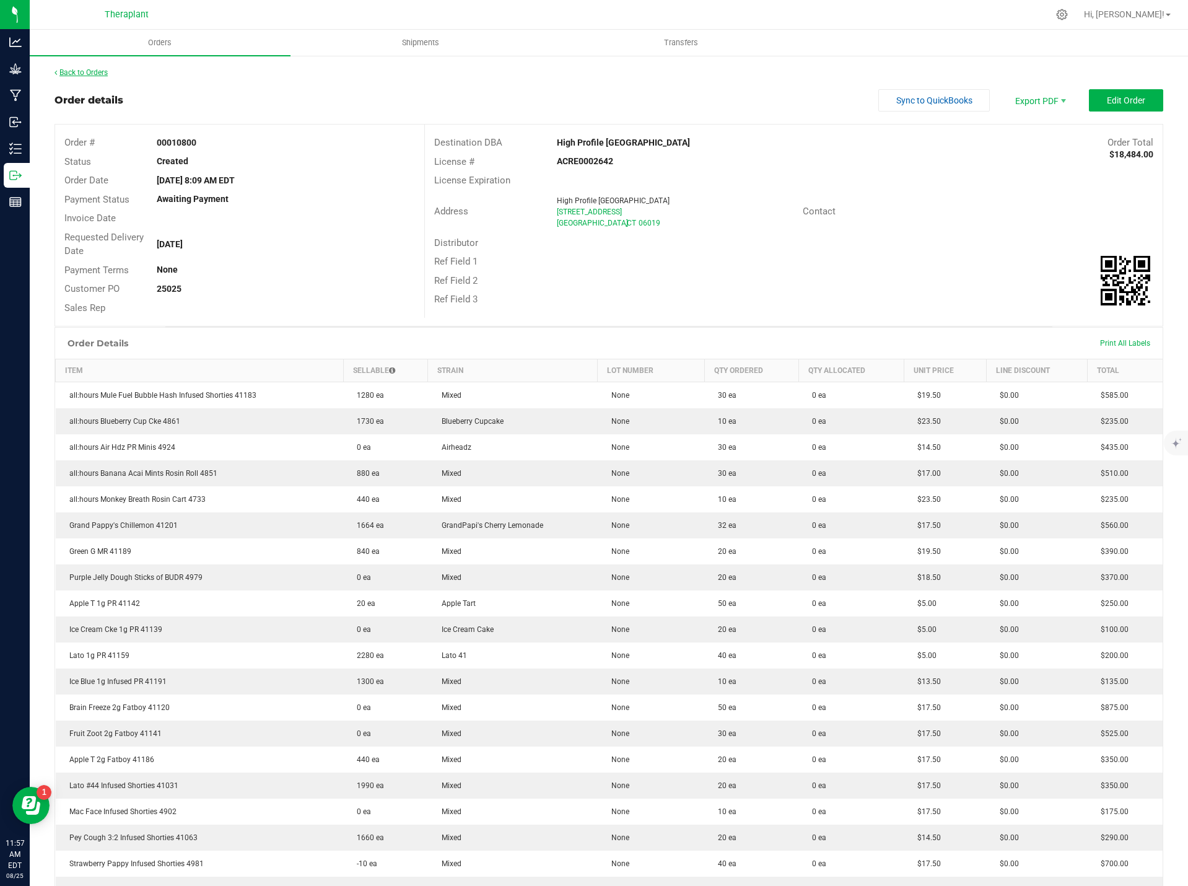
click at [86, 69] on link "Back to Orders" at bounding box center [81, 72] width 53 height 9
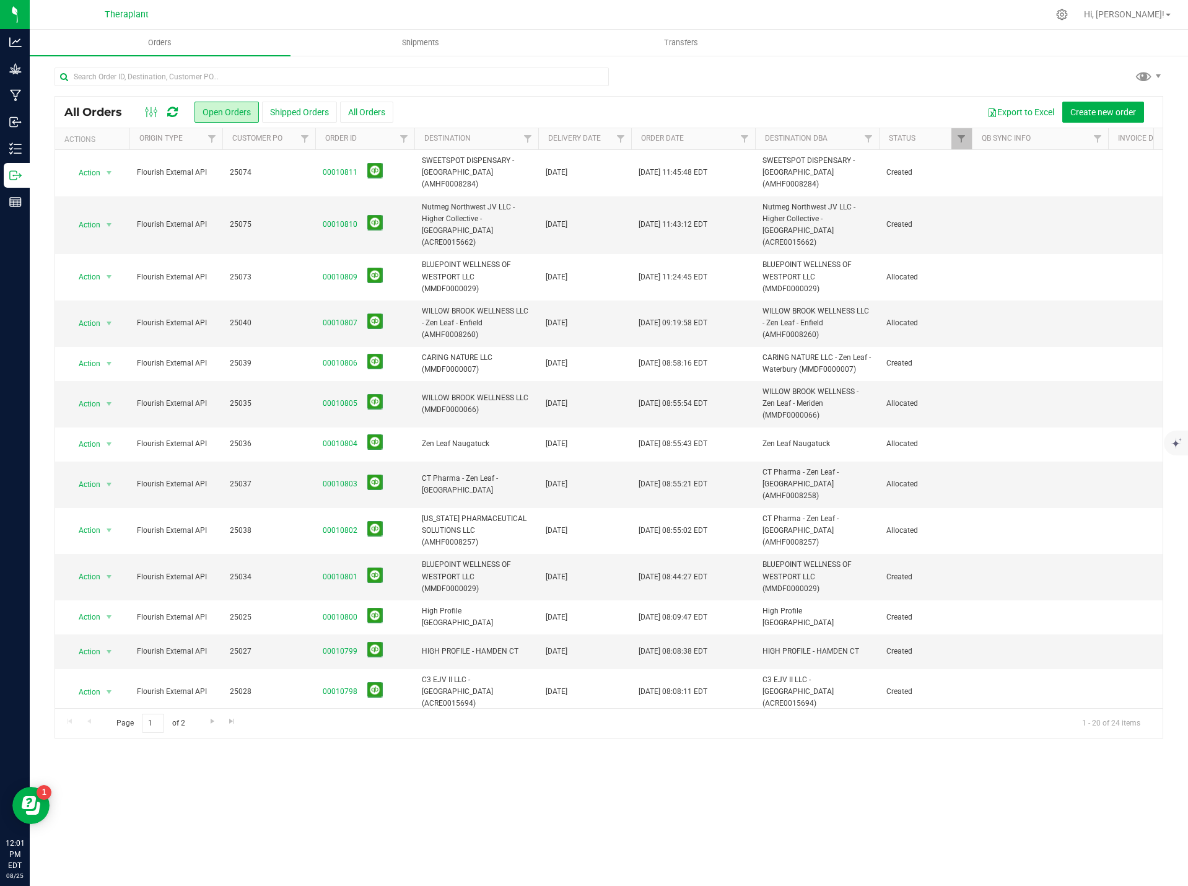
click at [171, 108] on icon at bounding box center [172, 112] width 11 height 12
click at [162, 77] on input "text" at bounding box center [332, 77] width 554 height 19
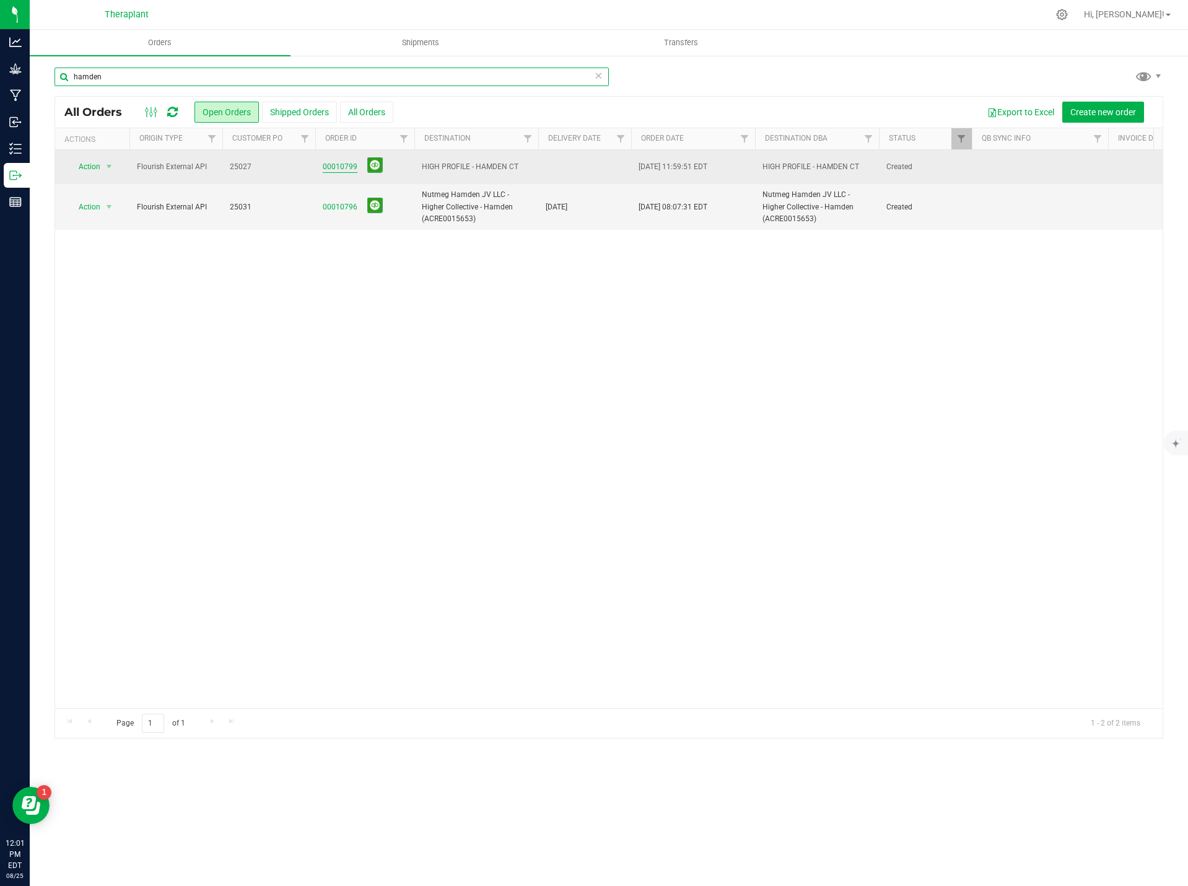
type input "hamden"
click at [330, 162] on link "00010799" at bounding box center [340, 167] width 35 height 12
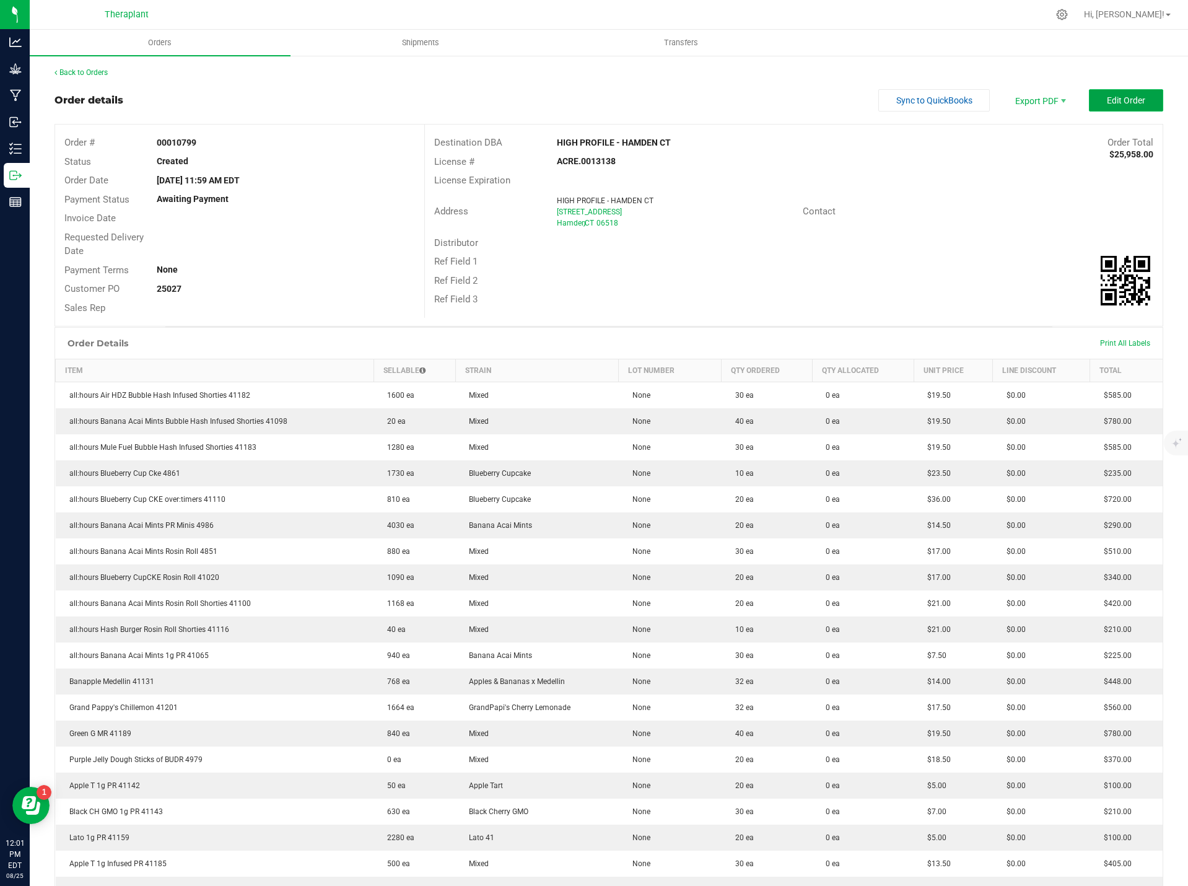
click at [1093, 106] on button "Edit Order" at bounding box center [1126, 100] width 74 height 22
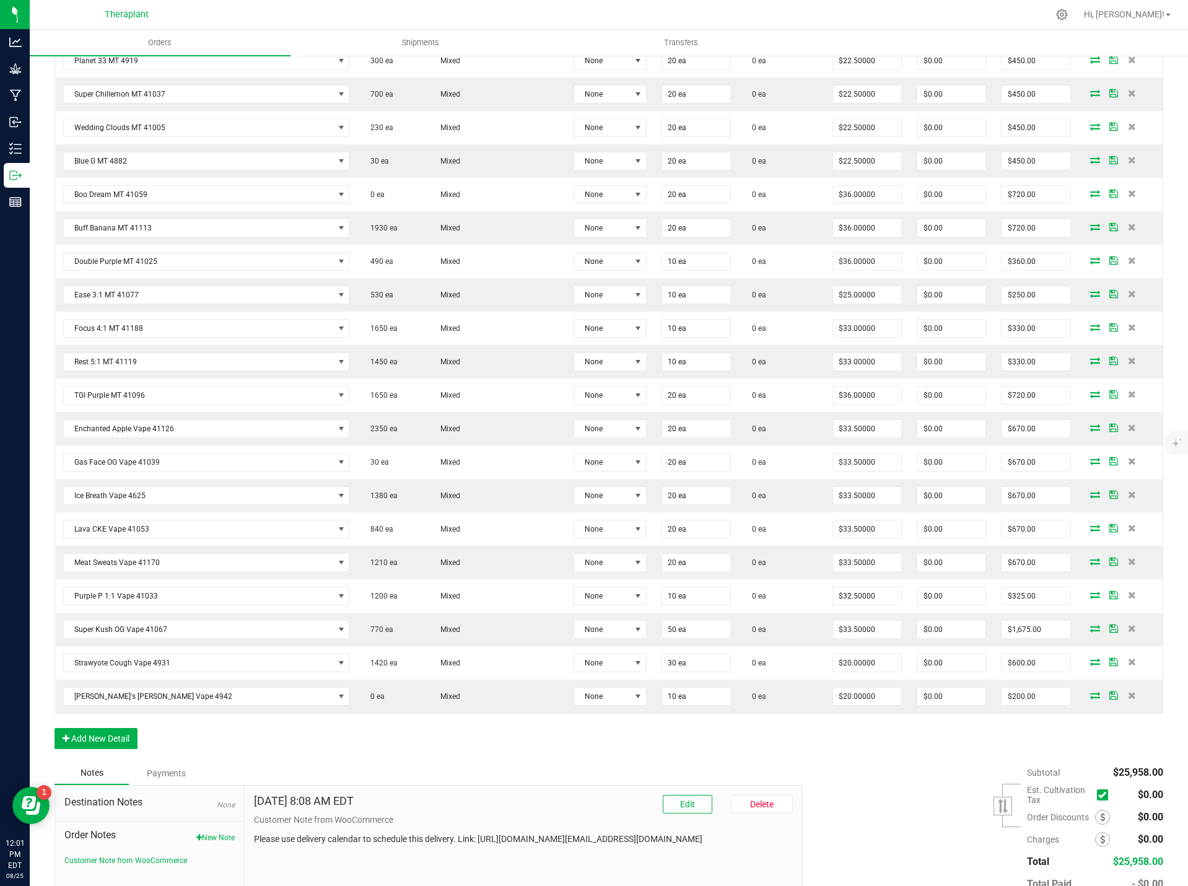
scroll to position [1651, 0]
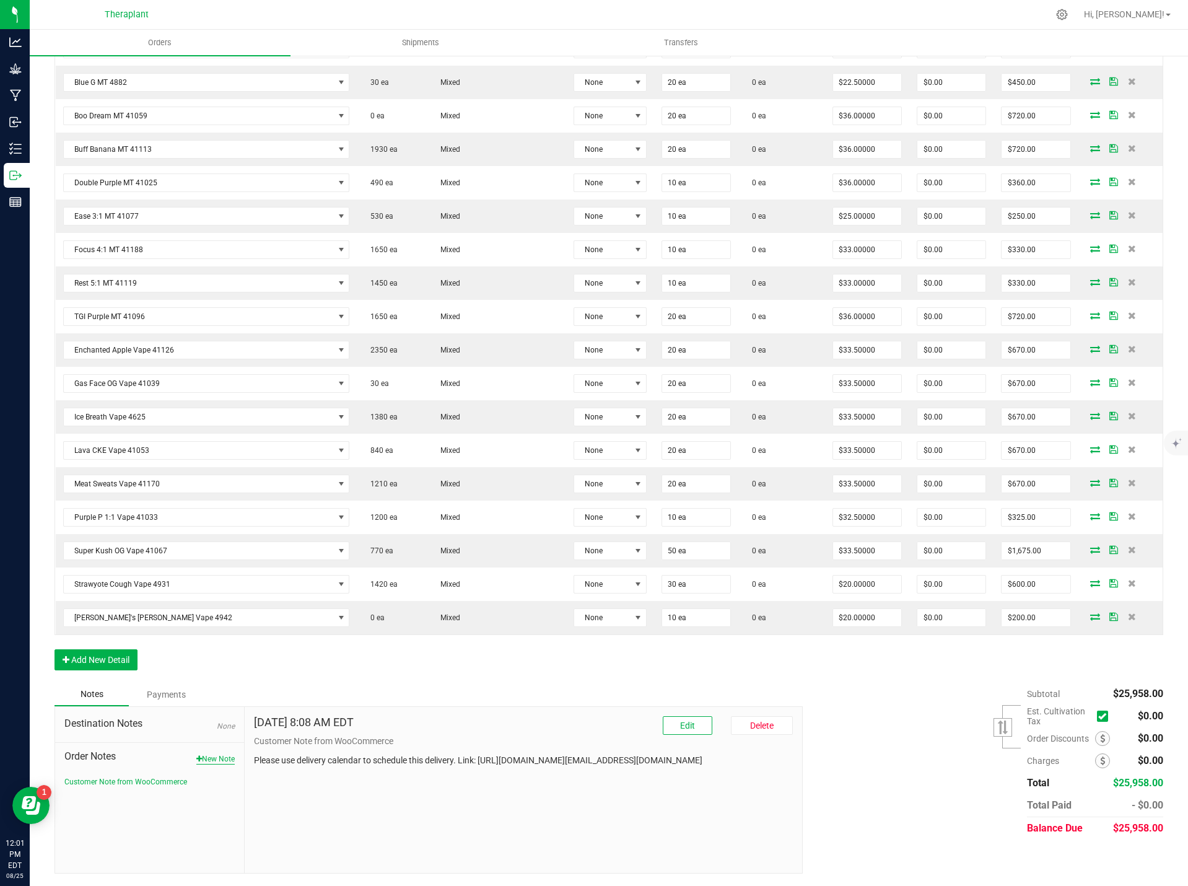
click at [212, 756] on button "New Note" at bounding box center [215, 758] width 38 height 11
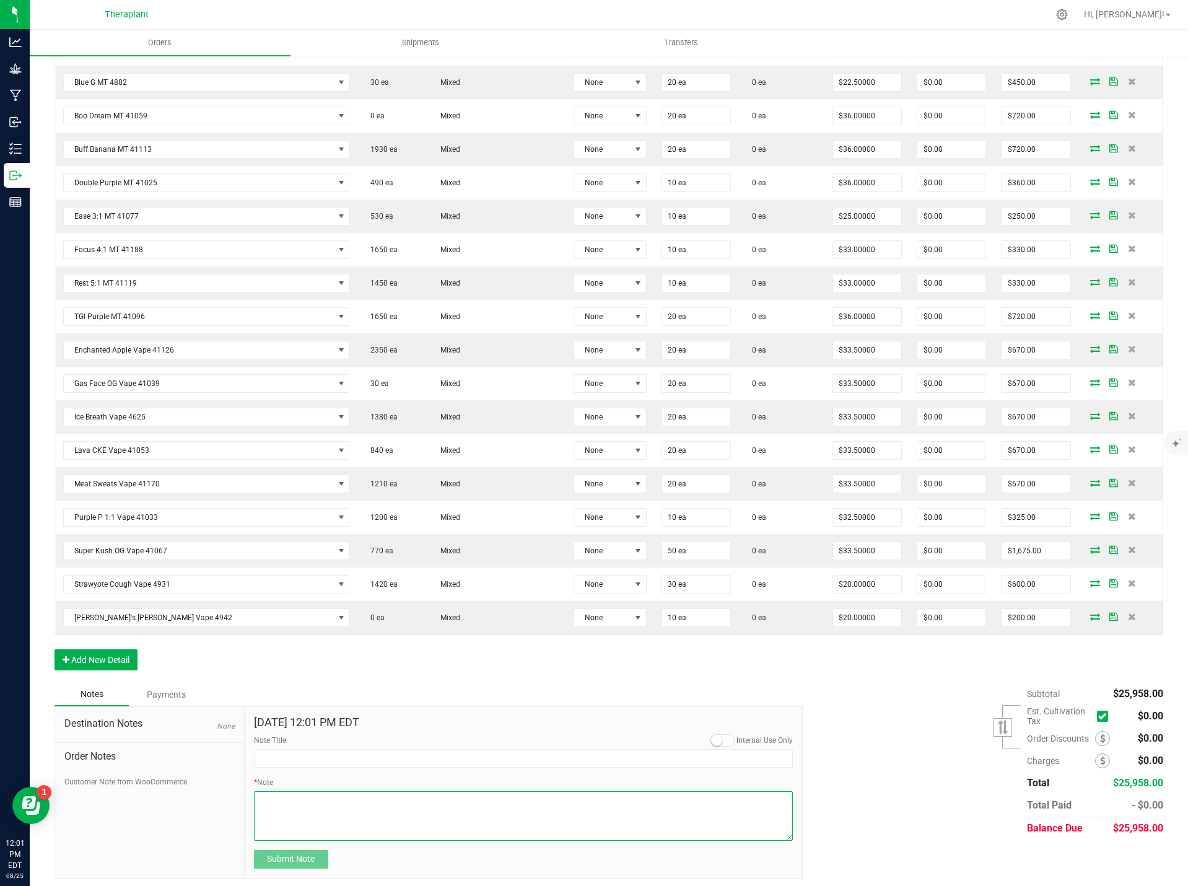
click at [327, 811] on textarea "* Note" at bounding box center [524, 816] width 540 height 50
paste textarea "Boo Dream MT 41059- 93.25% THC – 10-pack- Removed 30 units due to stock."
click at [270, 815] on textarea "* Note" at bounding box center [524, 816] width 540 height 50
paste textarea "Apple T 1g PR 41142- 19.05% THC – 10-pack- Removed 30 units due to stock."
type textarea "Boo Dream MT 41059- 93.25% THC – 10-pack- Removed 30 units due to stock. Apple …"
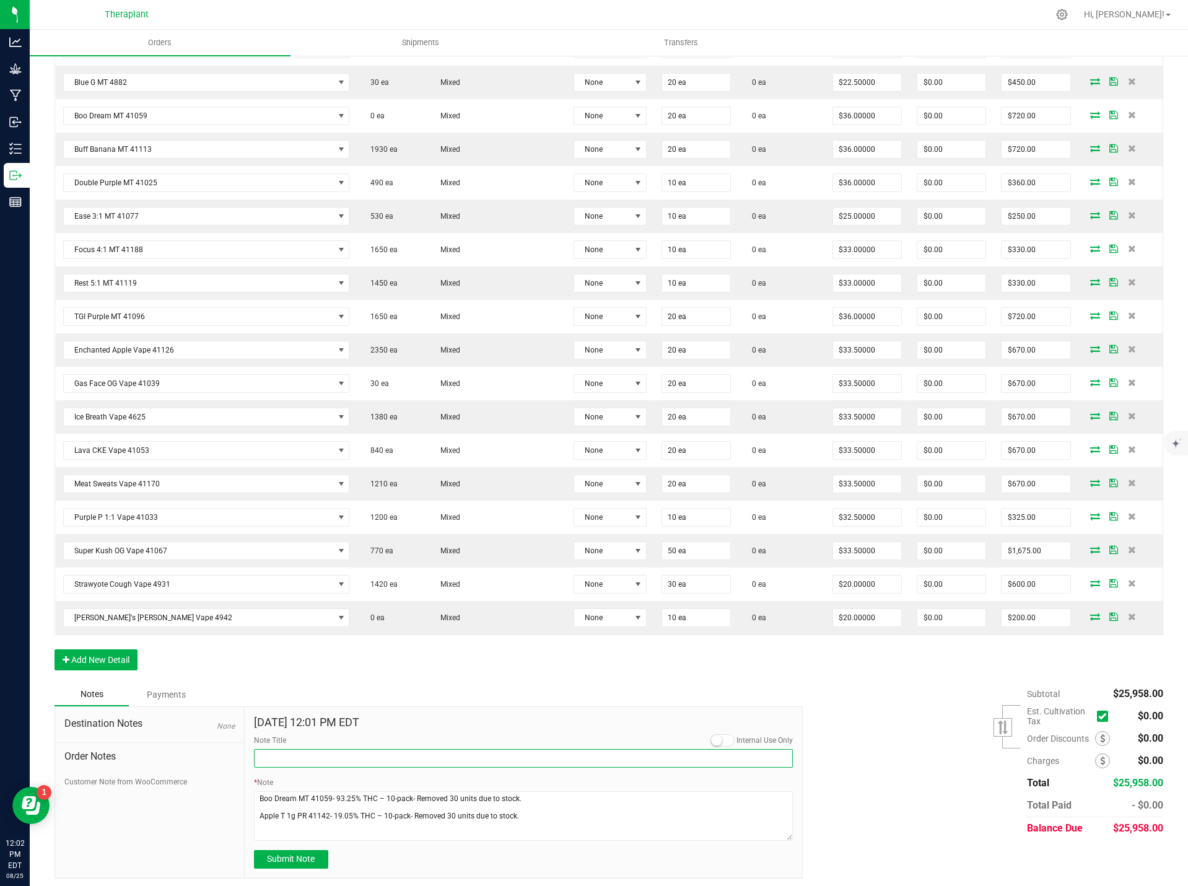
click at [282, 760] on input "Note Title" at bounding box center [524, 758] width 540 height 19
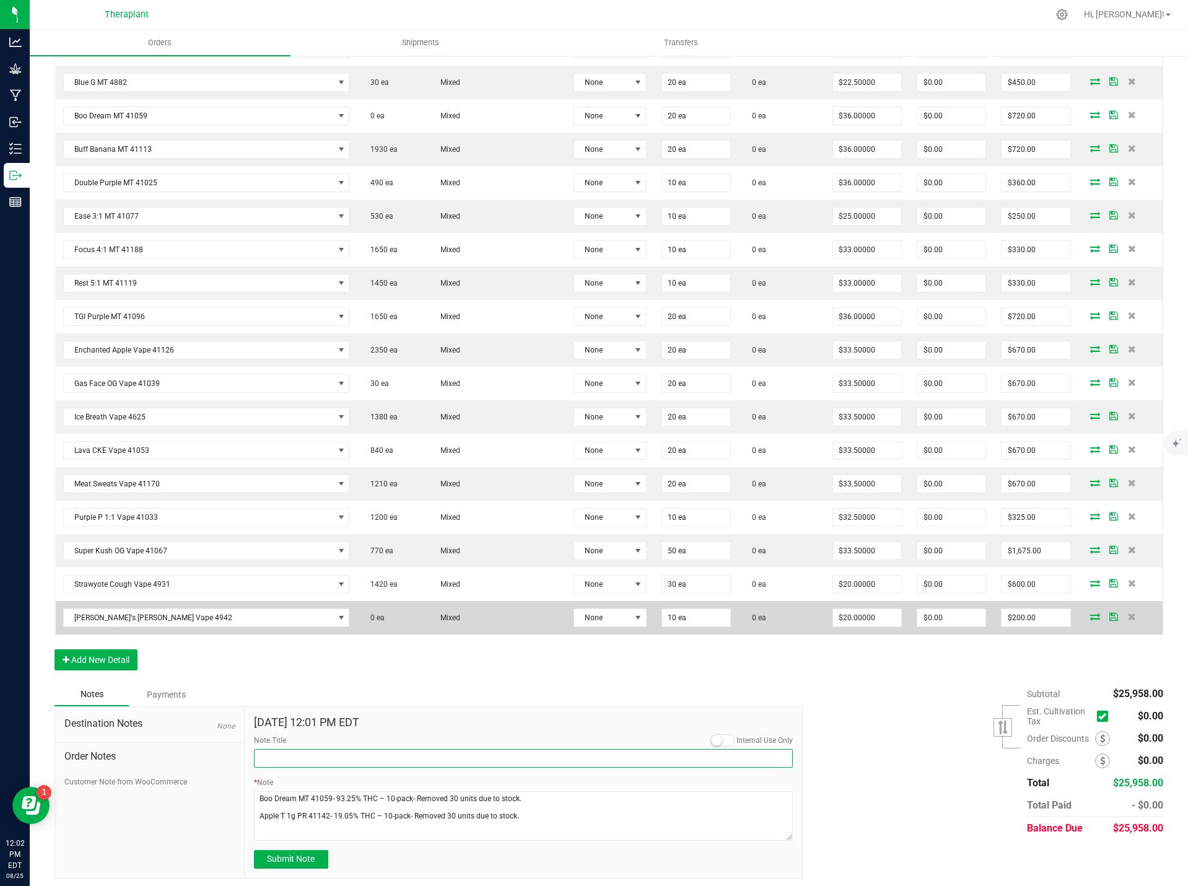
type input "Product Removed due to stock"
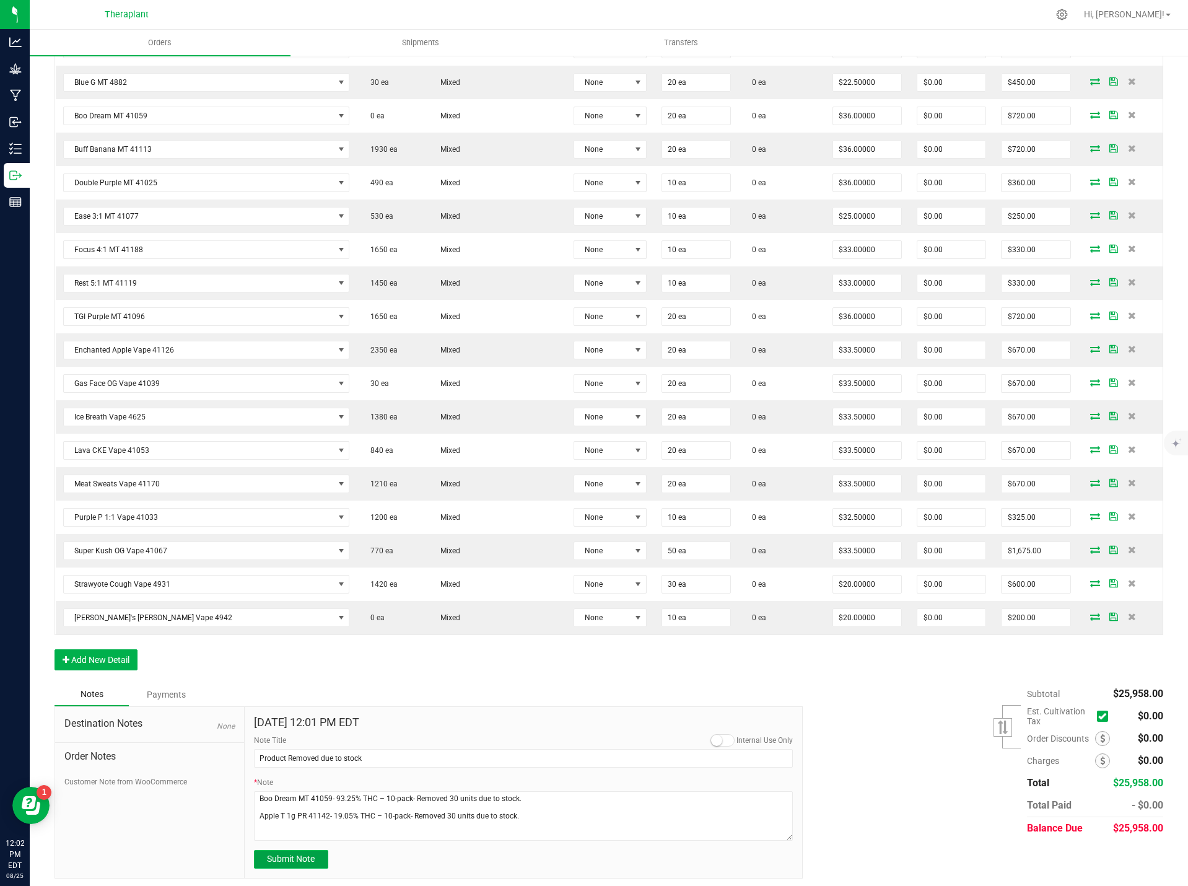
click at [311, 854] on button "Submit Note" at bounding box center [291, 859] width 74 height 19
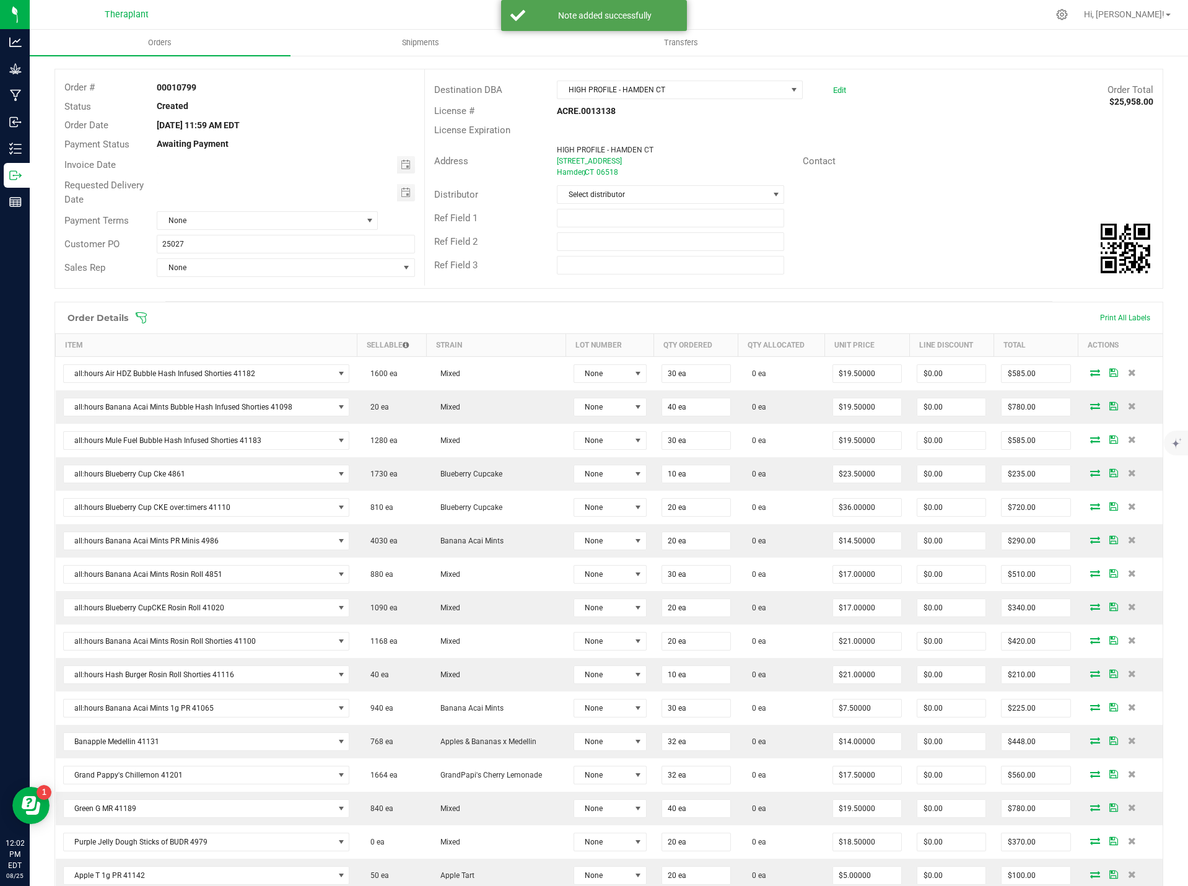
scroll to position [40, 0]
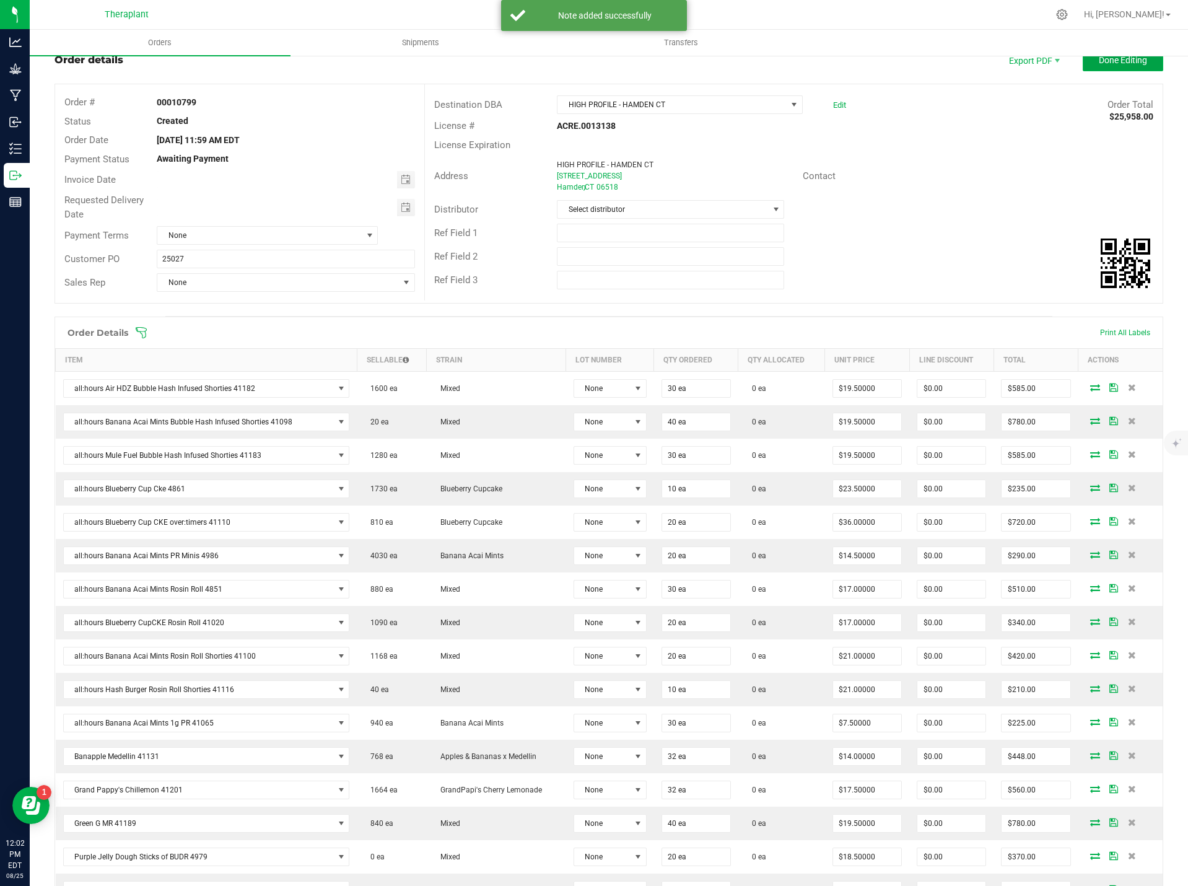
click at [1126, 64] on span "Done Editing" at bounding box center [1123, 60] width 48 height 10
